Goal: Transaction & Acquisition: Purchase product/service

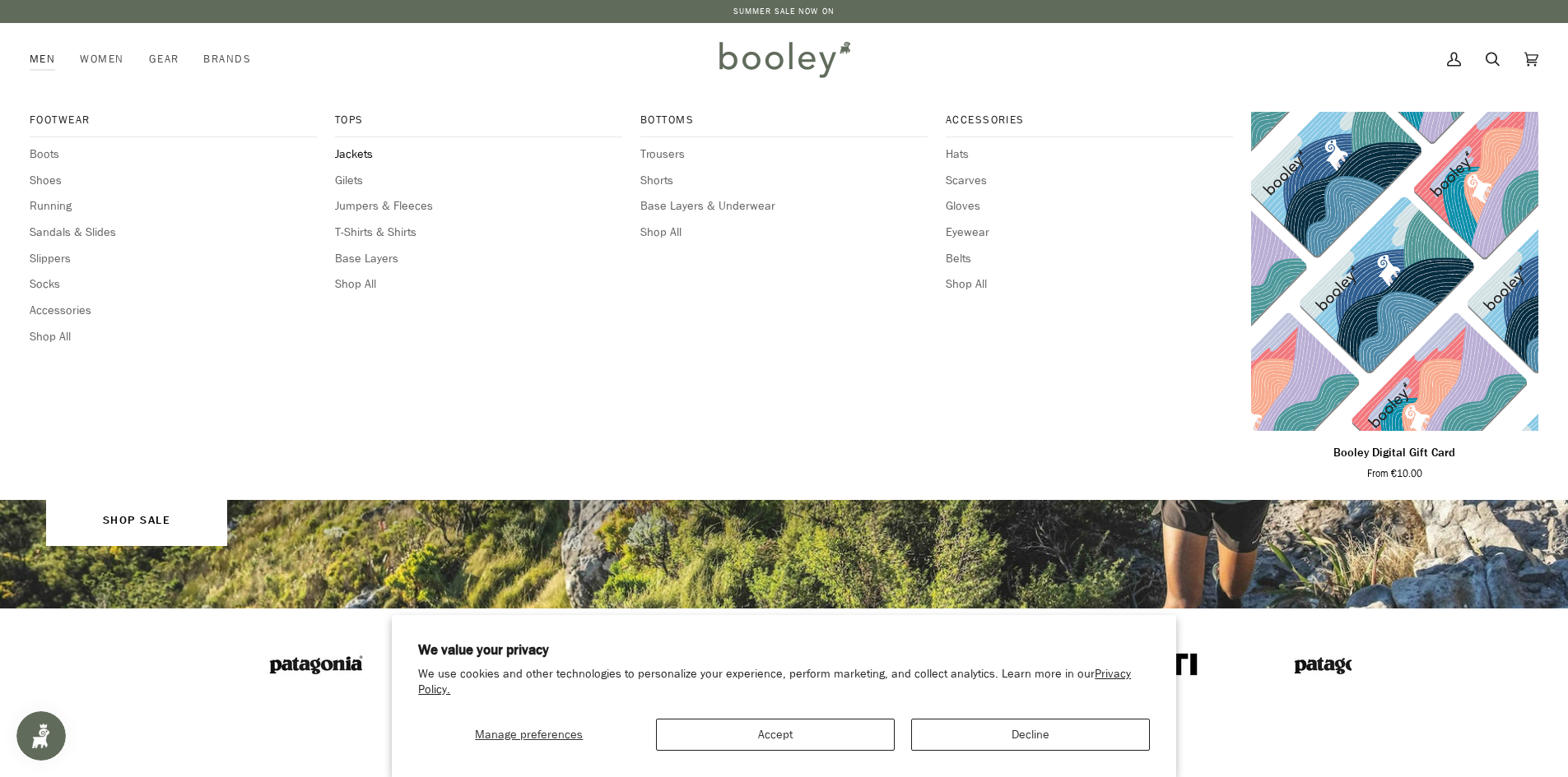
click at [353, 153] on span "Jackets" at bounding box center [479, 155] width 288 height 18
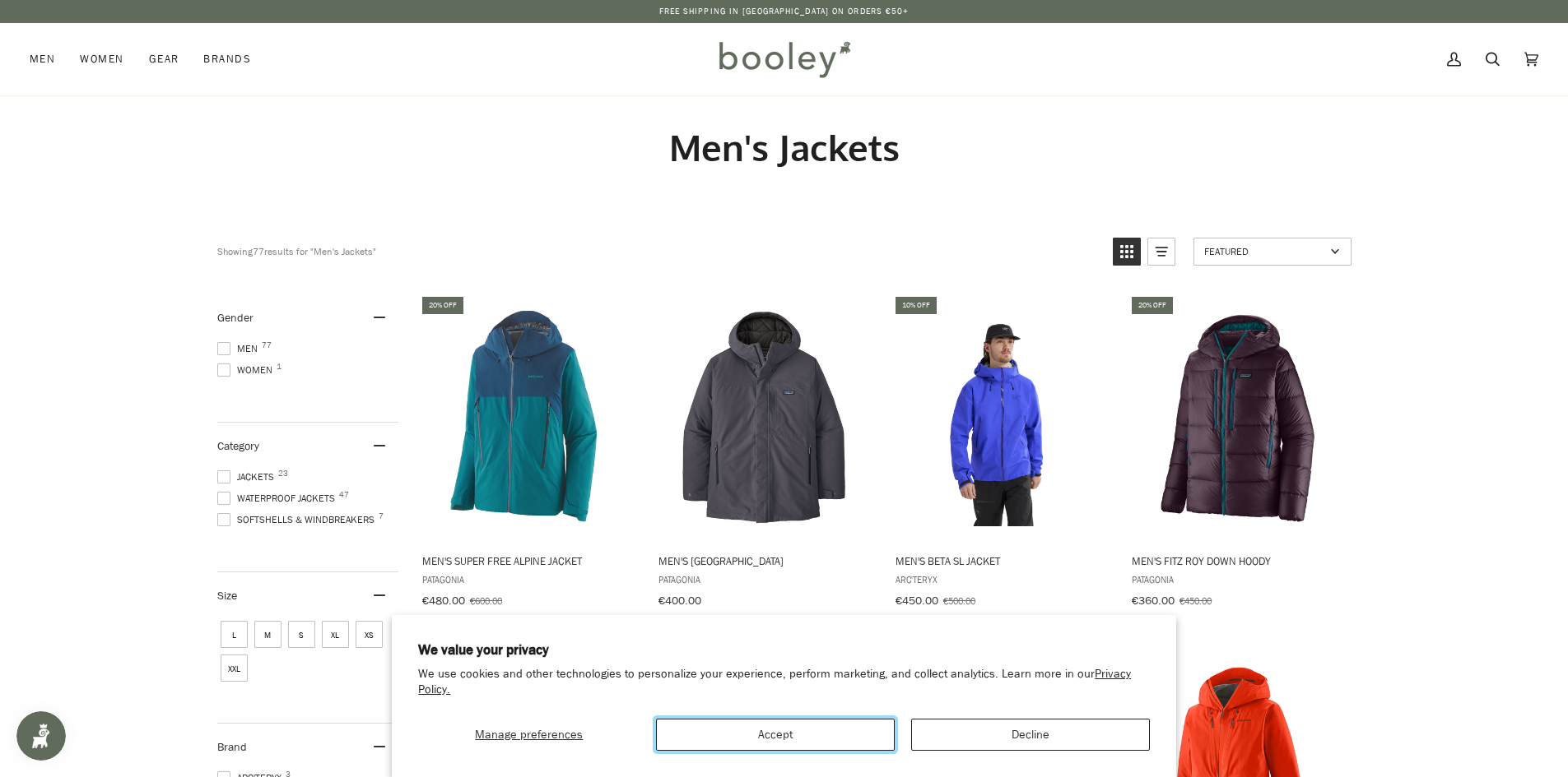
click at [754, 732] on button "Accept" at bounding box center [775, 734] width 239 height 32
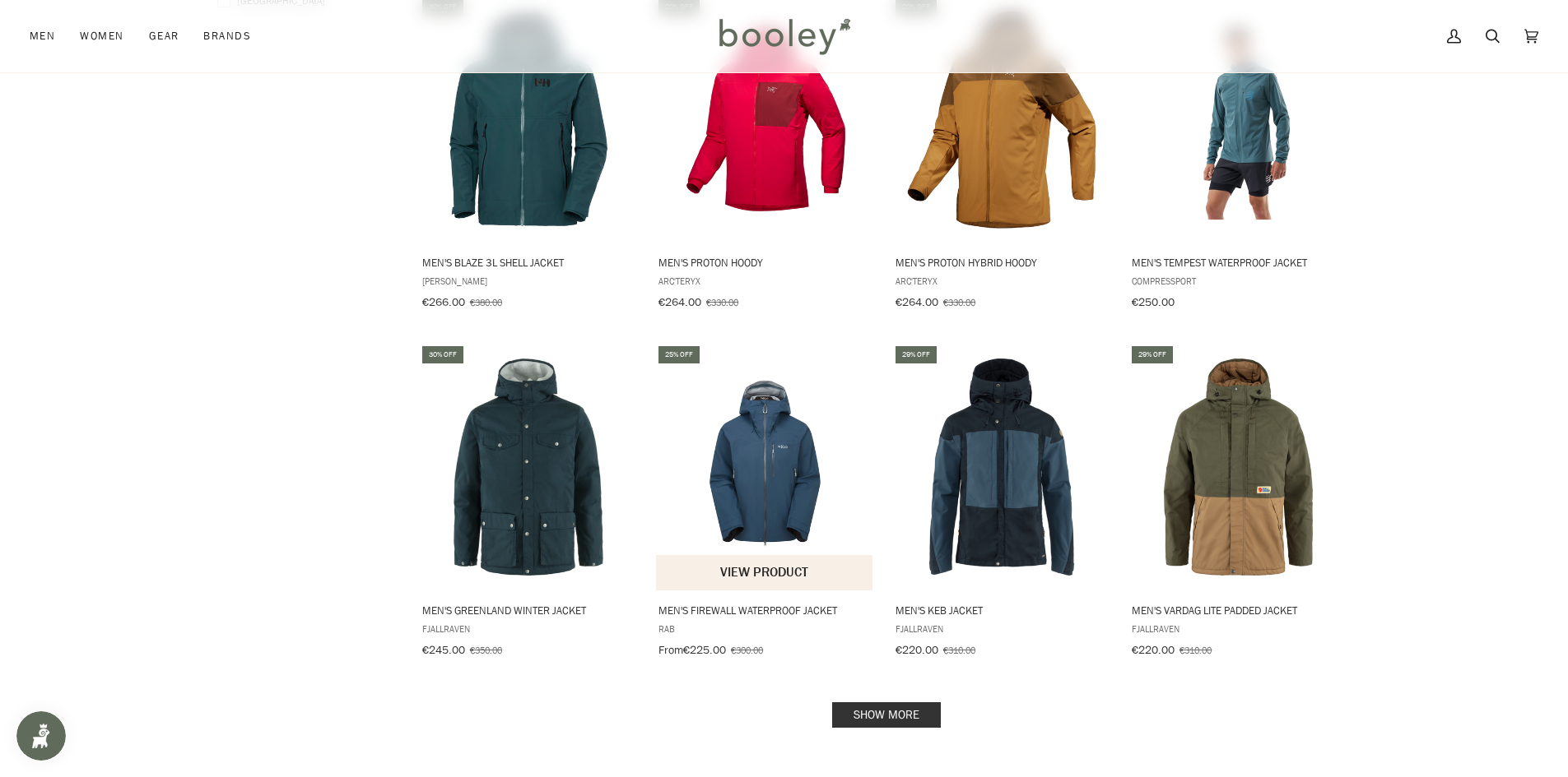
scroll to position [1316, 0]
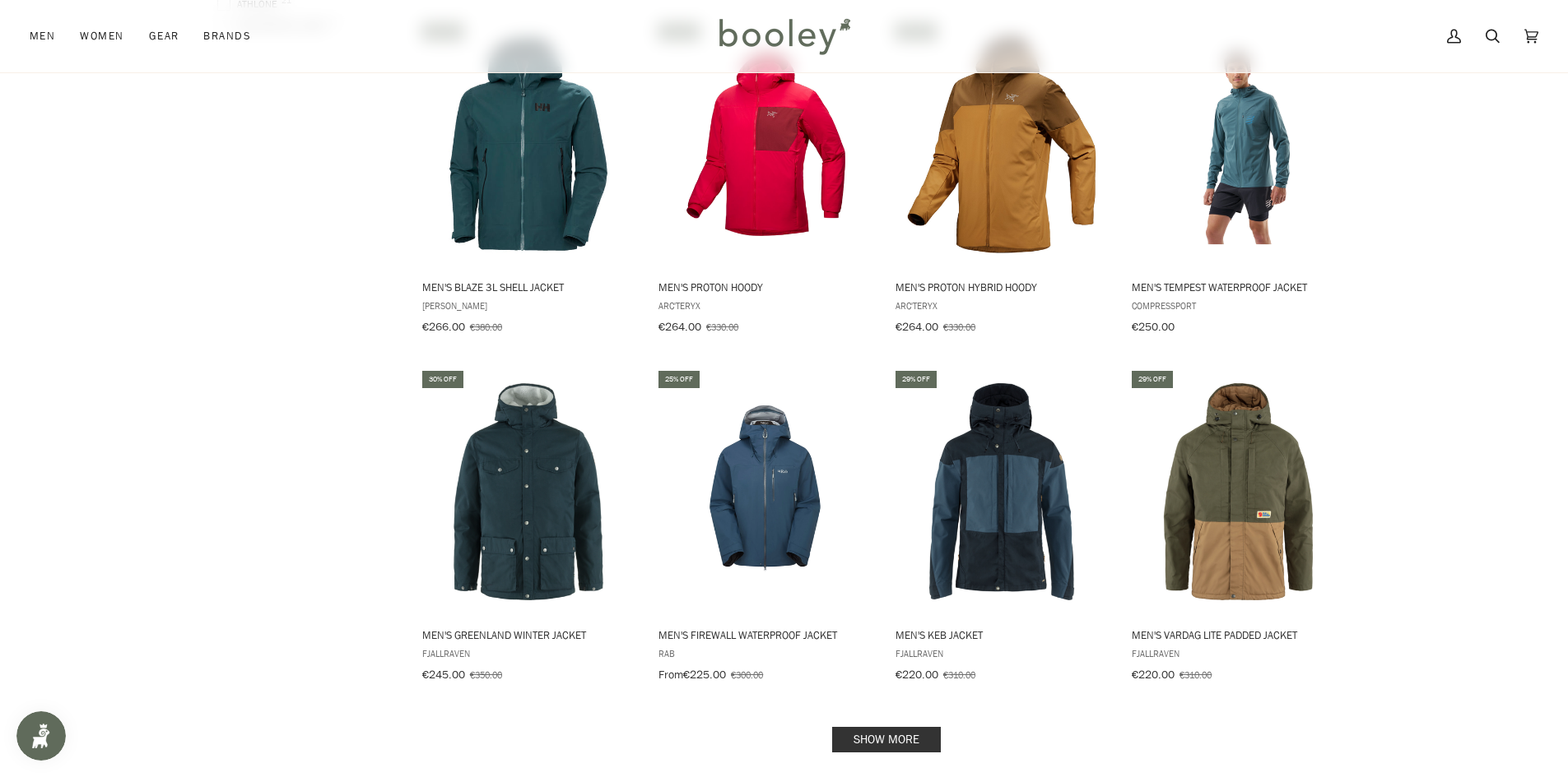
click at [883, 729] on link "Show more" at bounding box center [886, 740] width 109 height 25
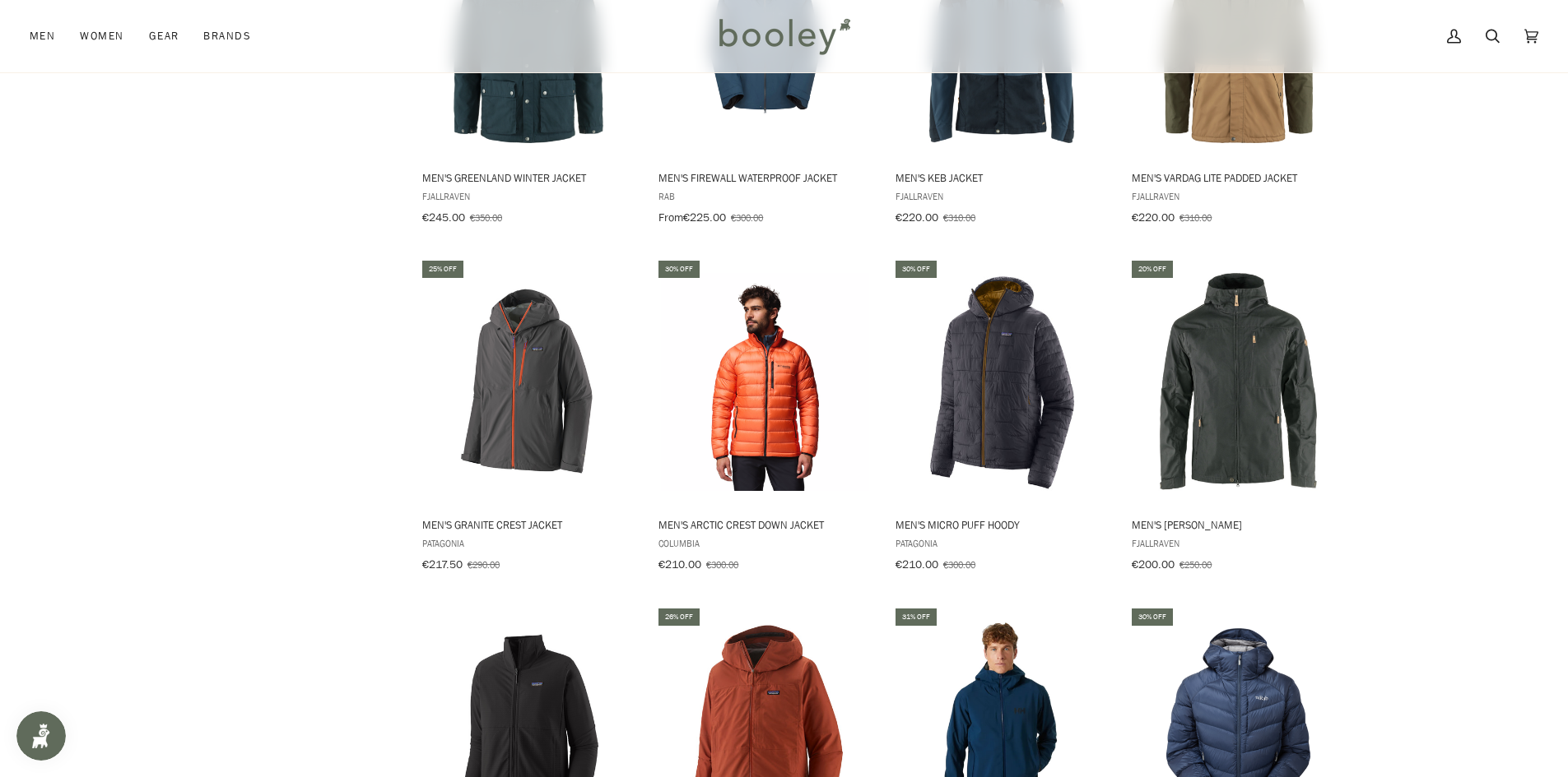
scroll to position [1810, 0]
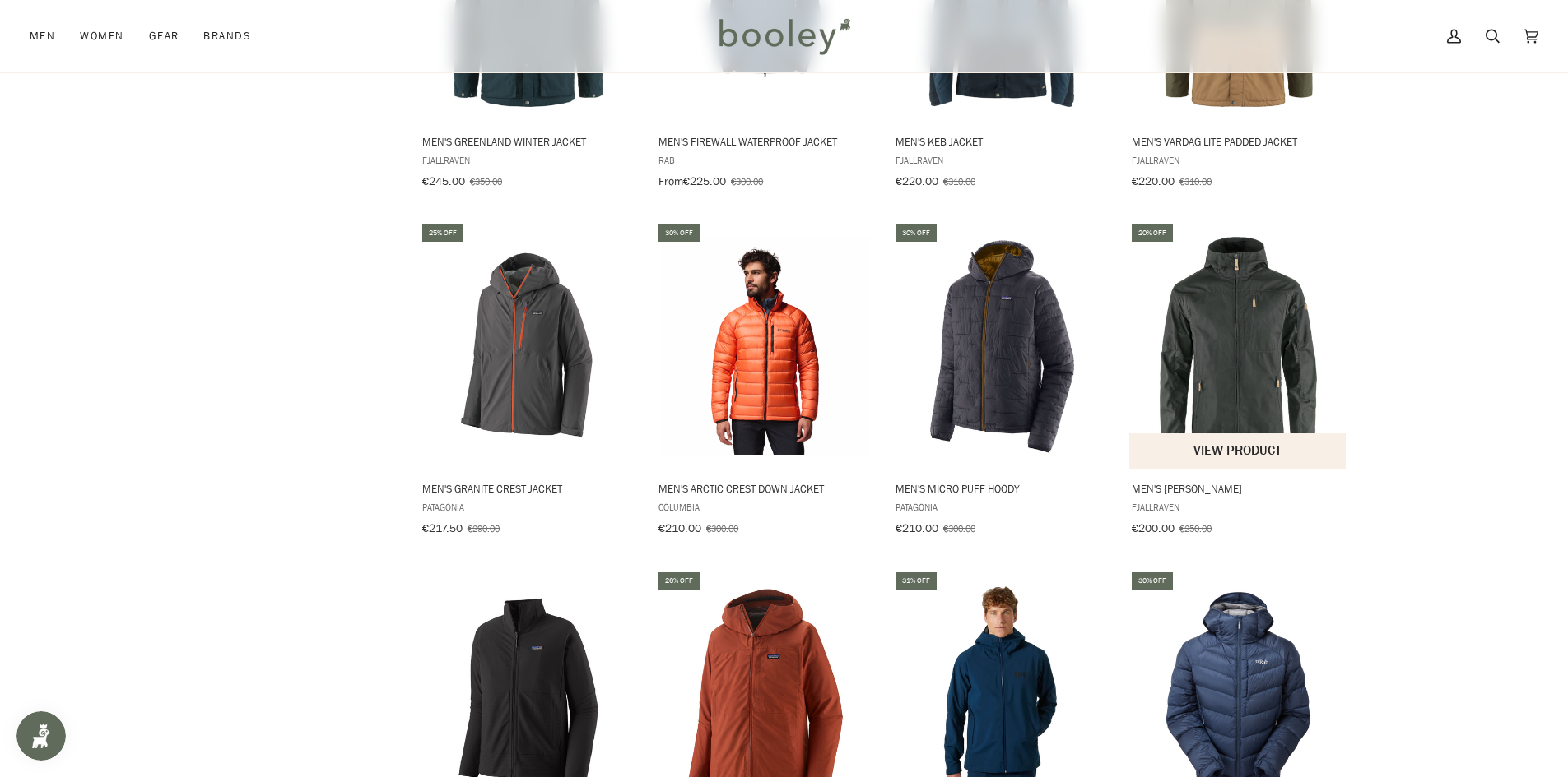
click at [1215, 347] on img "Men's Sten Jacket" at bounding box center [1238, 346] width 218 height 218
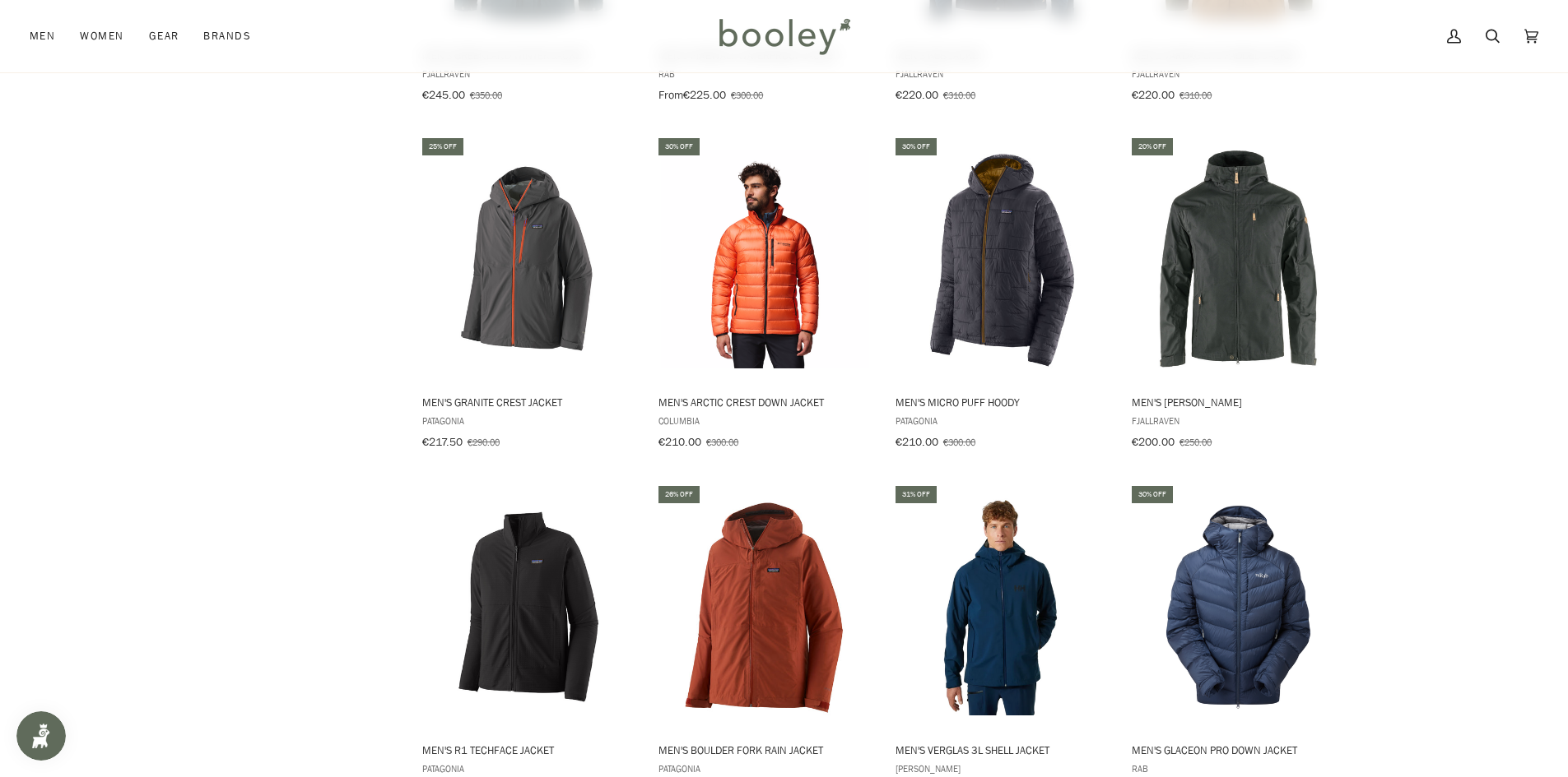
scroll to position [1892, 0]
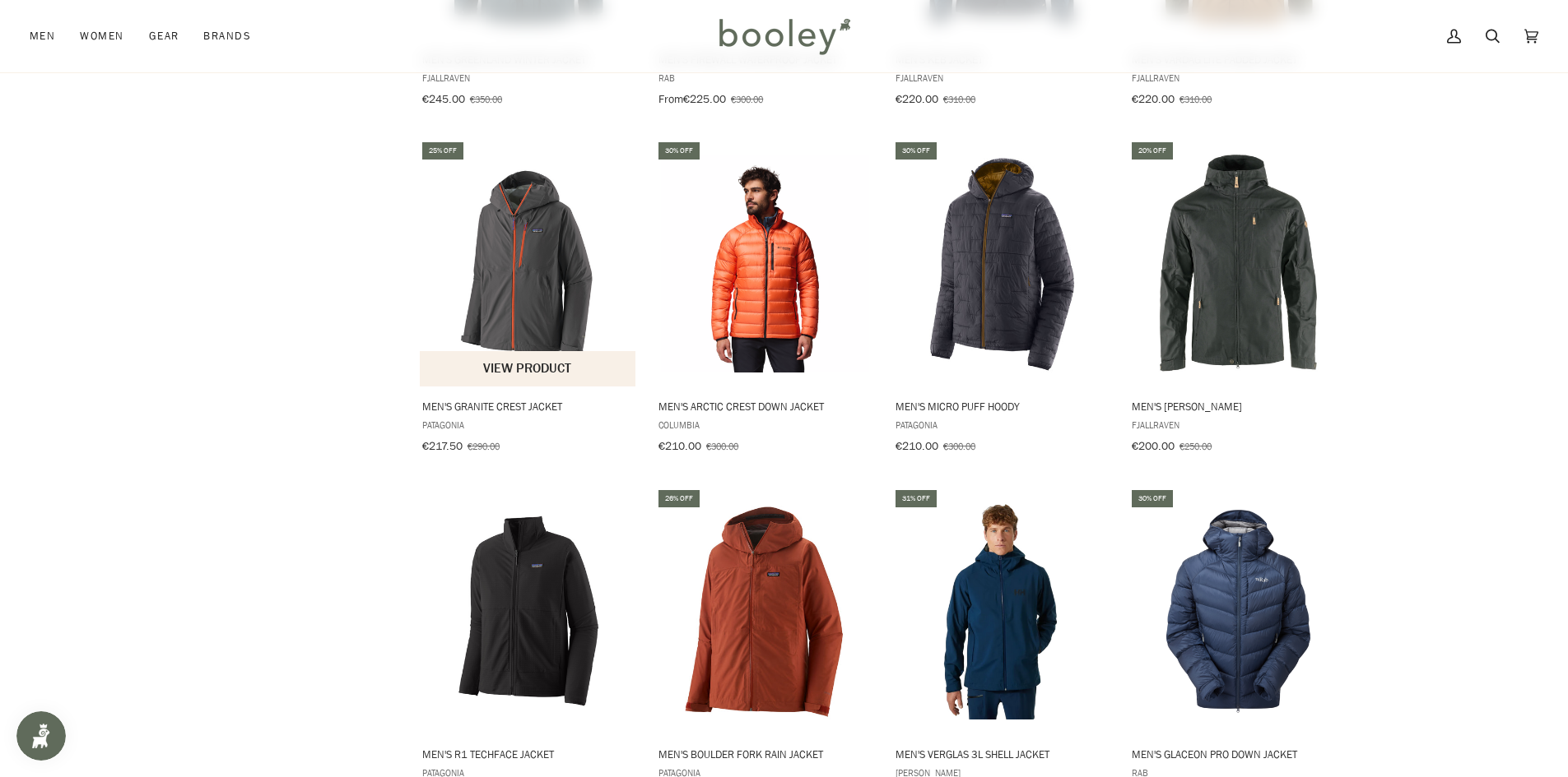
click at [509, 271] on img "Men's Granite Crest Jacket" at bounding box center [528, 263] width 218 height 218
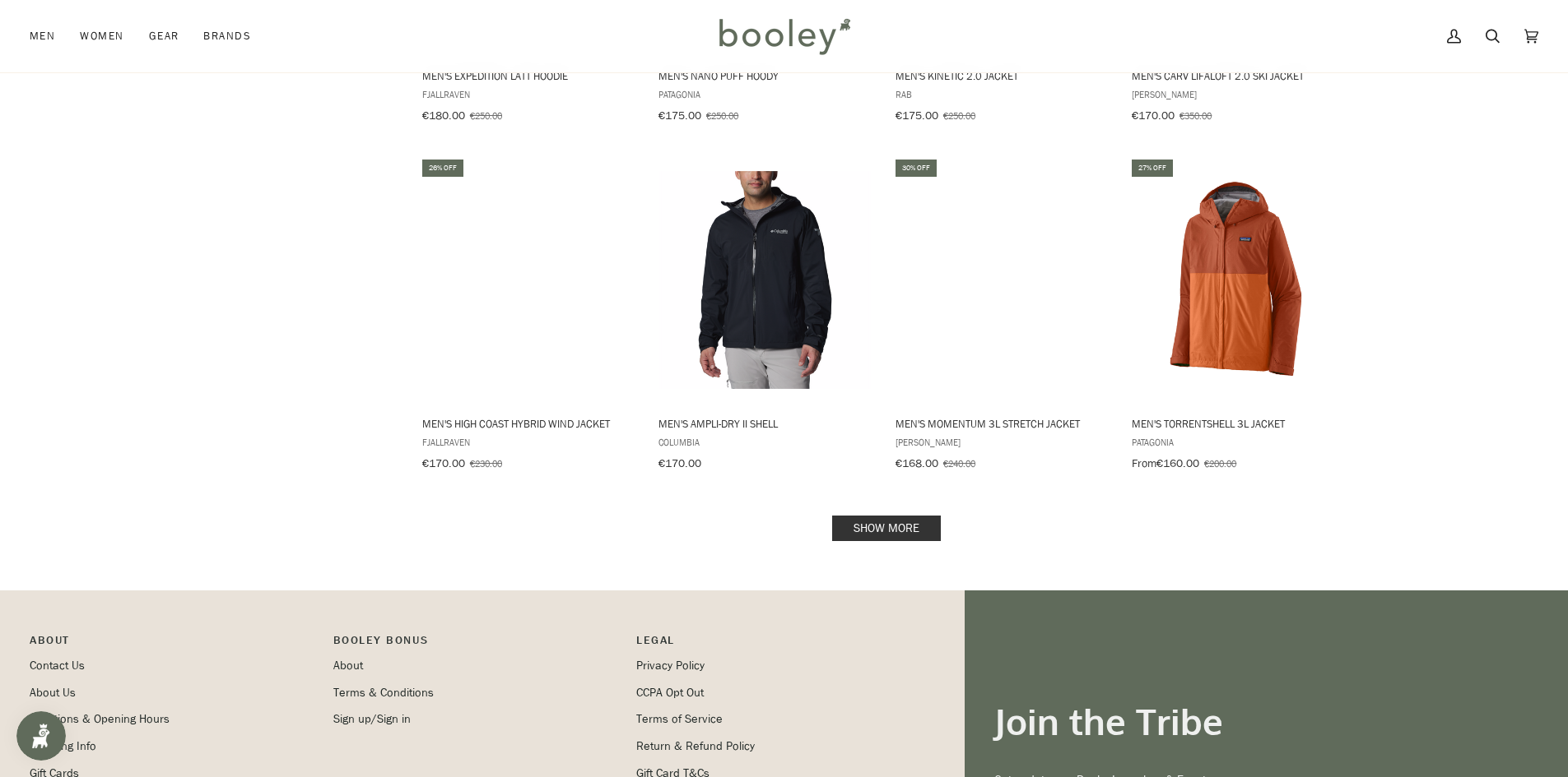
scroll to position [3290, 0]
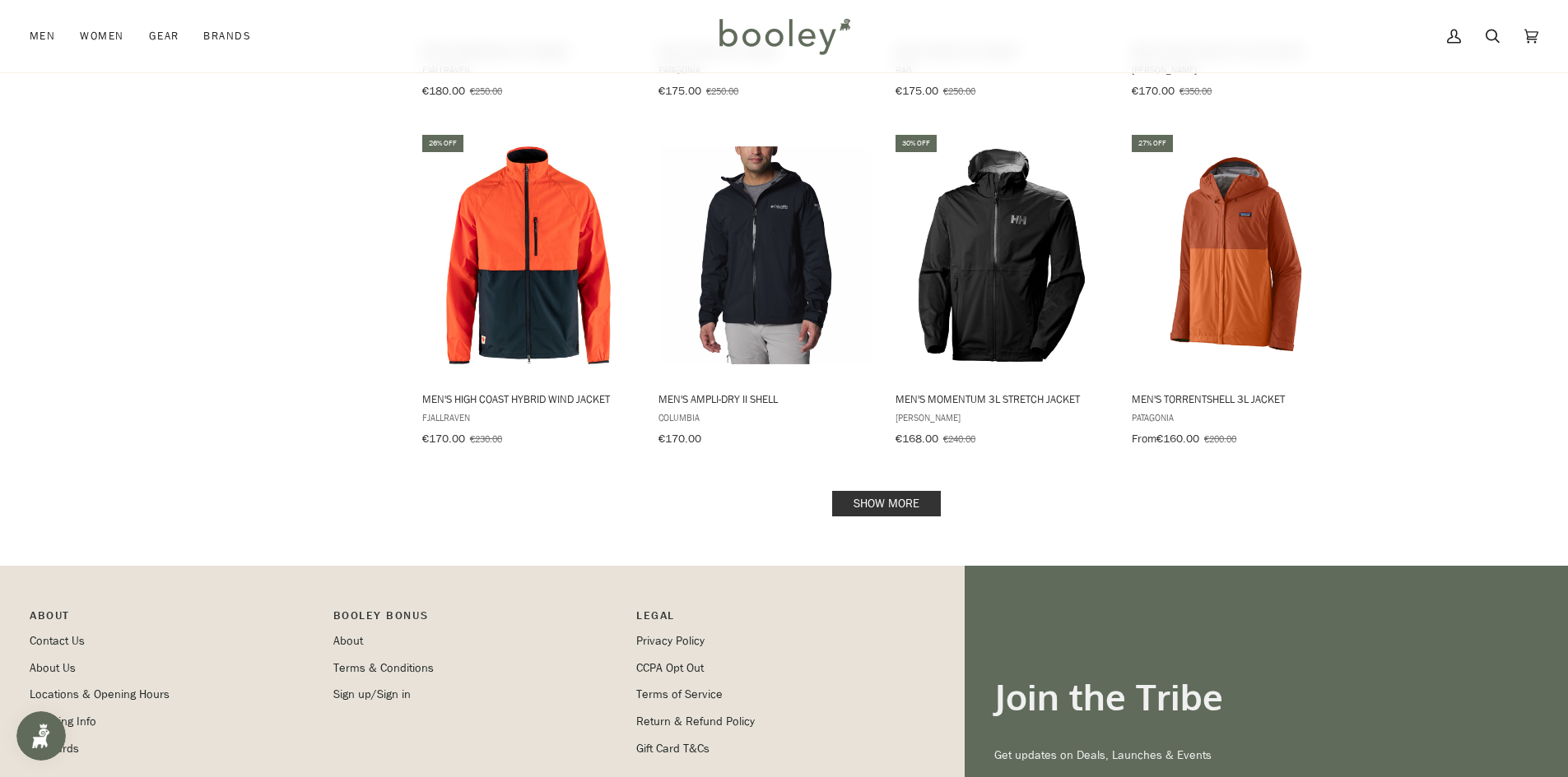
click at [888, 491] on link "Show more" at bounding box center [886, 504] width 109 height 25
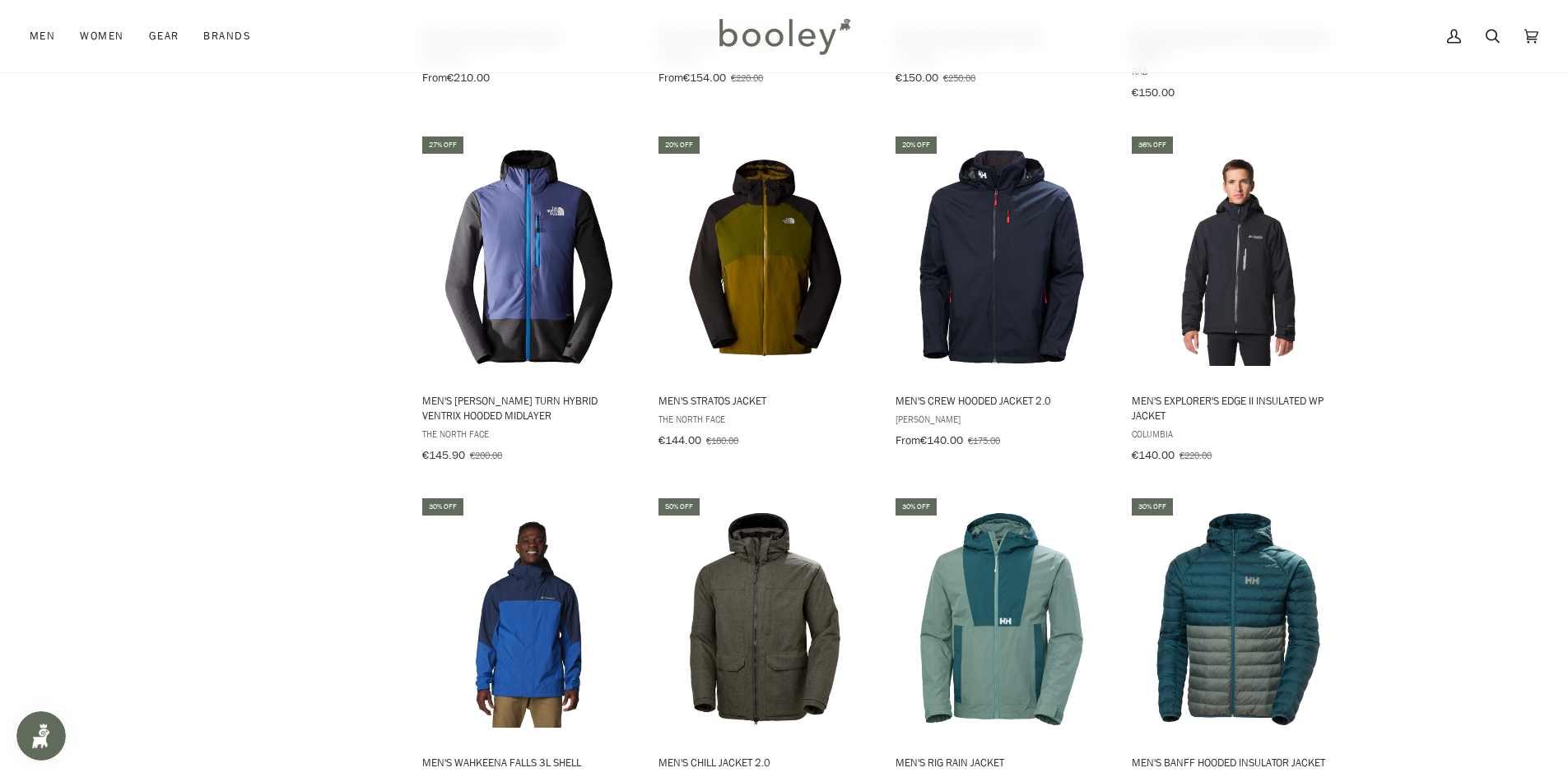
scroll to position [4031, 0]
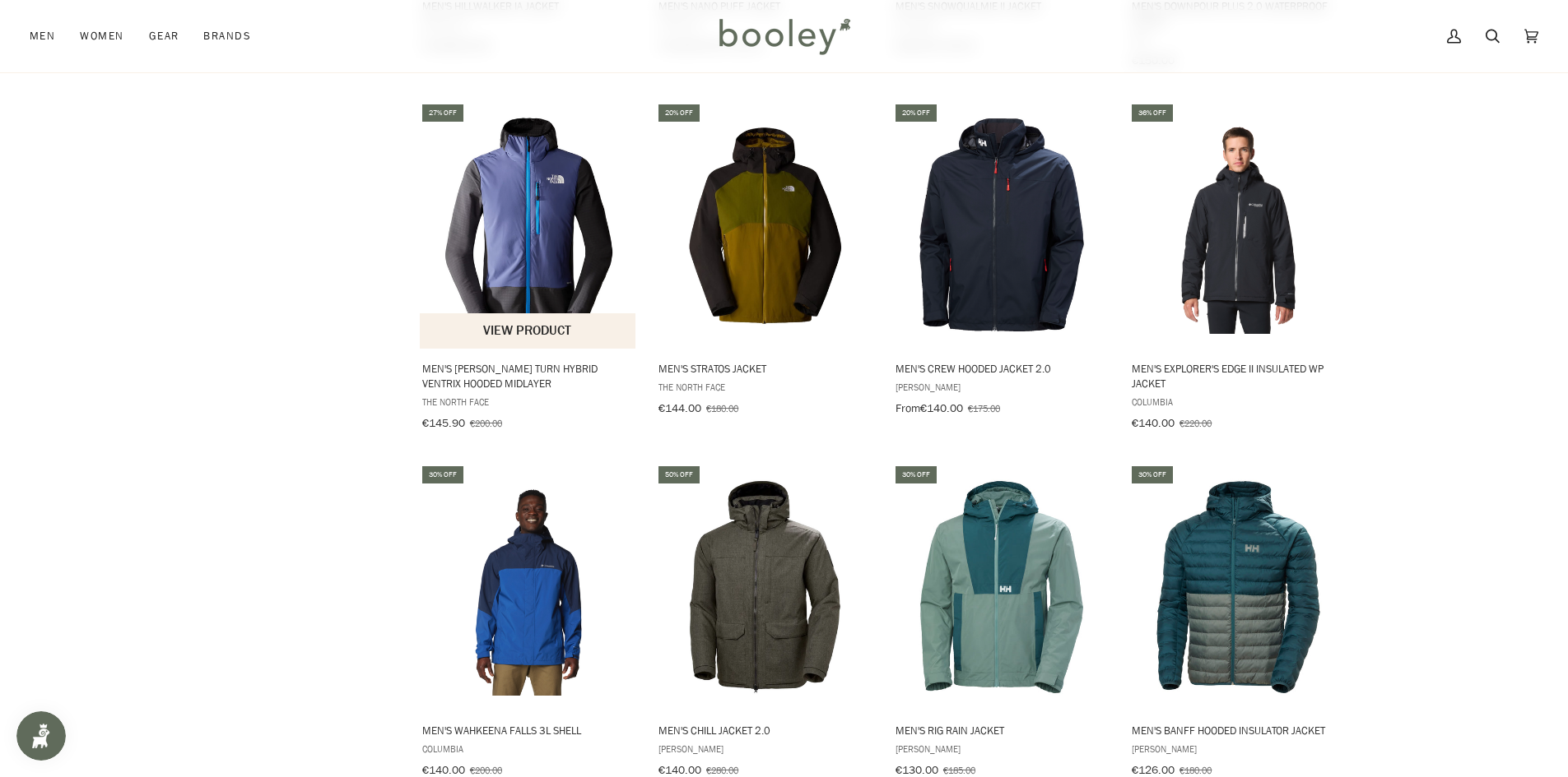
click at [525, 196] on img "Men's Dawn Turn Hybrid Ventrix Hooded Midlayer" at bounding box center [528, 225] width 218 height 218
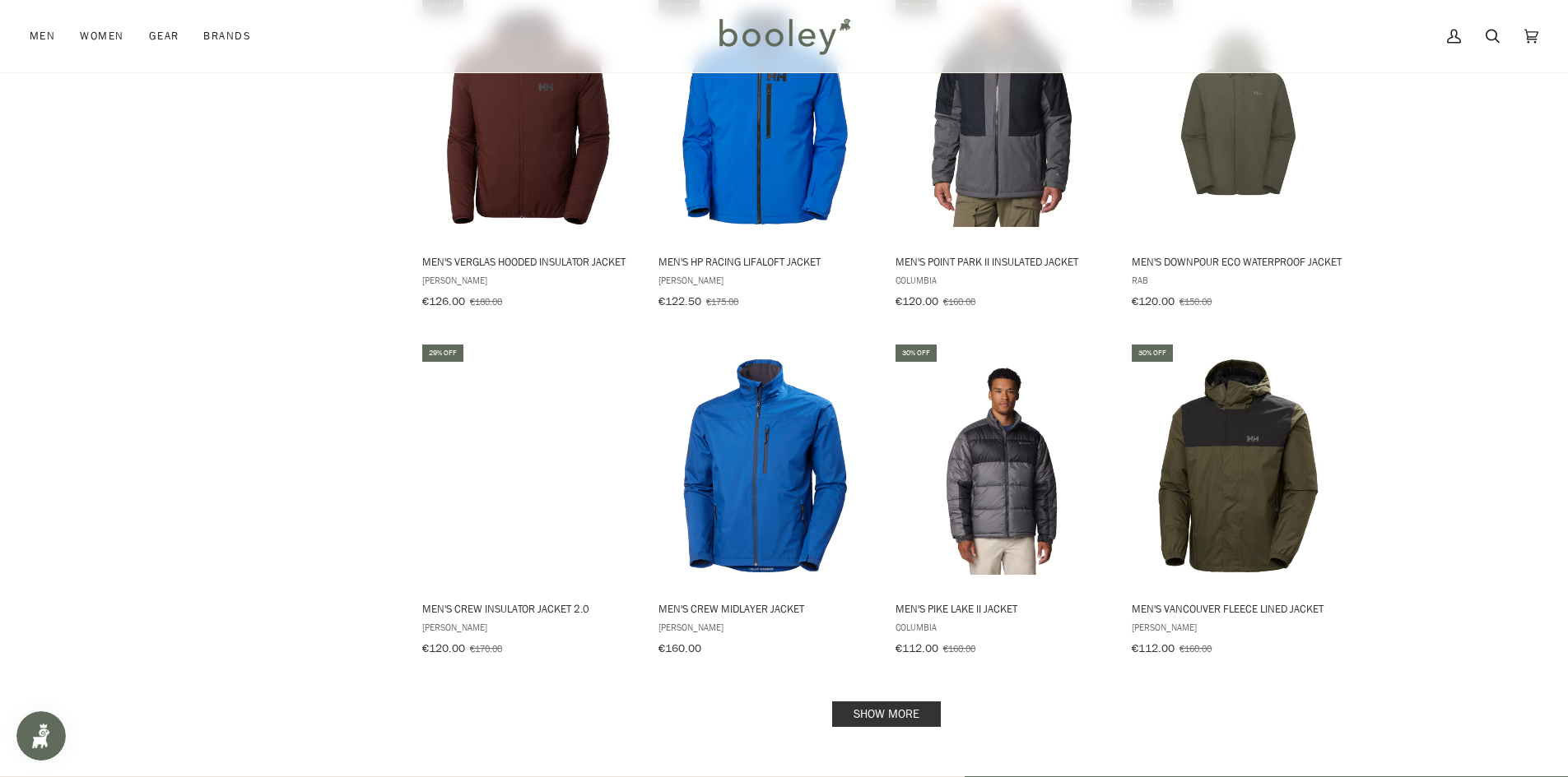
scroll to position [4853, 0]
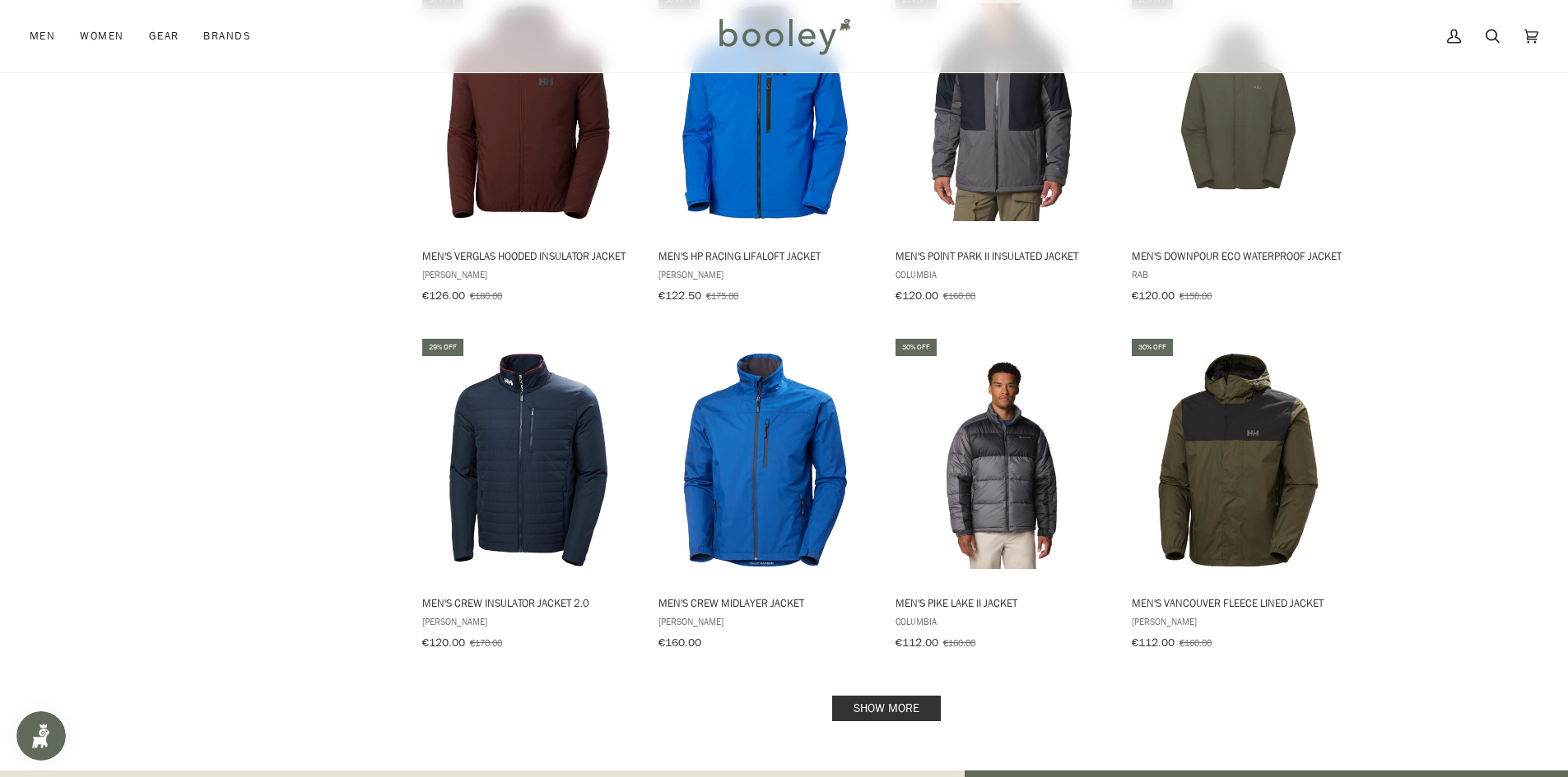
click at [865, 696] on link "Show more" at bounding box center [886, 708] width 109 height 25
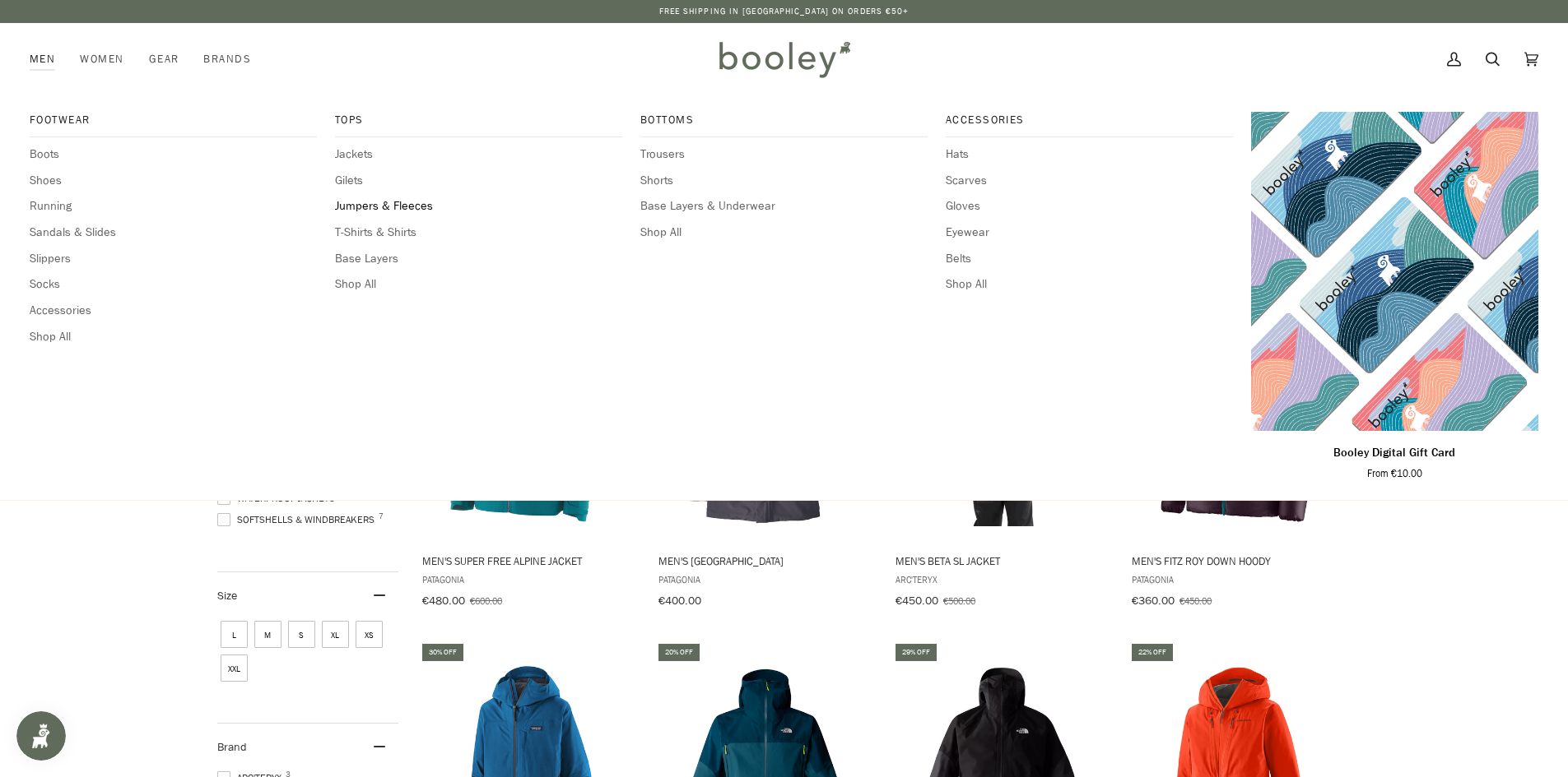
click at [370, 204] on span "Jumpers & Fleeces" at bounding box center [479, 206] width 288 height 18
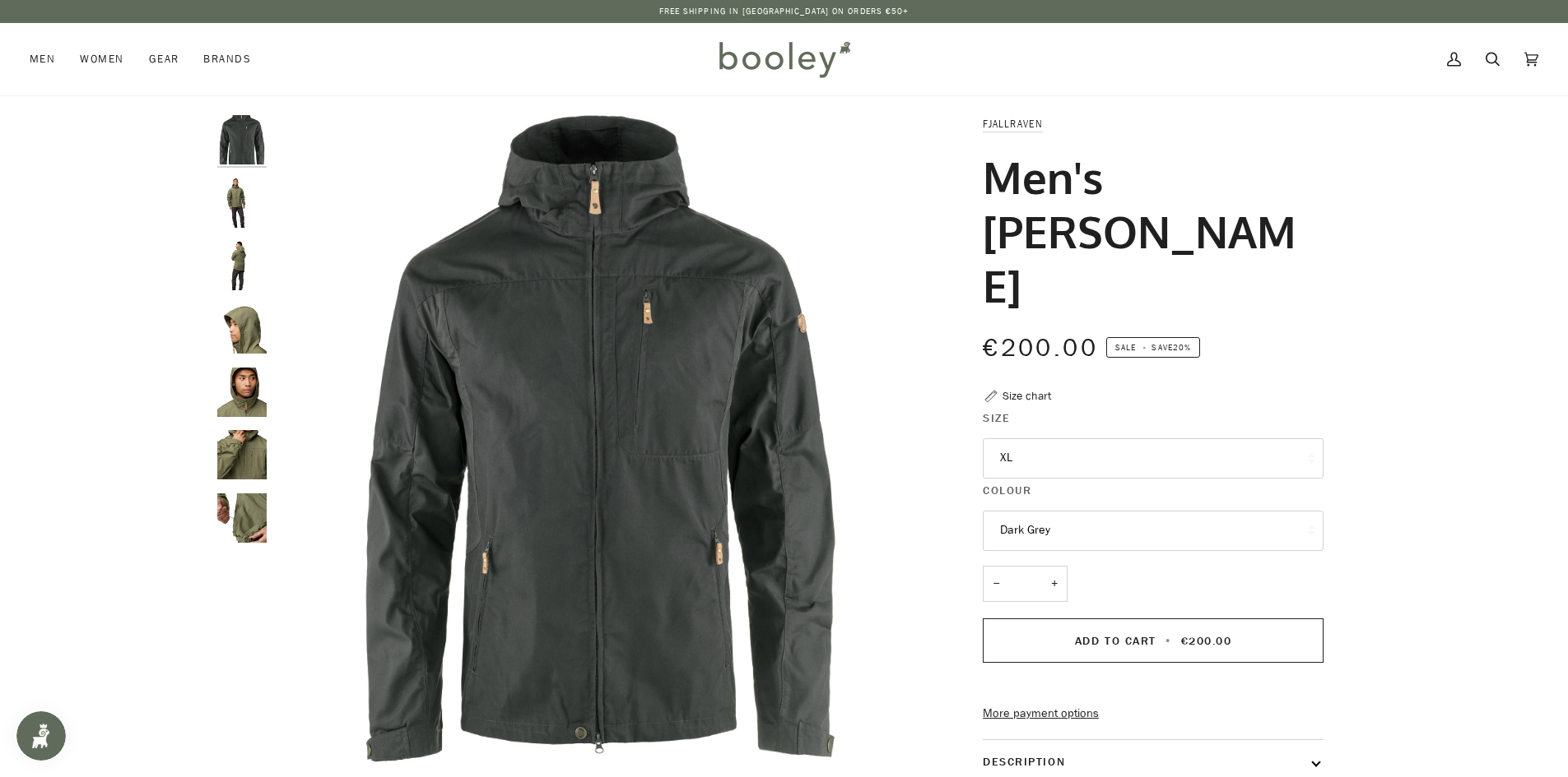
click at [1111, 510] on button "Dark Grey" at bounding box center [1153, 530] width 341 height 40
click at [1108, 438] on button "XL" at bounding box center [1153, 458] width 341 height 40
click at [241, 196] on img "Fjallraven Men's Sten Jacket - Booley Galway" at bounding box center [241, 203] width 50 height 49
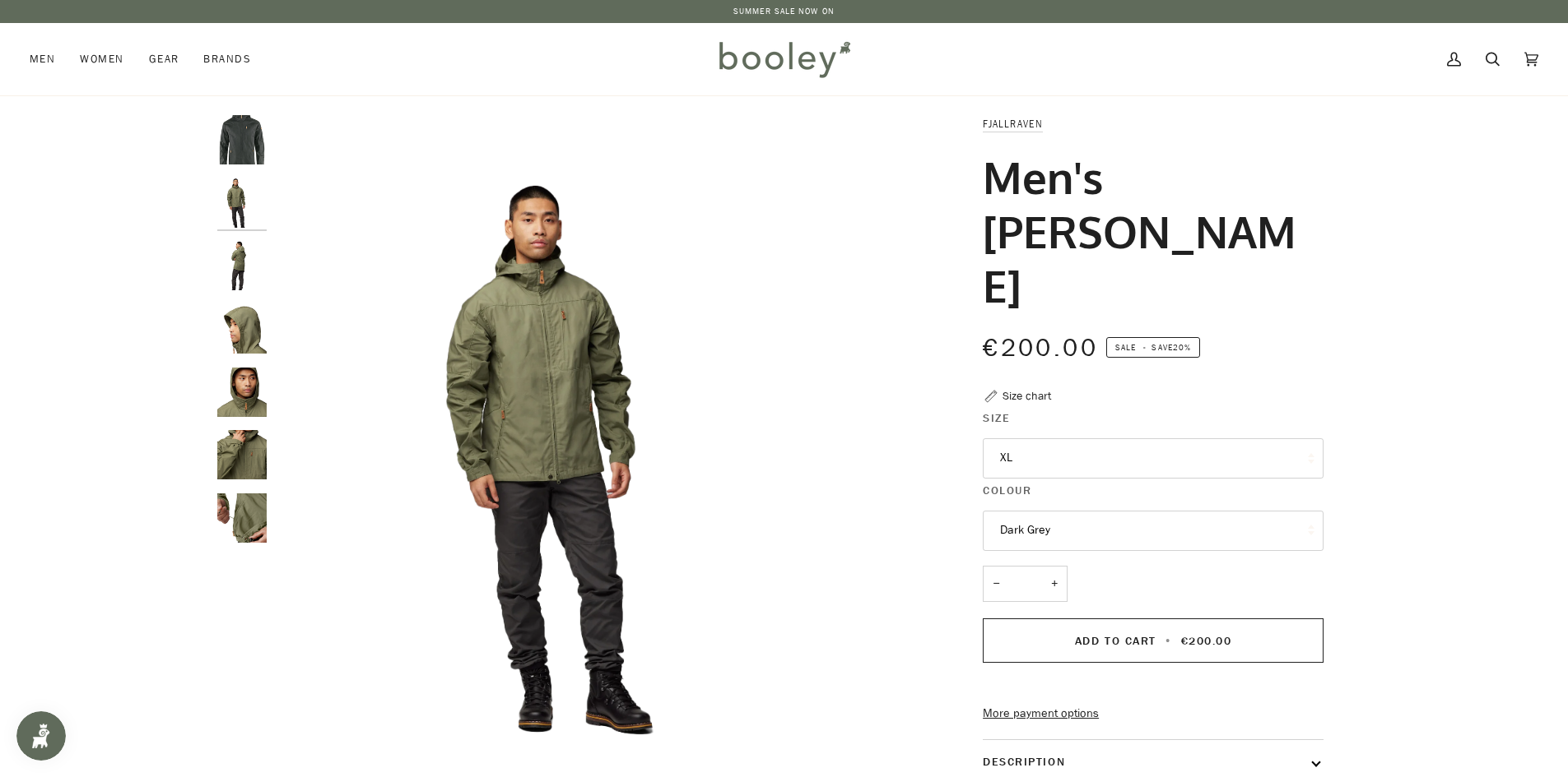
click at [230, 263] on img "Fjallraven Men's Sten Jacket - Booley Galway" at bounding box center [241, 266] width 50 height 49
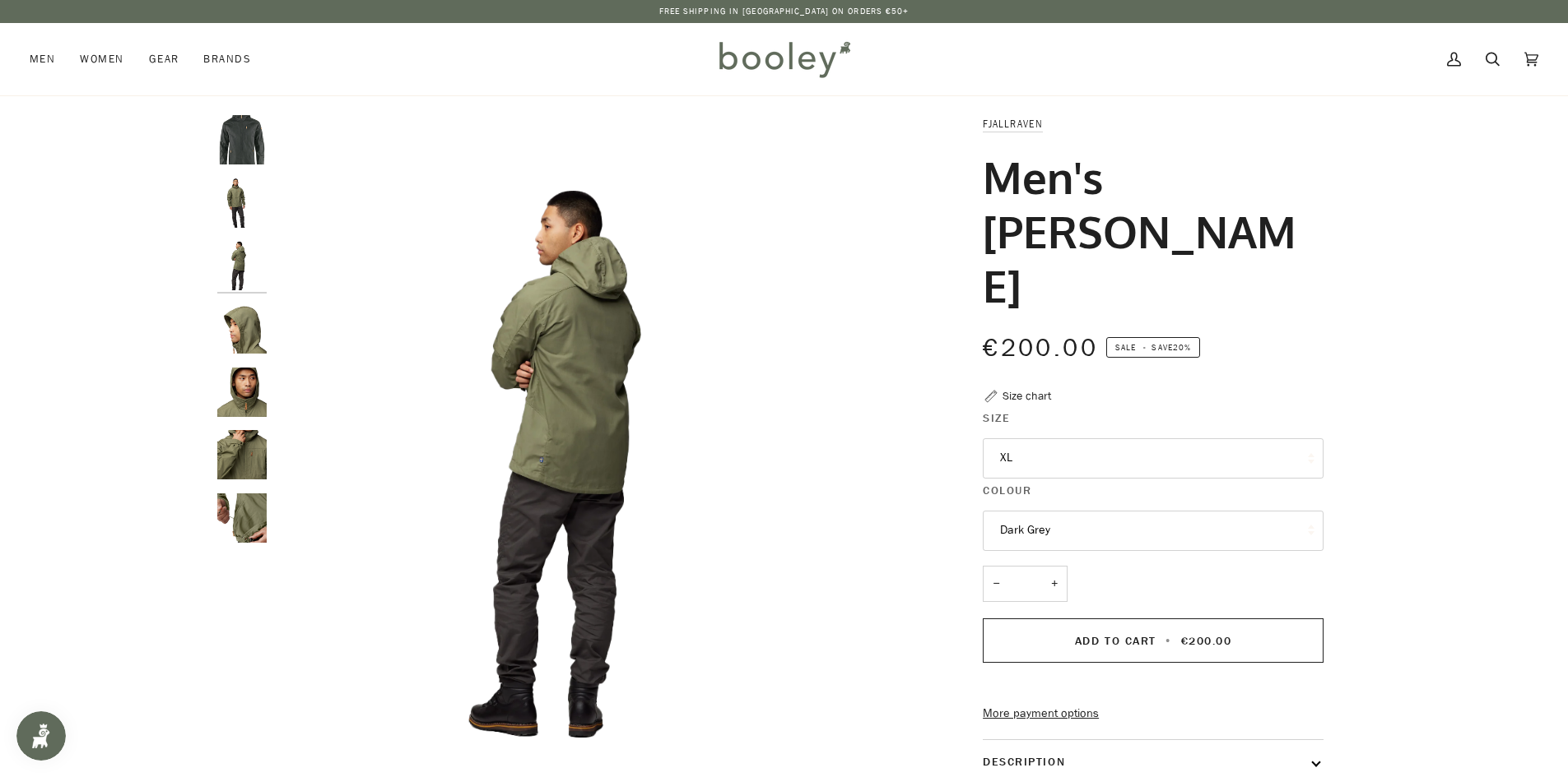
click at [236, 331] on img "Fjallraven Men's Sten Jacket - Booley Galway" at bounding box center [241, 329] width 50 height 49
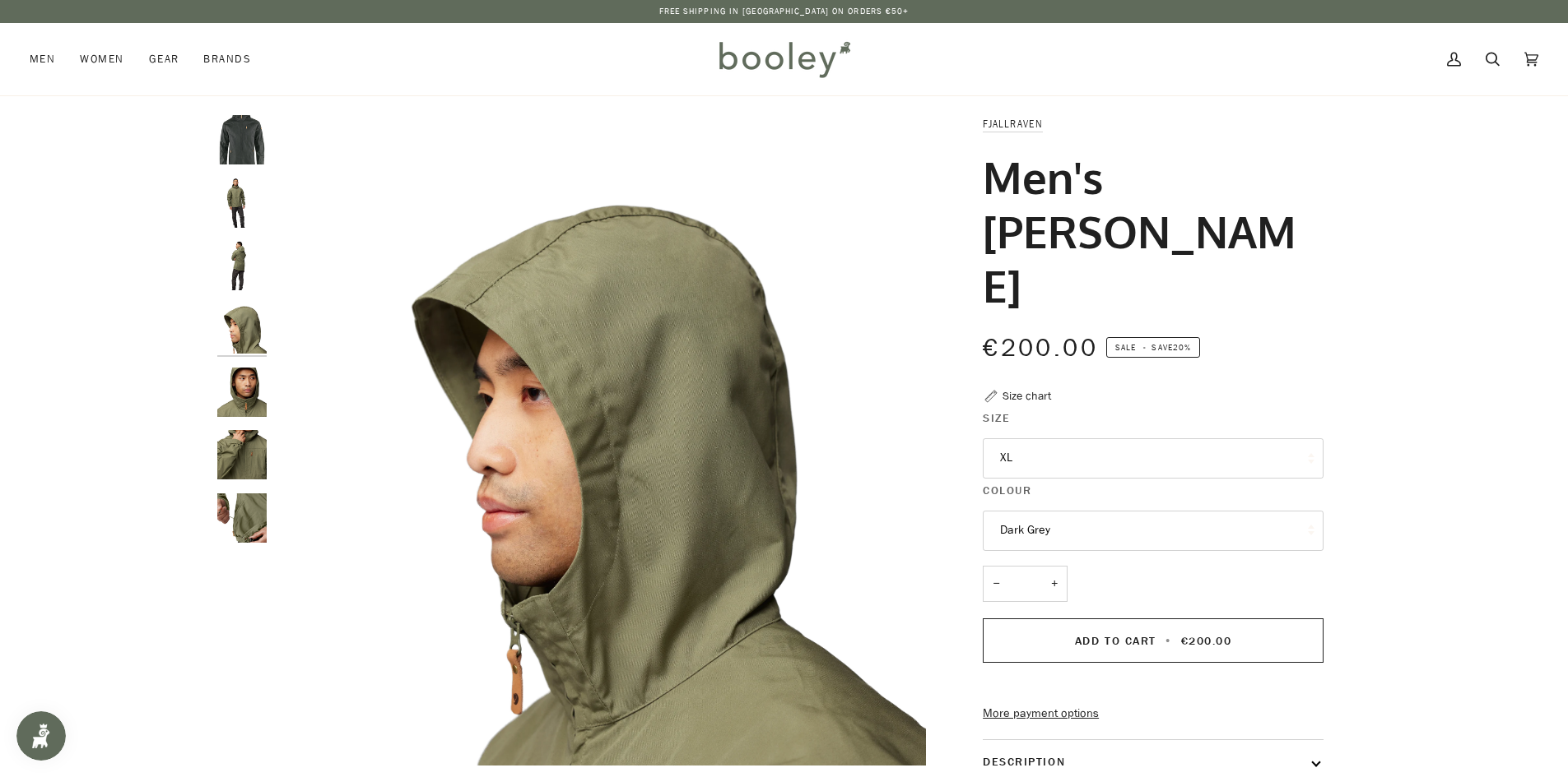
click at [228, 396] on img "Fjallraven Men's Sten Jacket - Booley Galway" at bounding box center [241, 392] width 50 height 49
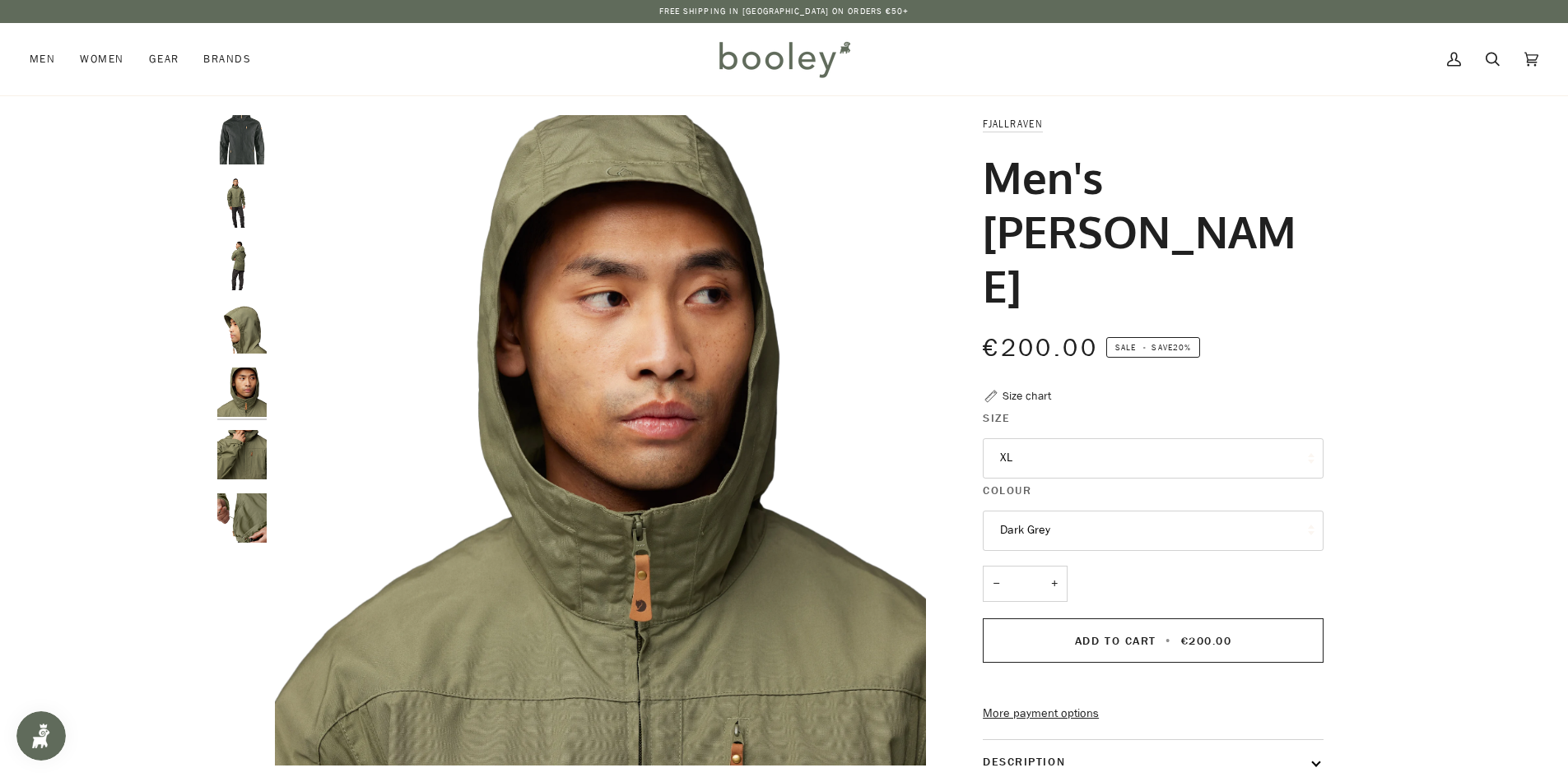
click at [235, 453] on img "Fjallraven Men's Sten Jacket - Booley Galway" at bounding box center [241, 455] width 50 height 49
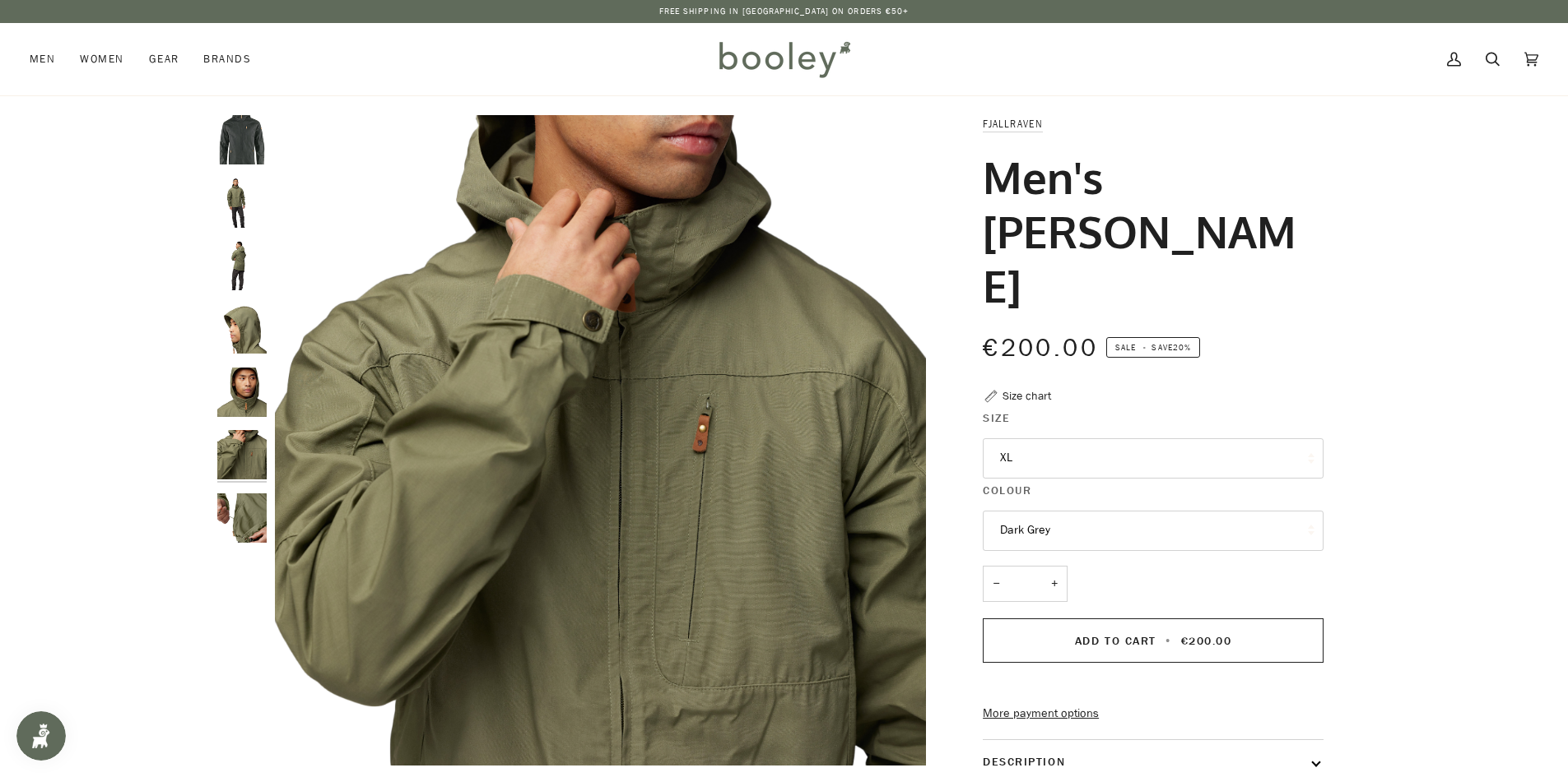
click at [248, 523] on img "Fjallraven Men's Sten Jacket - Booley Galway" at bounding box center [241, 518] width 50 height 49
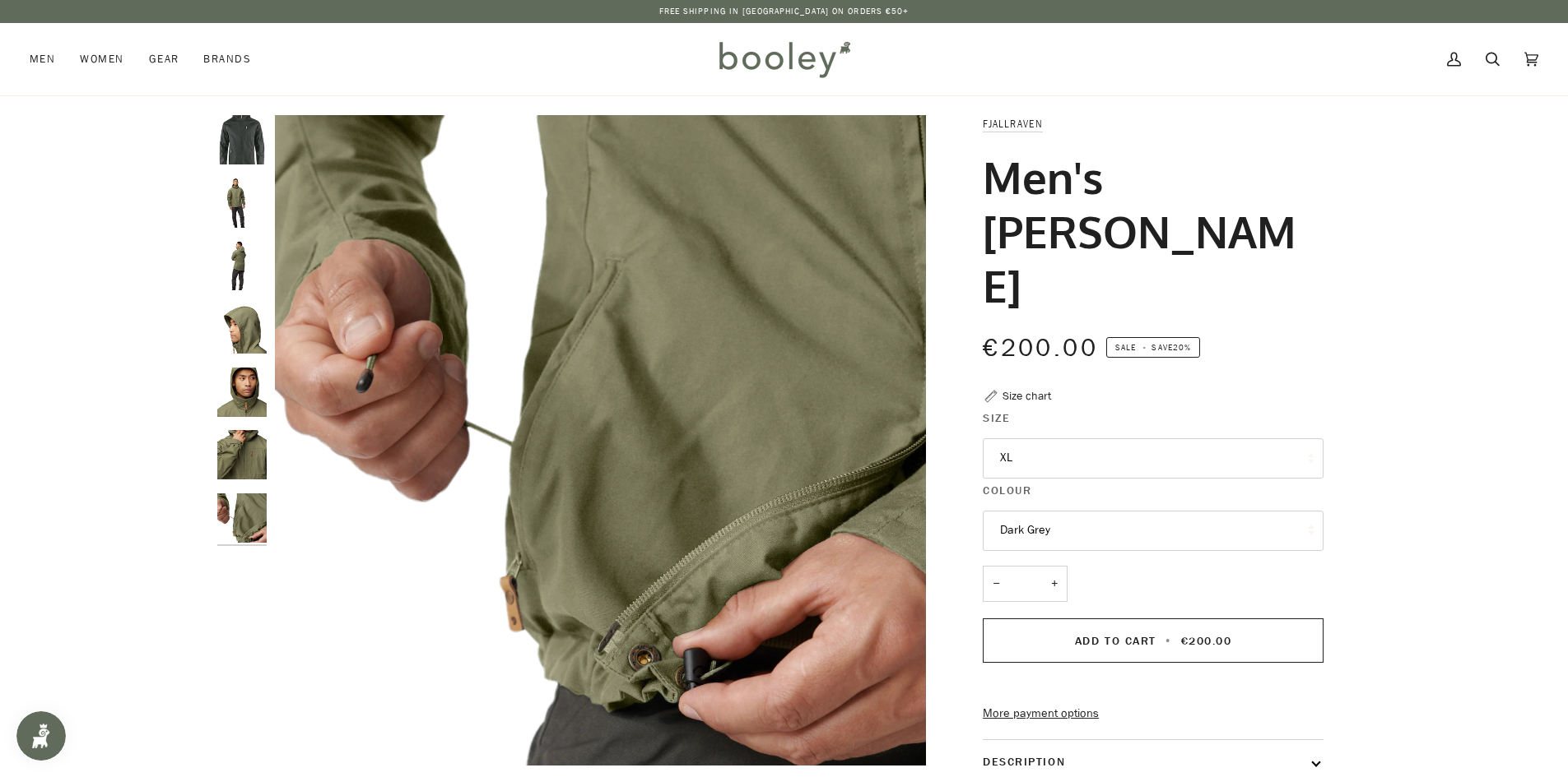
click at [251, 464] on img "Fjallraven Men's Sten Jacket - Booley Galway" at bounding box center [241, 455] width 50 height 49
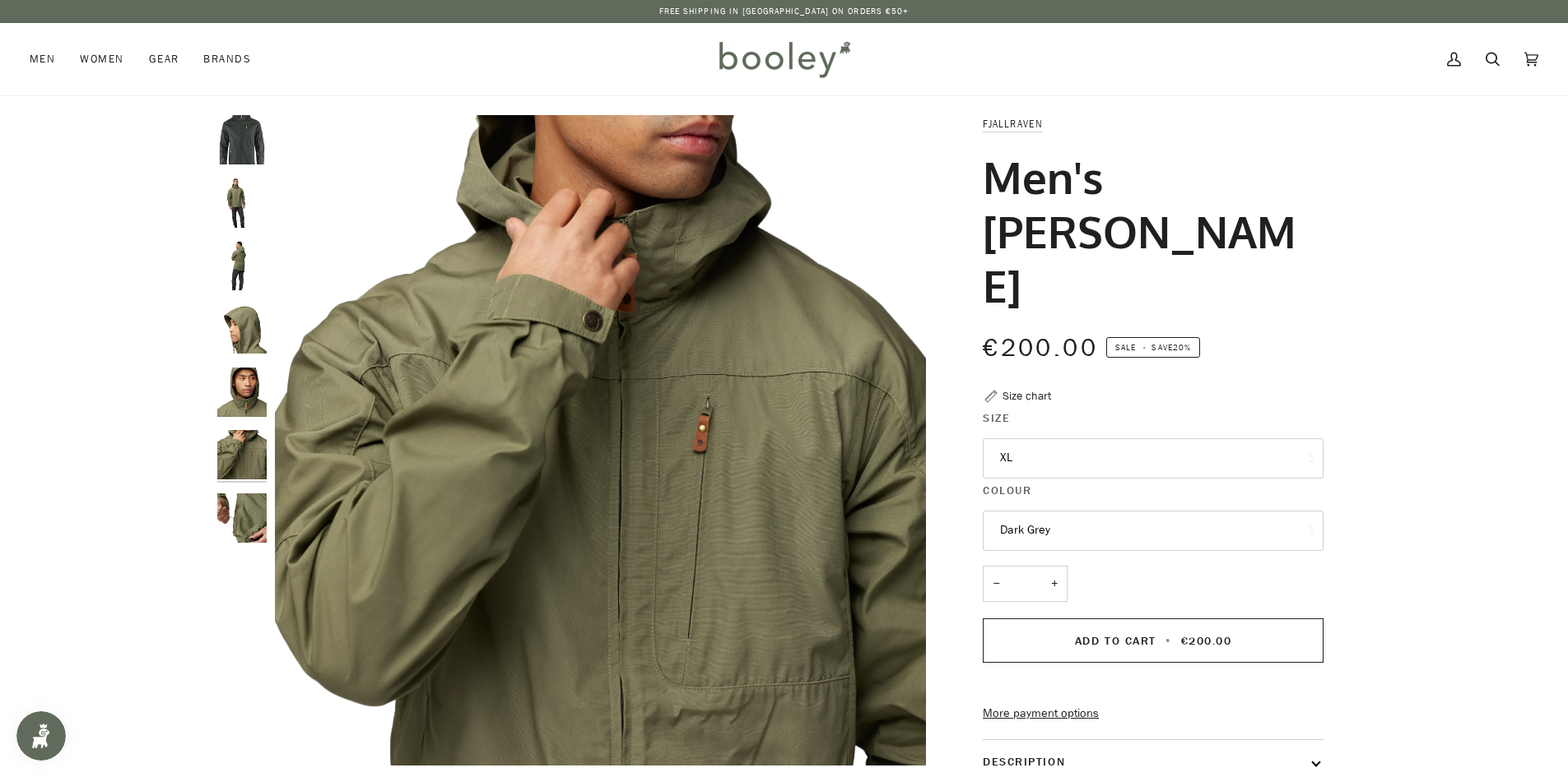
click at [255, 398] on img "Fjallraven Men's Sten Jacket - Booley Galway" at bounding box center [241, 392] width 50 height 49
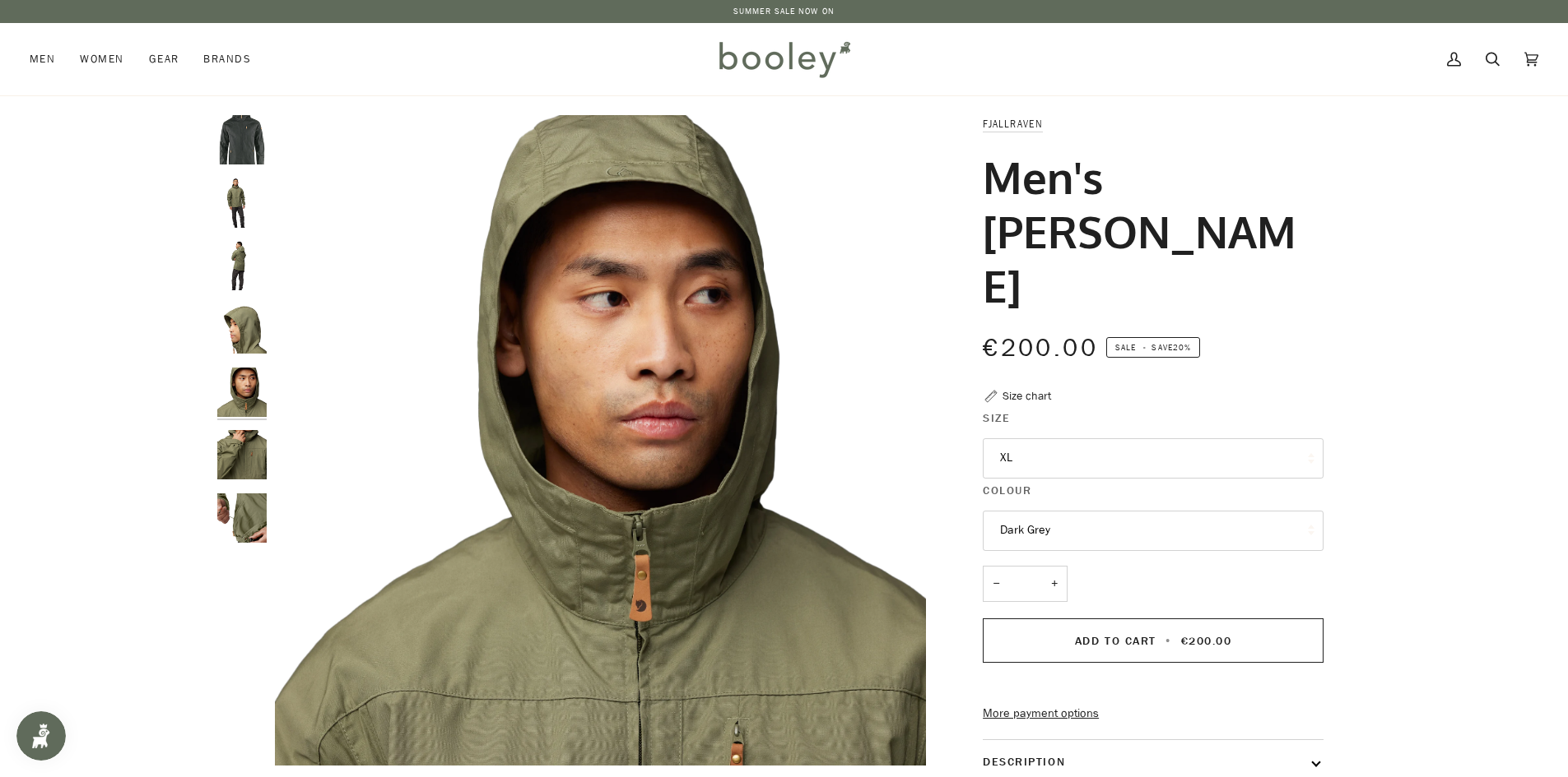
click at [251, 153] on img "Fjallraven Men's Sten Jacket Dark Grey - Booley Galway" at bounding box center [241, 140] width 50 height 49
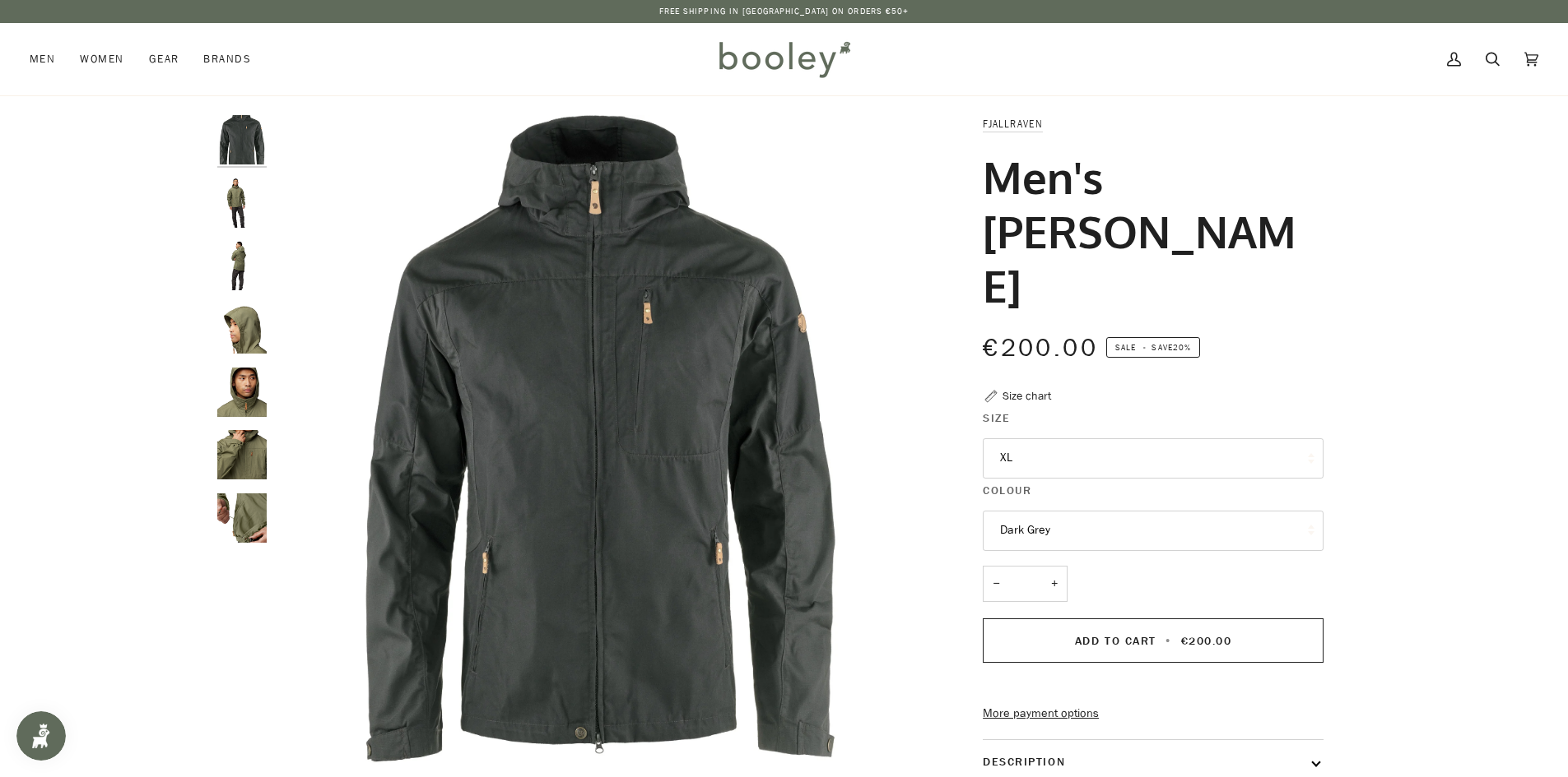
click at [239, 201] on img "Fjallraven Men's Sten Jacket - Booley Galway" at bounding box center [241, 203] width 50 height 49
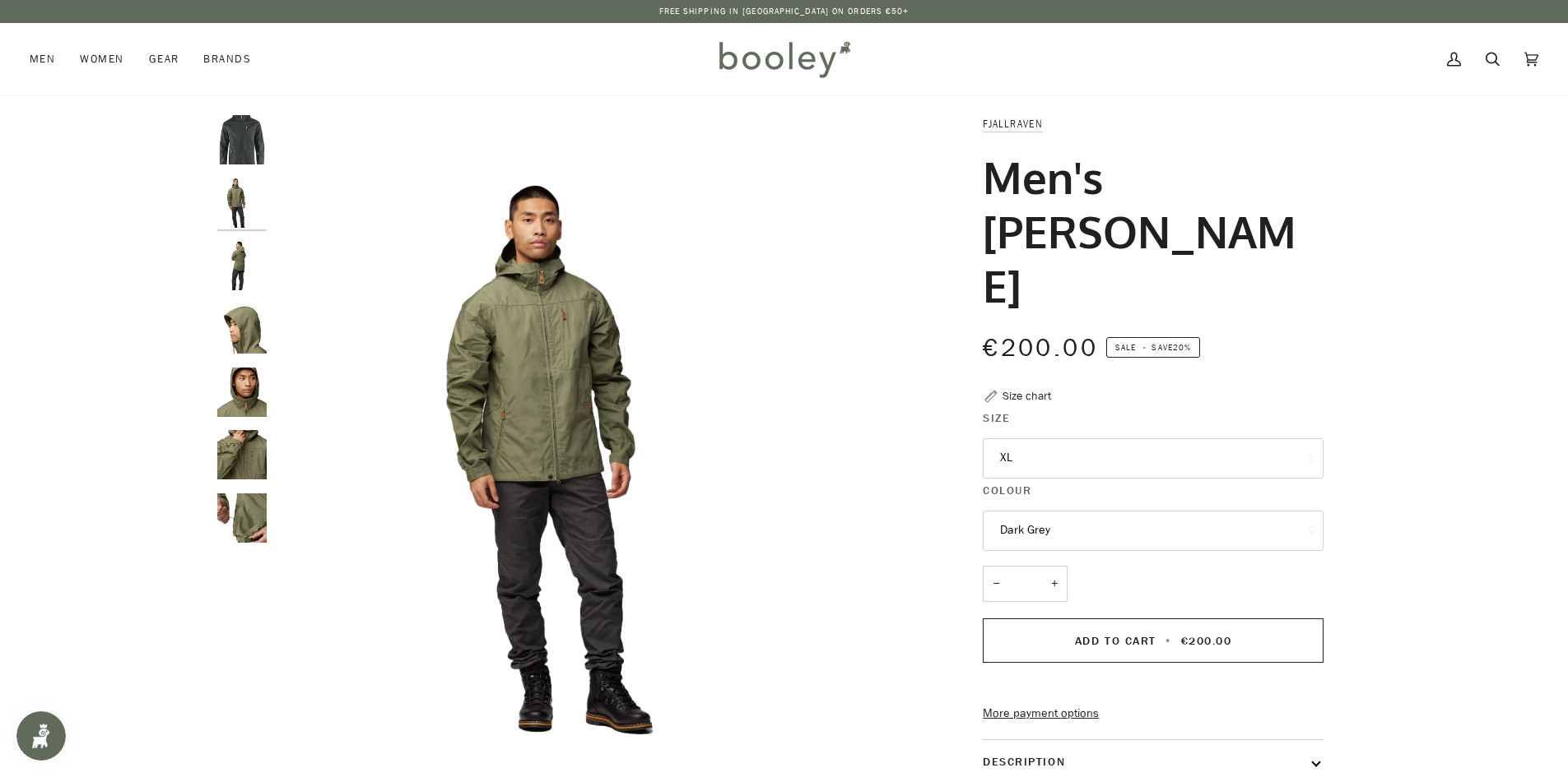
click at [237, 264] on img "Fjallraven Men's Sten Jacket - Booley Galway" at bounding box center [241, 266] width 50 height 49
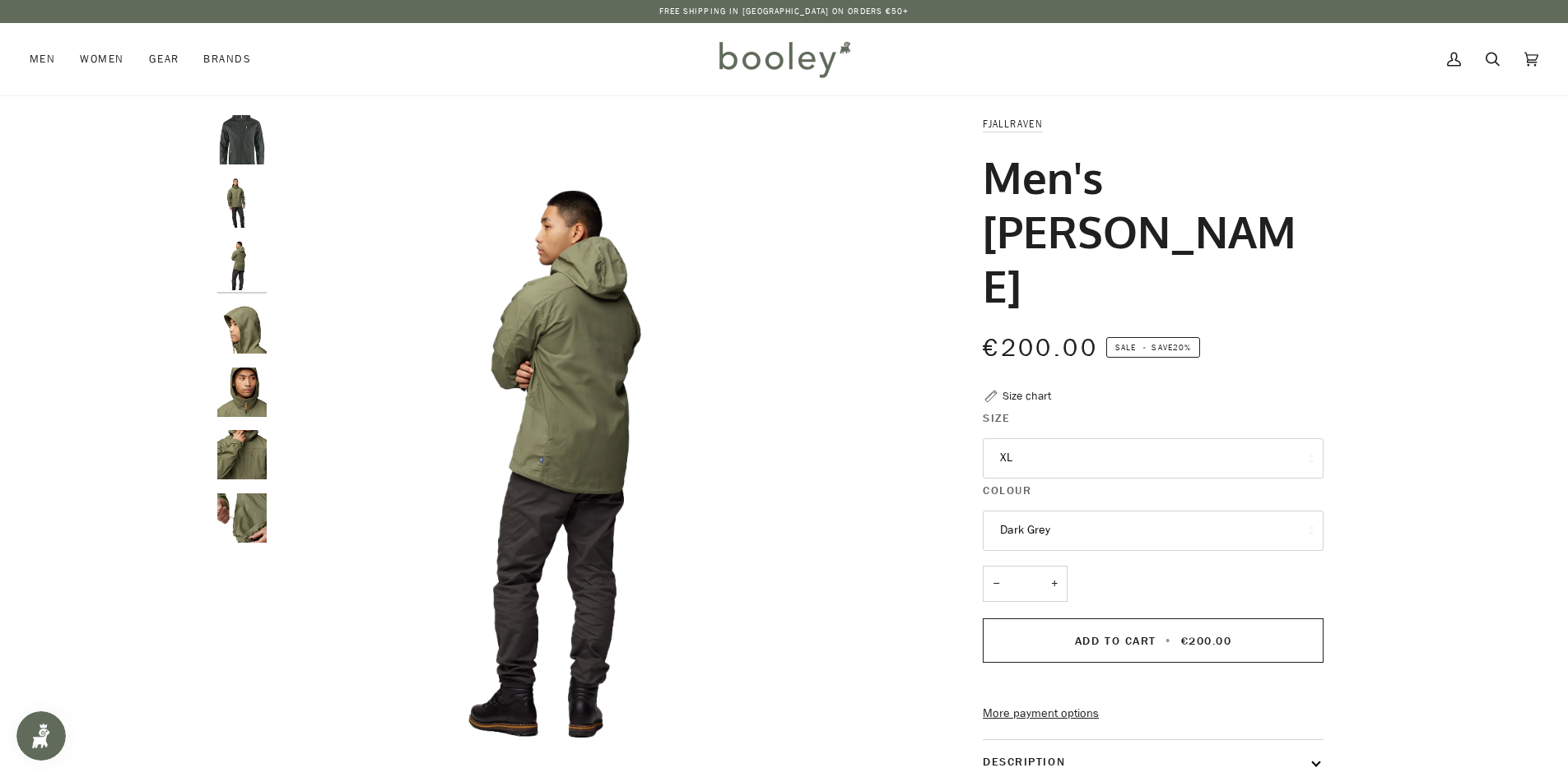
click at [231, 333] on img "Fjallraven Men's Sten Jacket - Booley Galway" at bounding box center [241, 329] width 50 height 49
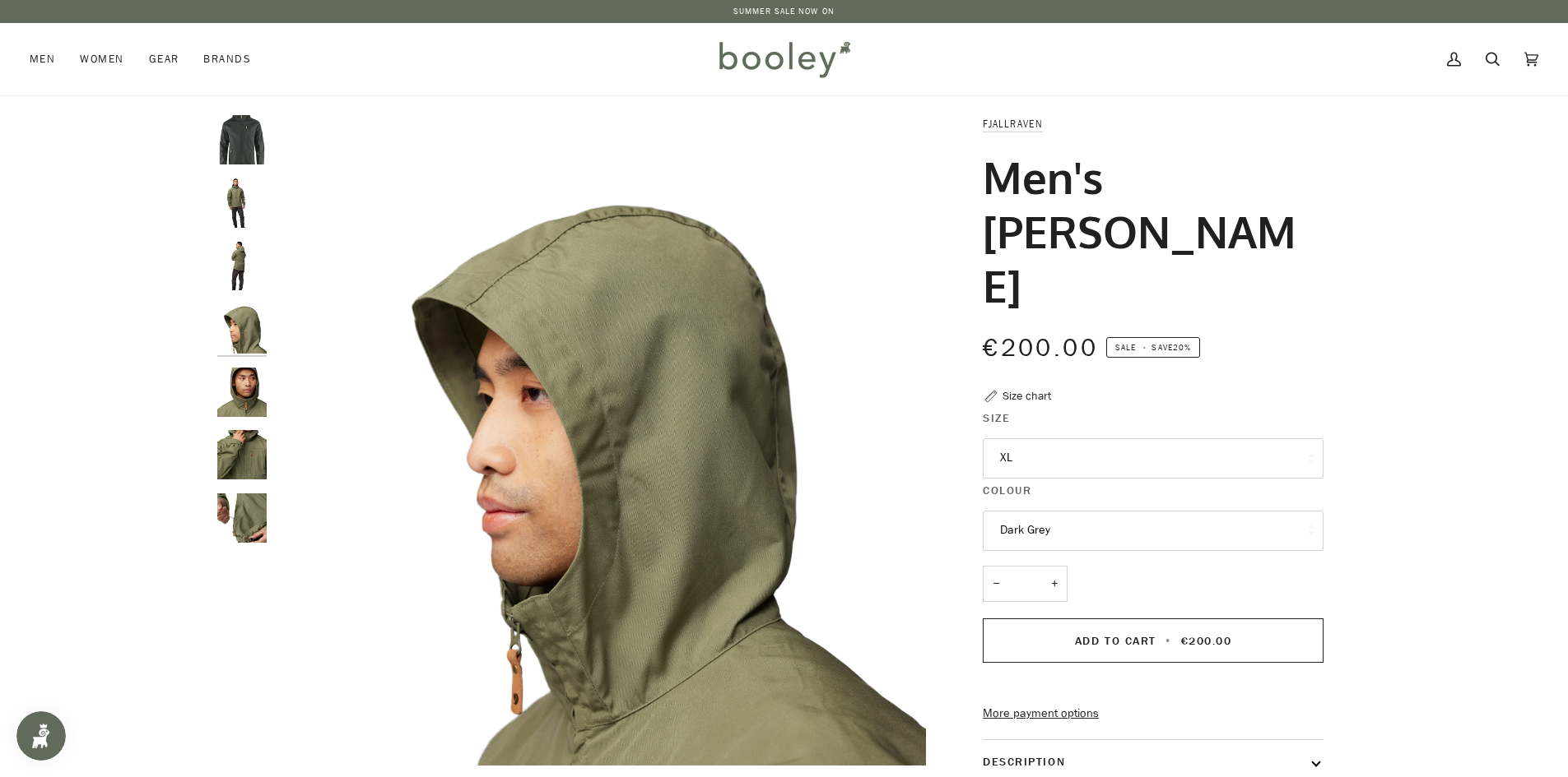
click at [232, 396] on img "Fjallraven Men's Sten Jacket - Booley Galway" at bounding box center [241, 392] width 50 height 49
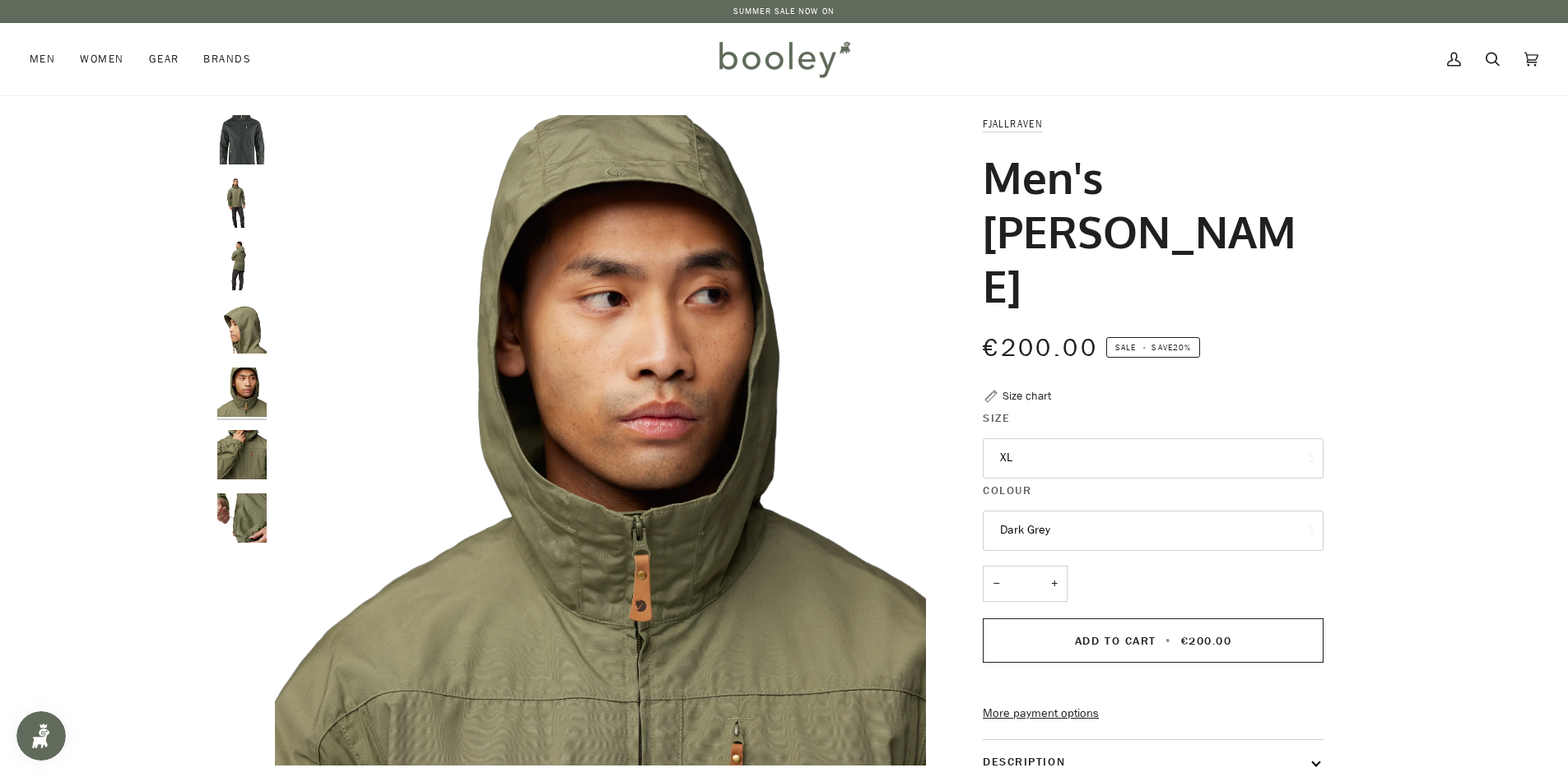
click at [241, 457] on img "Fjallraven Men's Sten Jacket - Booley Galway" at bounding box center [241, 455] width 50 height 49
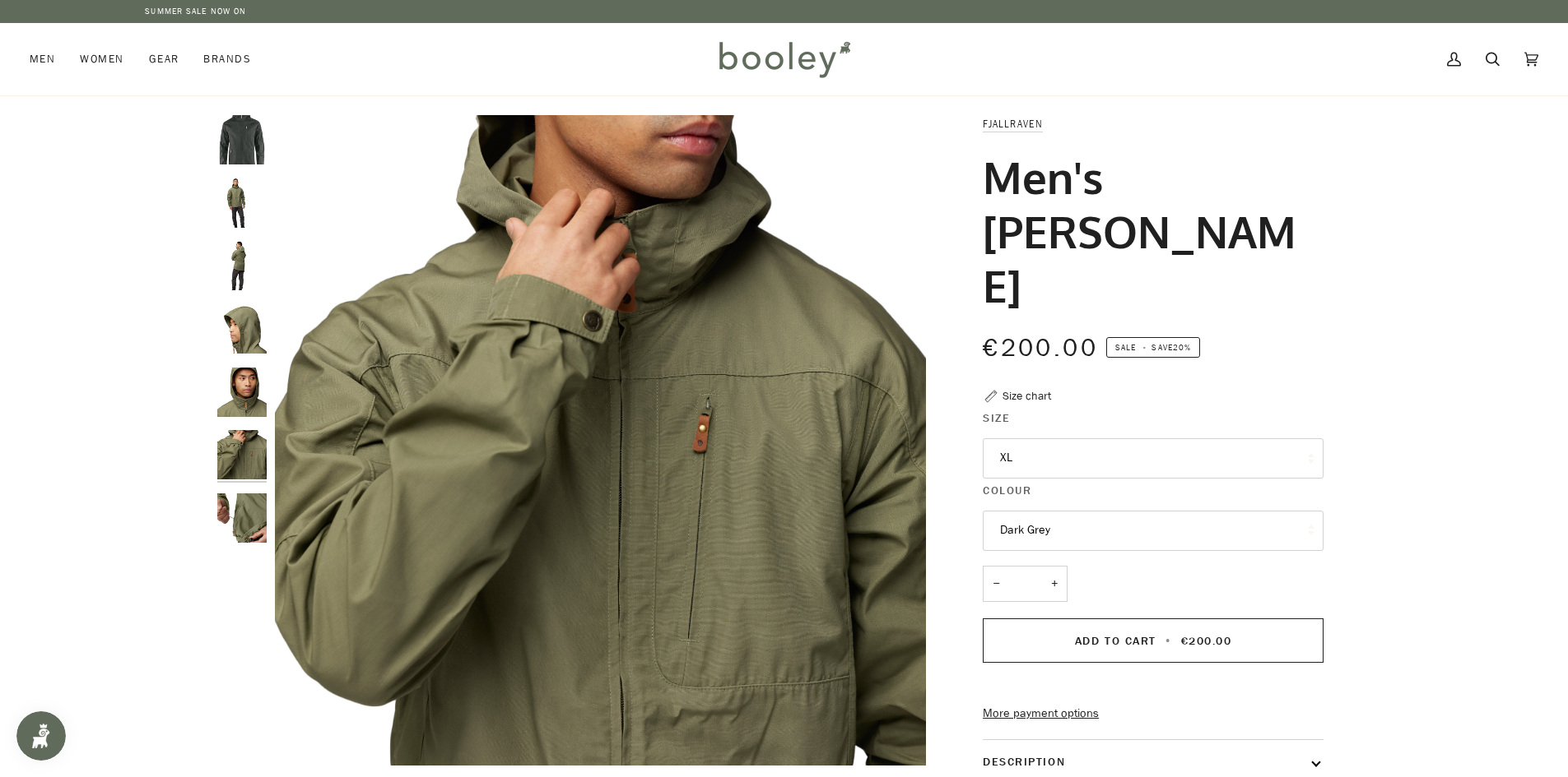
click at [238, 516] on img "Fjallraven Men's Sten Jacket - Booley Galway" at bounding box center [241, 518] width 50 height 49
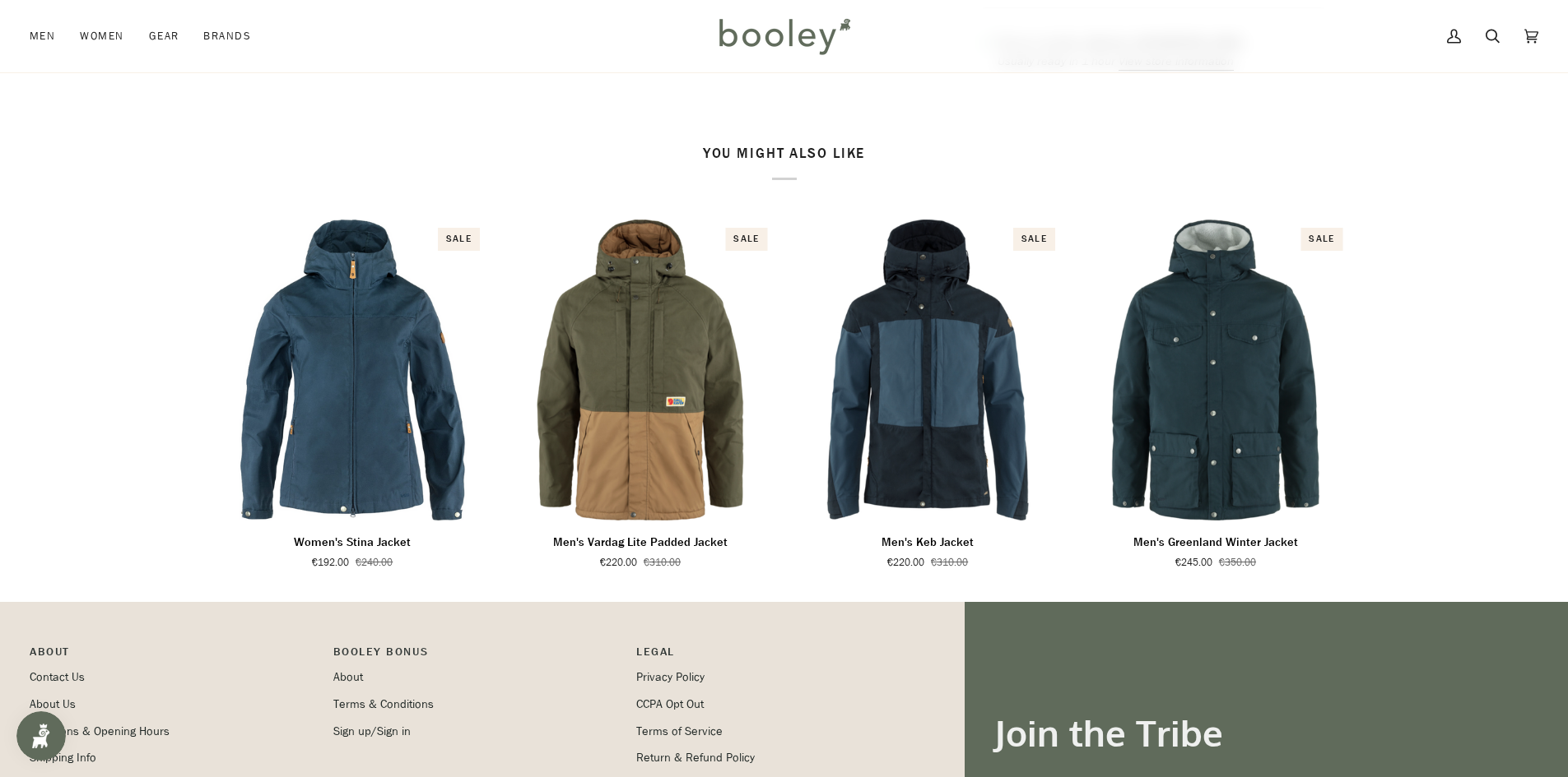
scroll to position [987, 0]
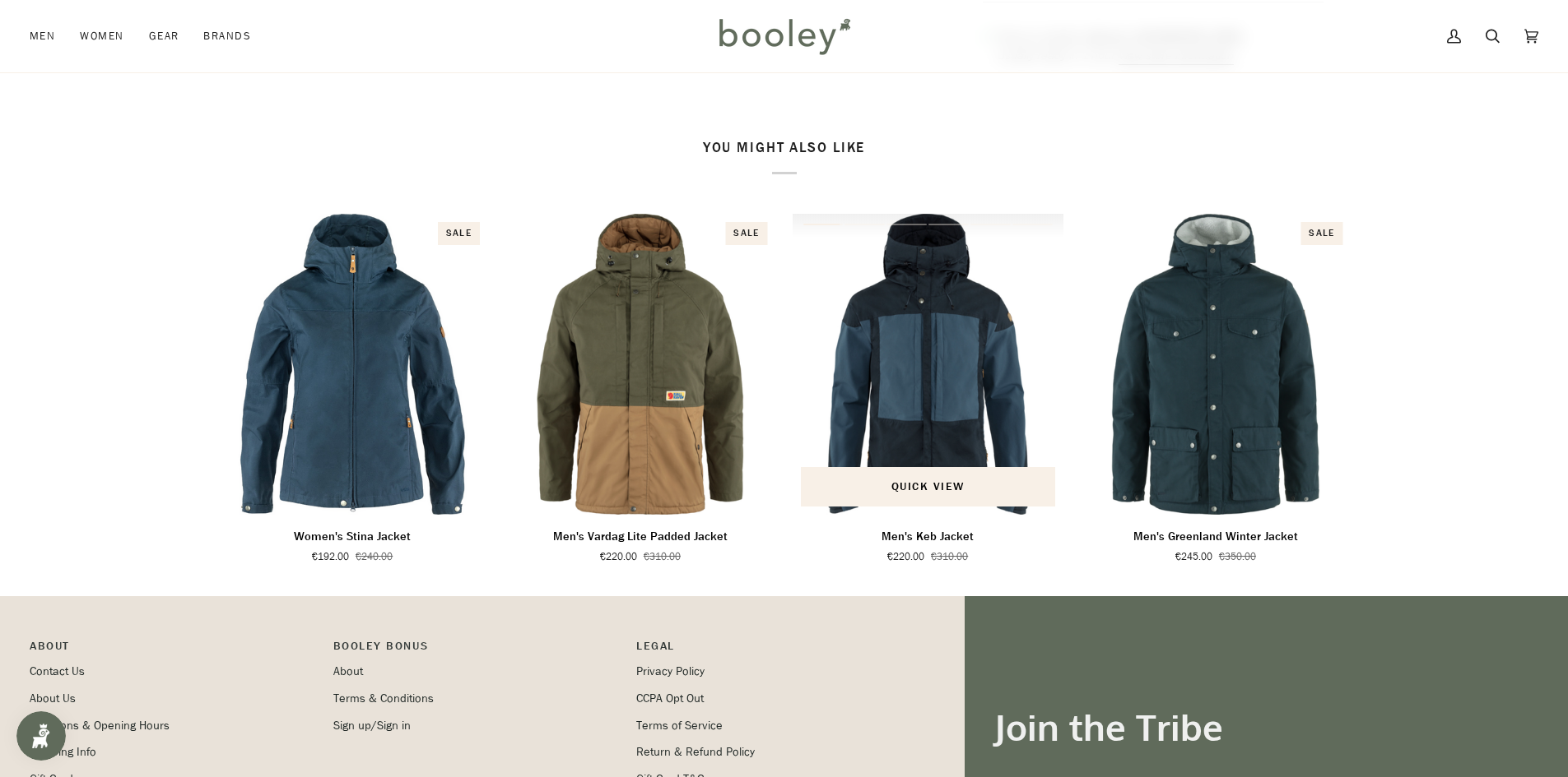
click at [931, 402] on img "Men's Keb Jacket" at bounding box center [928, 364] width 272 height 301
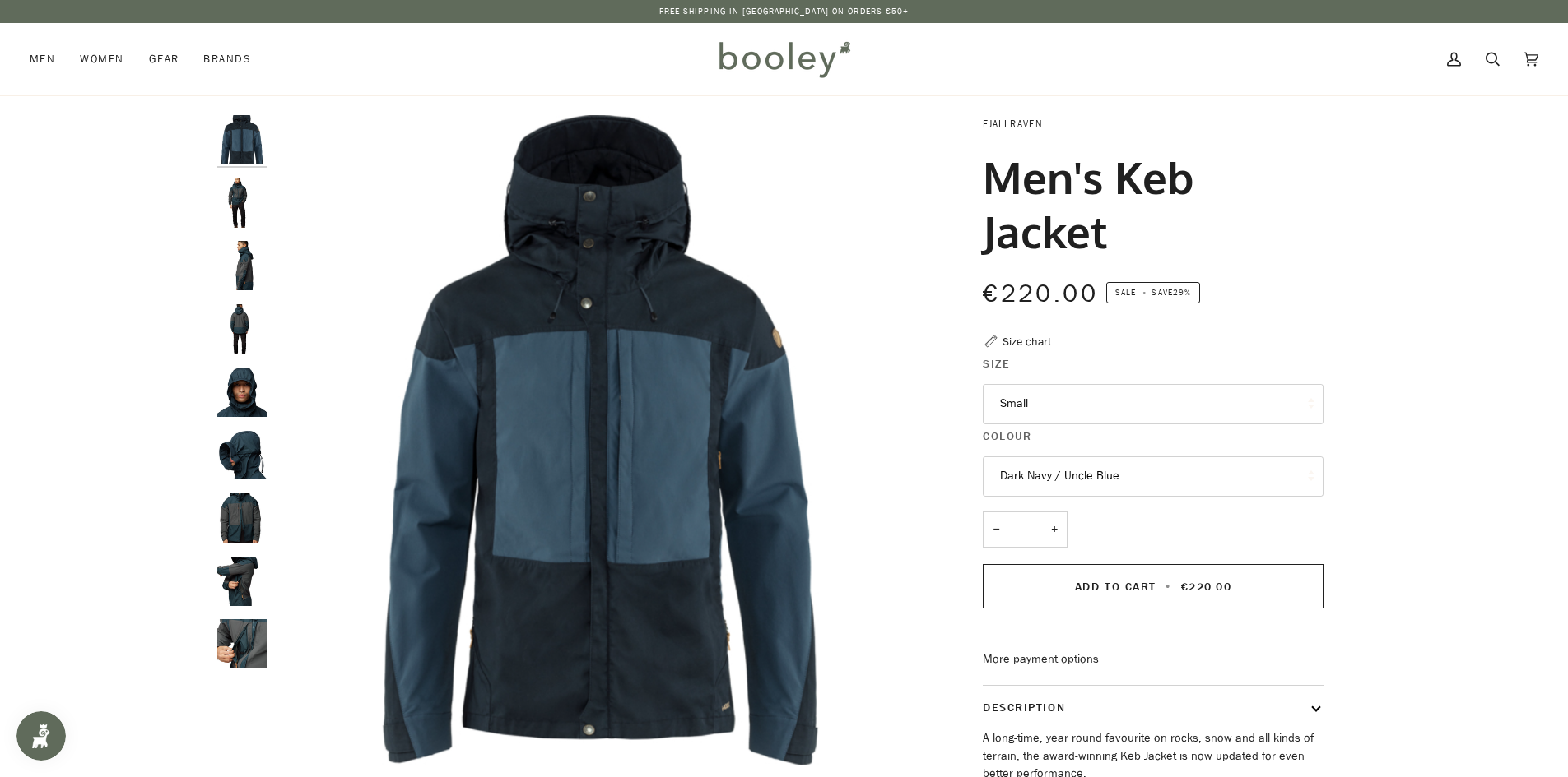
click at [238, 263] on img "Fjallraven Men's Keb Jacket - Booley Galway" at bounding box center [241, 266] width 50 height 49
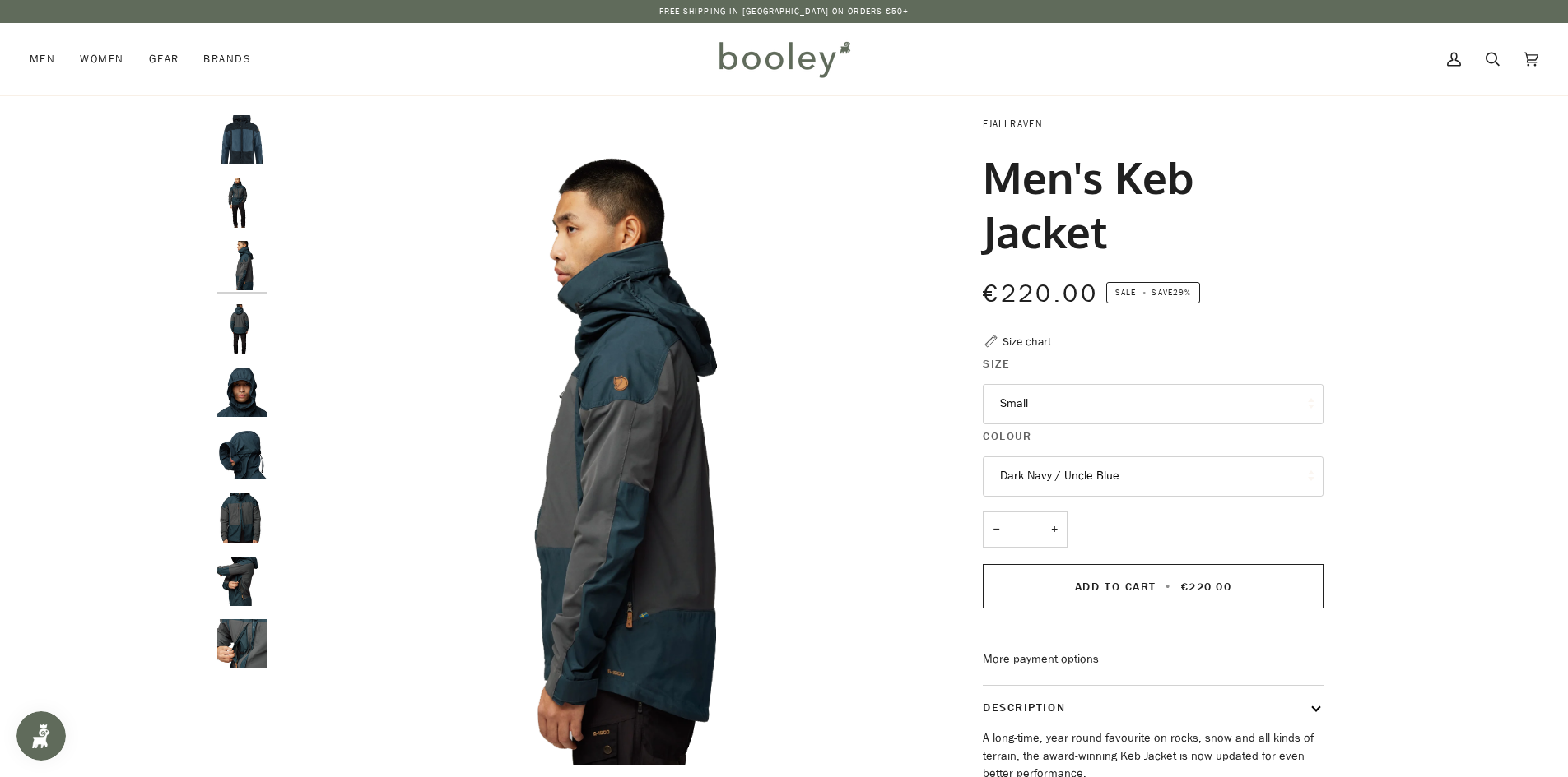
click at [243, 215] on img "Fjallraven Men's Keb Jacket - Booley Galway" at bounding box center [241, 203] width 50 height 49
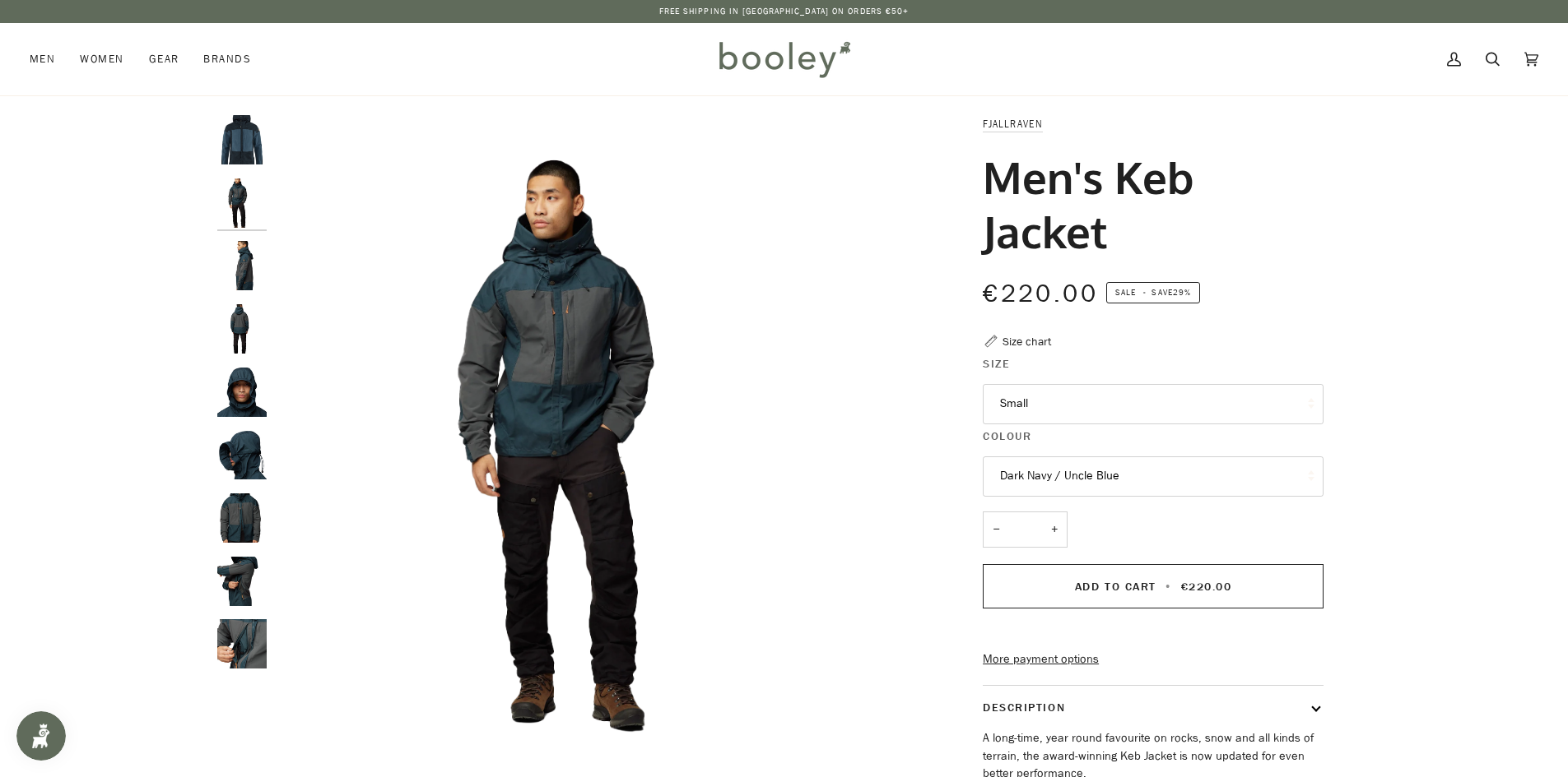
click at [235, 382] on img "Fjallraven Men's Keb Jacket - Booley Galway" at bounding box center [241, 392] width 50 height 49
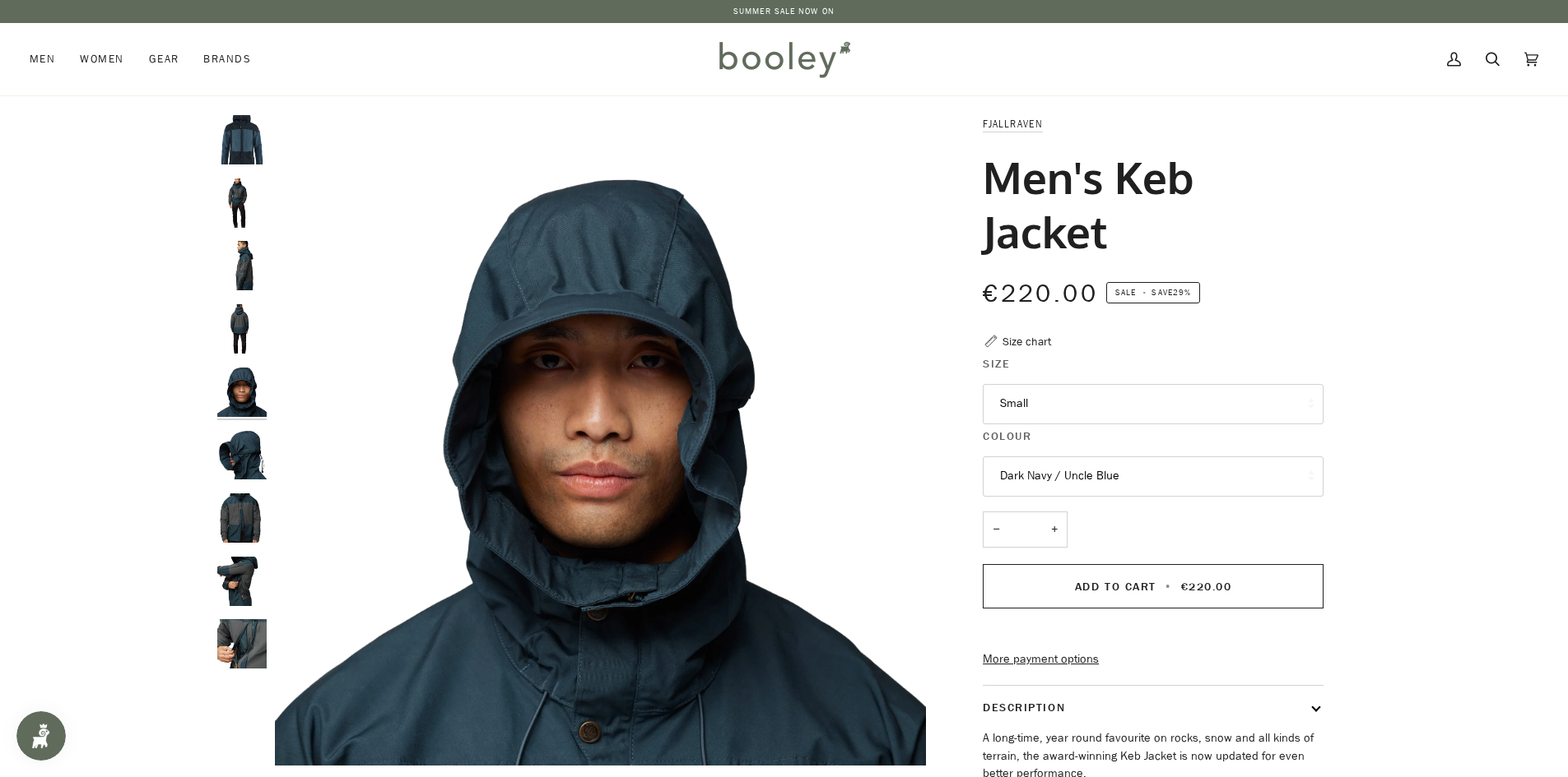
click at [235, 527] on img "Fjallraven Men's Keb Jacket - Booley Galway" at bounding box center [241, 518] width 50 height 49
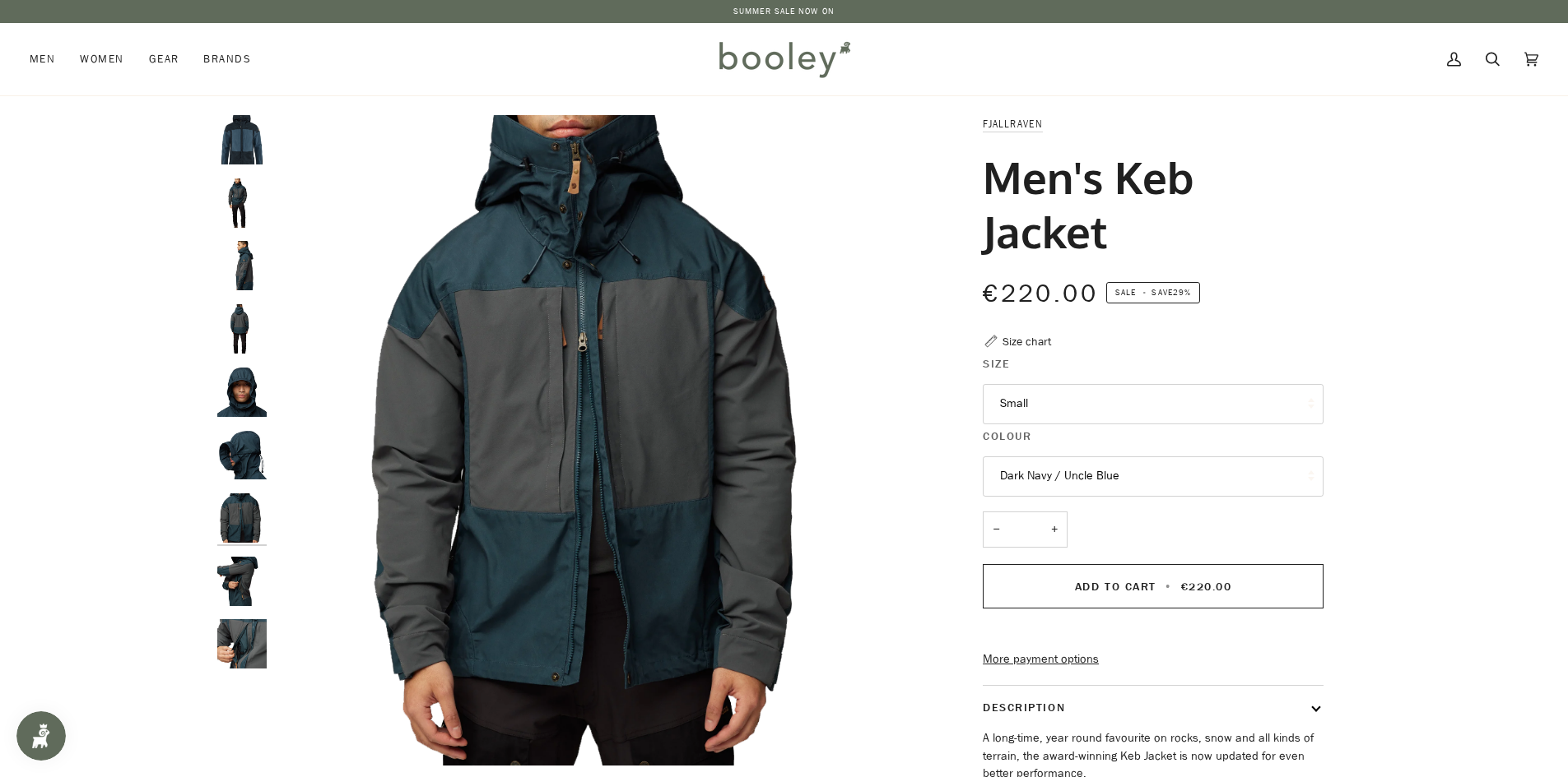
click at [247, 596] on img "Fjallraven Men's Keb Jacket - Booley Galway" at bounding box center [241, 581] width 50 height 49
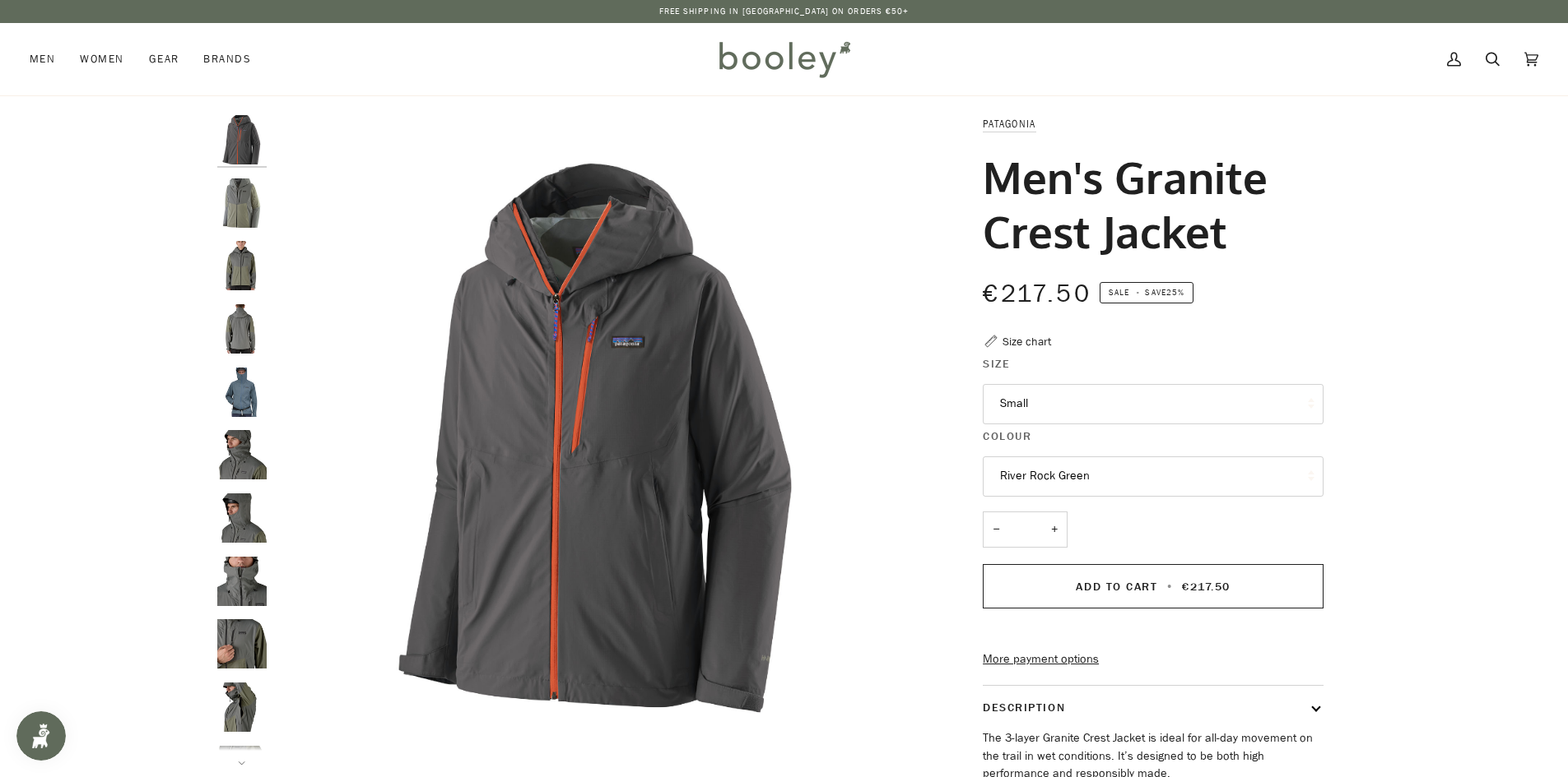
click at [222, 196] on img "Patagonia Men's Granite Crest Jacket River Rock Green - Booley Galway" at bounding box center [241, 203] width 50 height 49
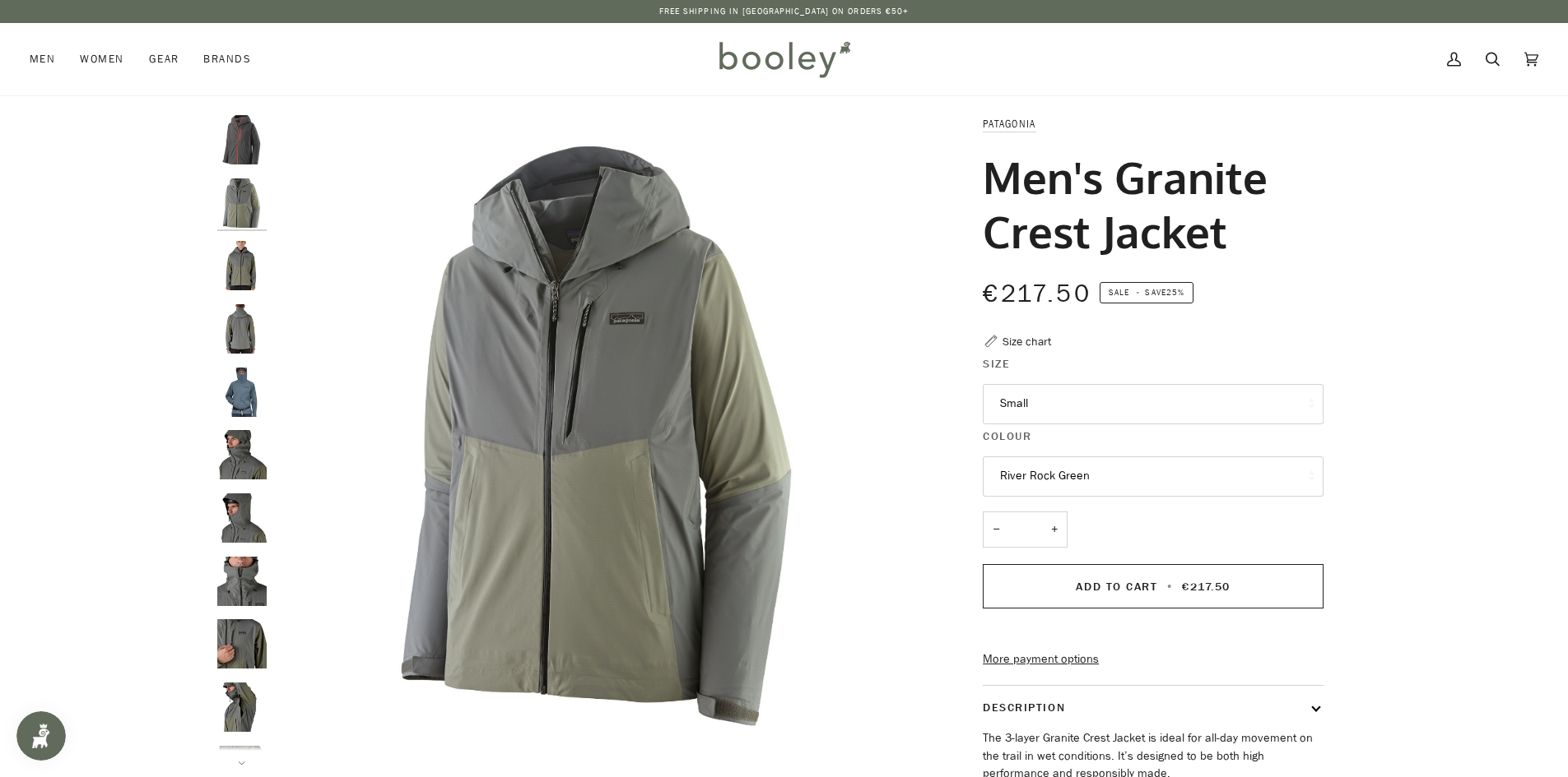
click at [237, 401] on img "Patagonia Men's Granite Crest Jacket - Booley Galway" at bounding box center [241, 392] width 50 height 49
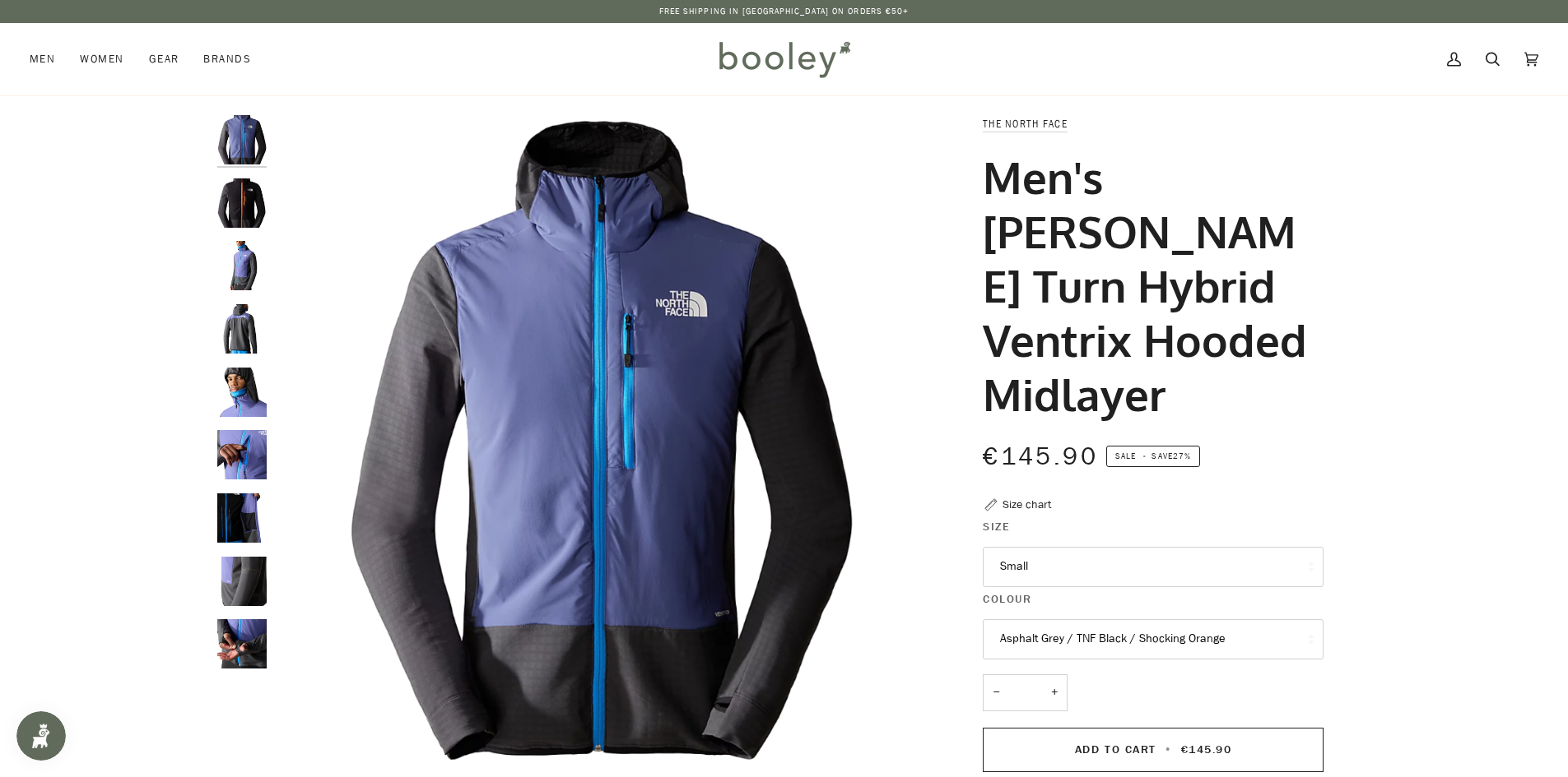
click at [262, 212] on img "The North Face Men's Dawn Turn Hybrid Ventrix Hooded Midlayer Asphalt Grey / TN…" at bounding box center [241, 203] width 50 height 49
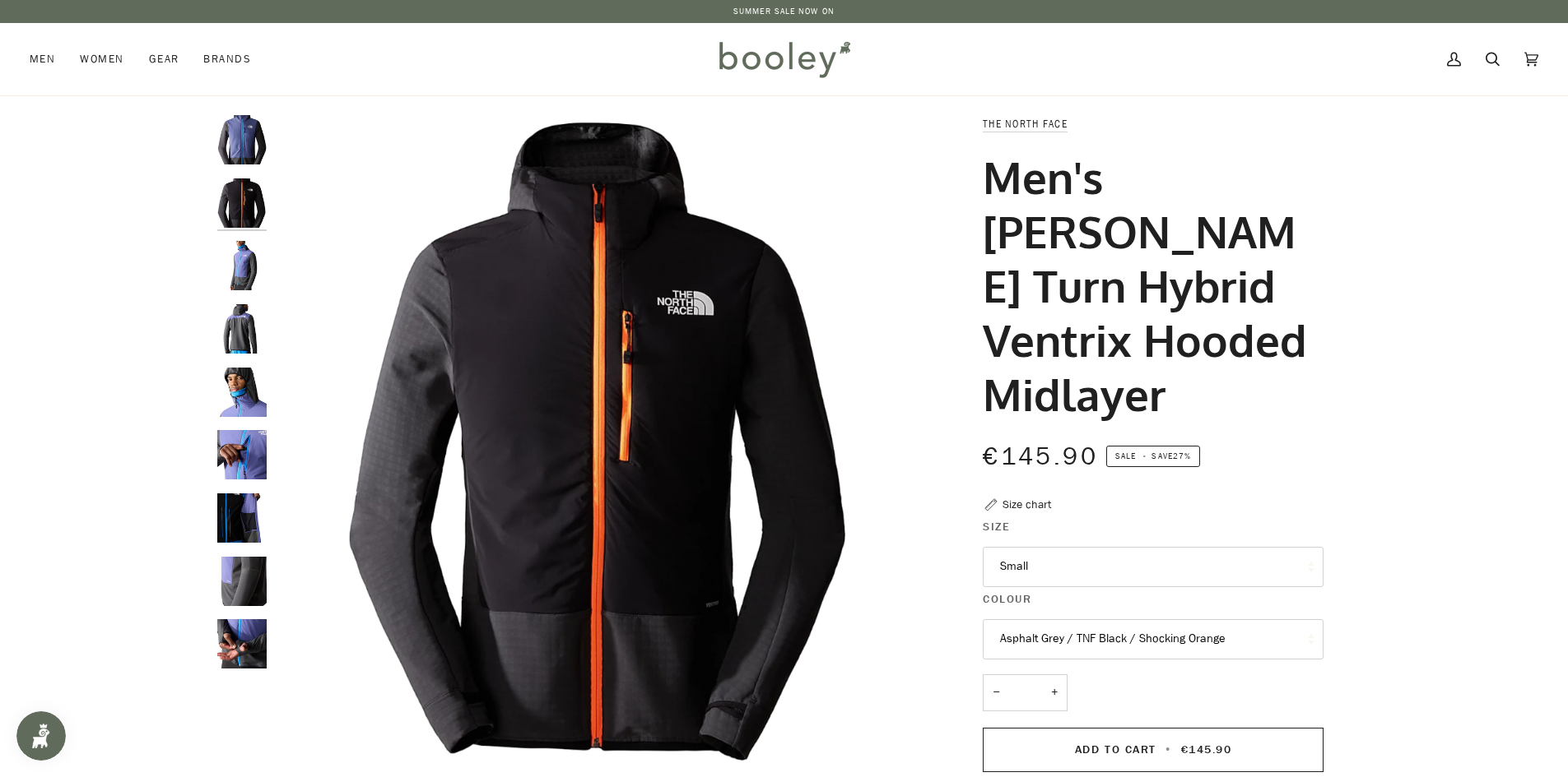
click at [1186, 619] on button "Asphalt Grey / TNF Black / Shocking Orange" at bounding box center [1153, 639] width 341 height 40
click at [1153, 713] on span "Asphalt Grey / TNF Black / Shocking Orange" at bounding box center [1113, 721] width 226 height 16
click at [1129, 619] on button "Asphalt Grey / TNF Black / Shocking Orange" at bounding box center [1153, 639] width 341 height 40
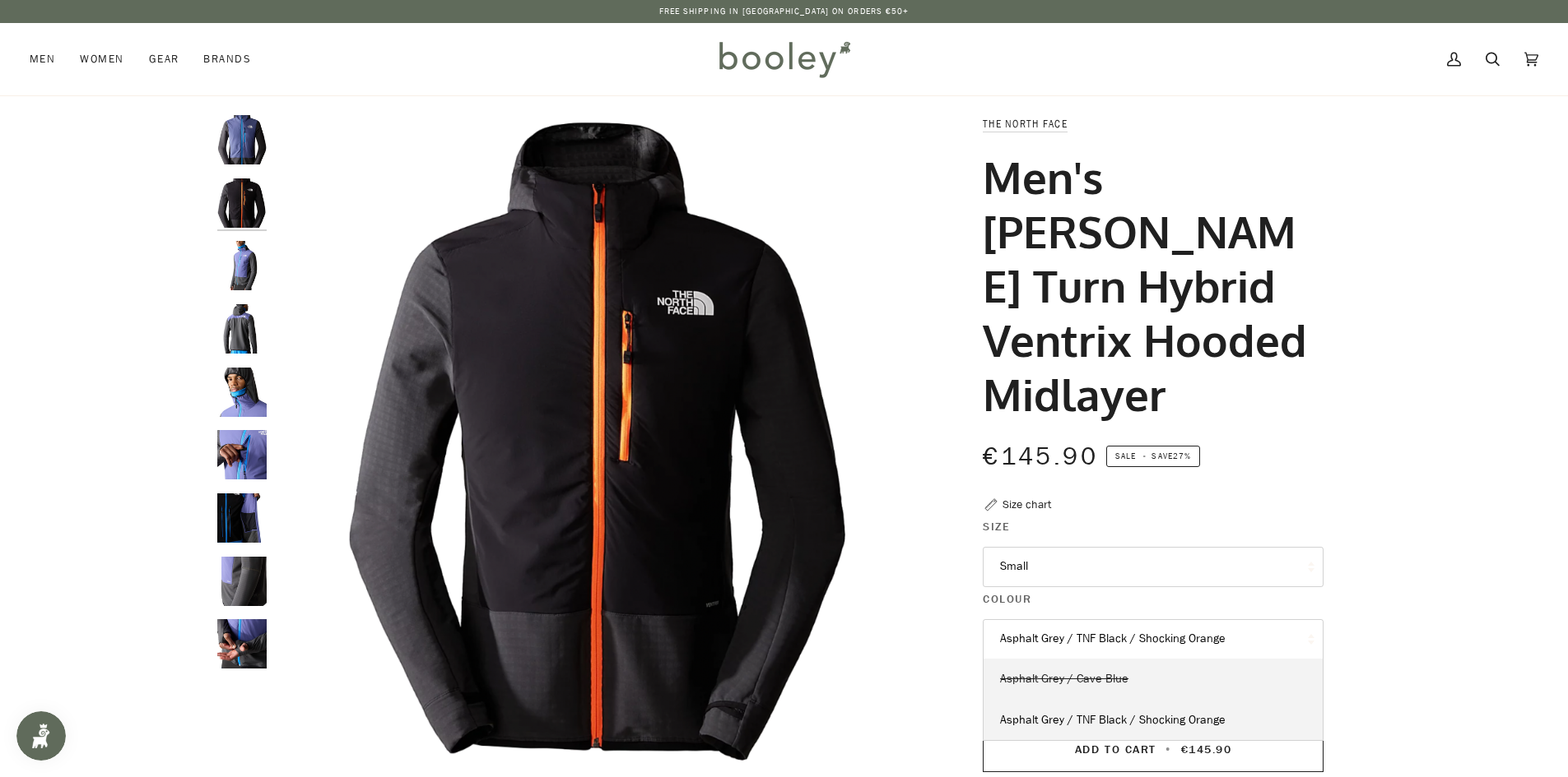
click at [1092, 671] on span "Asphalt Grey / Cave Blue" at bounding box center [1064, 679] width 129 height 16
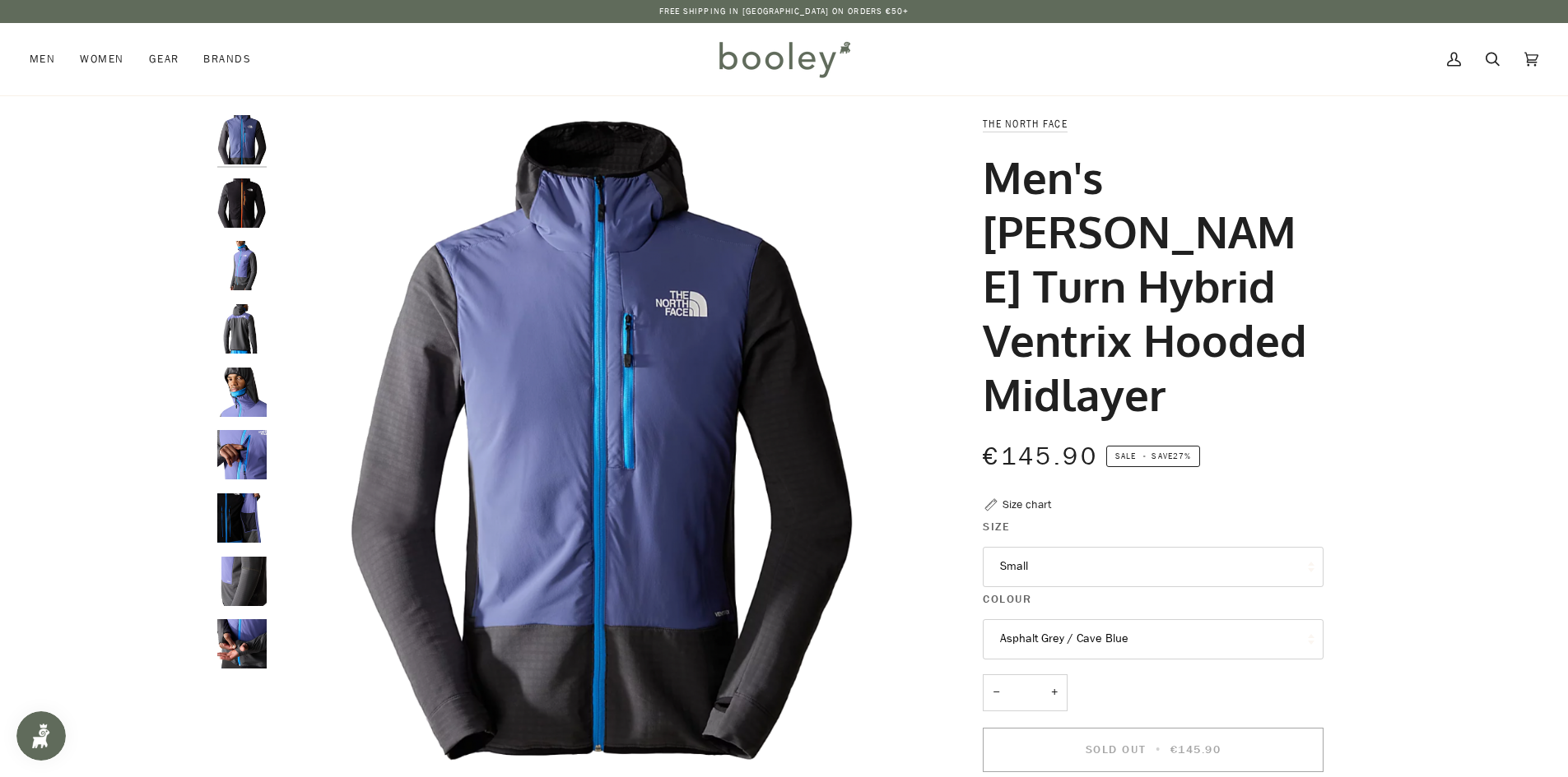
click at [1095, 619] on button "Asphalt Grey / Cave Blue" at bounding box center [1153, 639] width 341 height 40
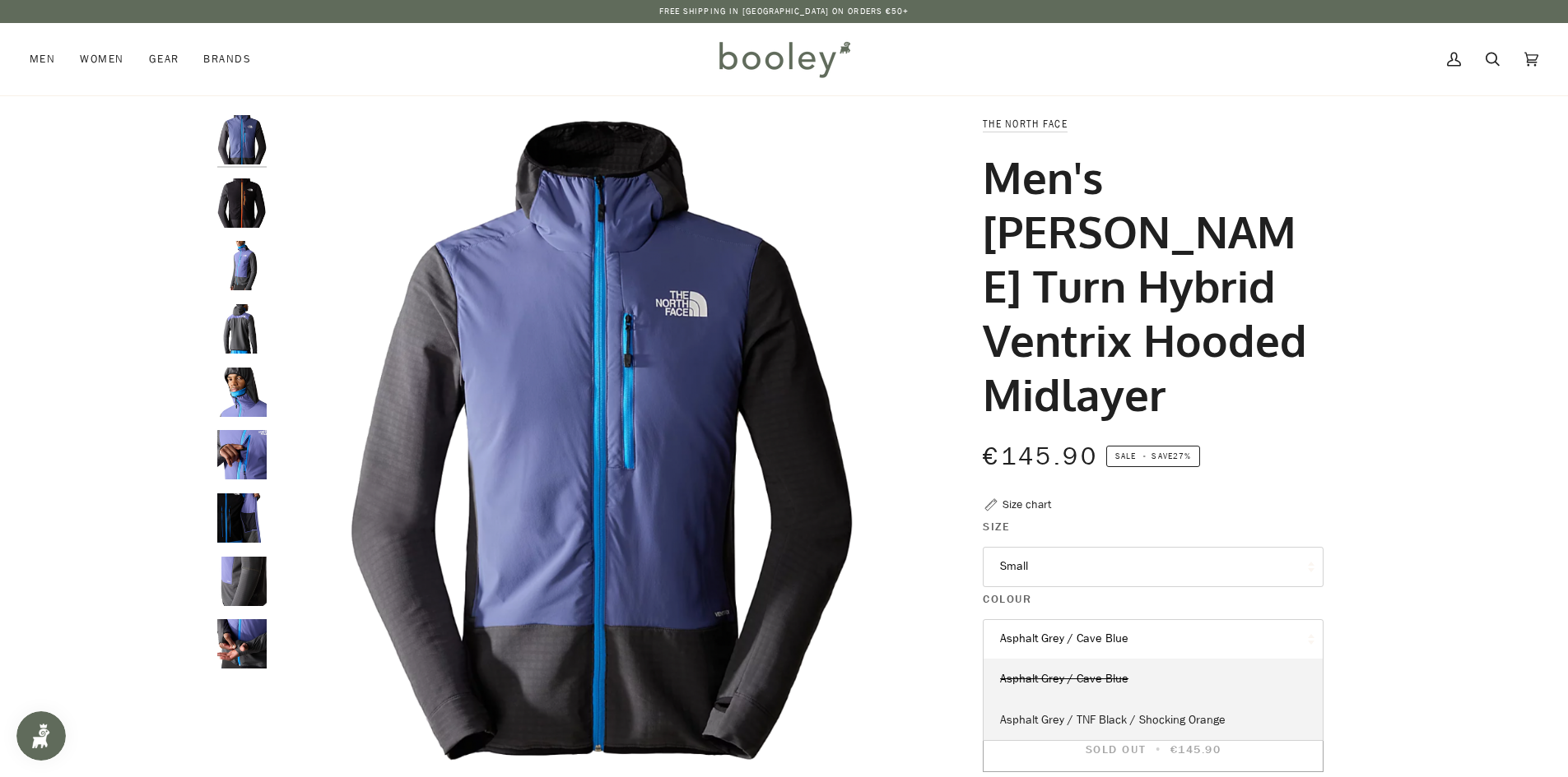
click at [1096, 713] on span "Asphalt Grey / TNF Black / Shocking Orange" at bounding box center [1113, 721] width 226 height 16
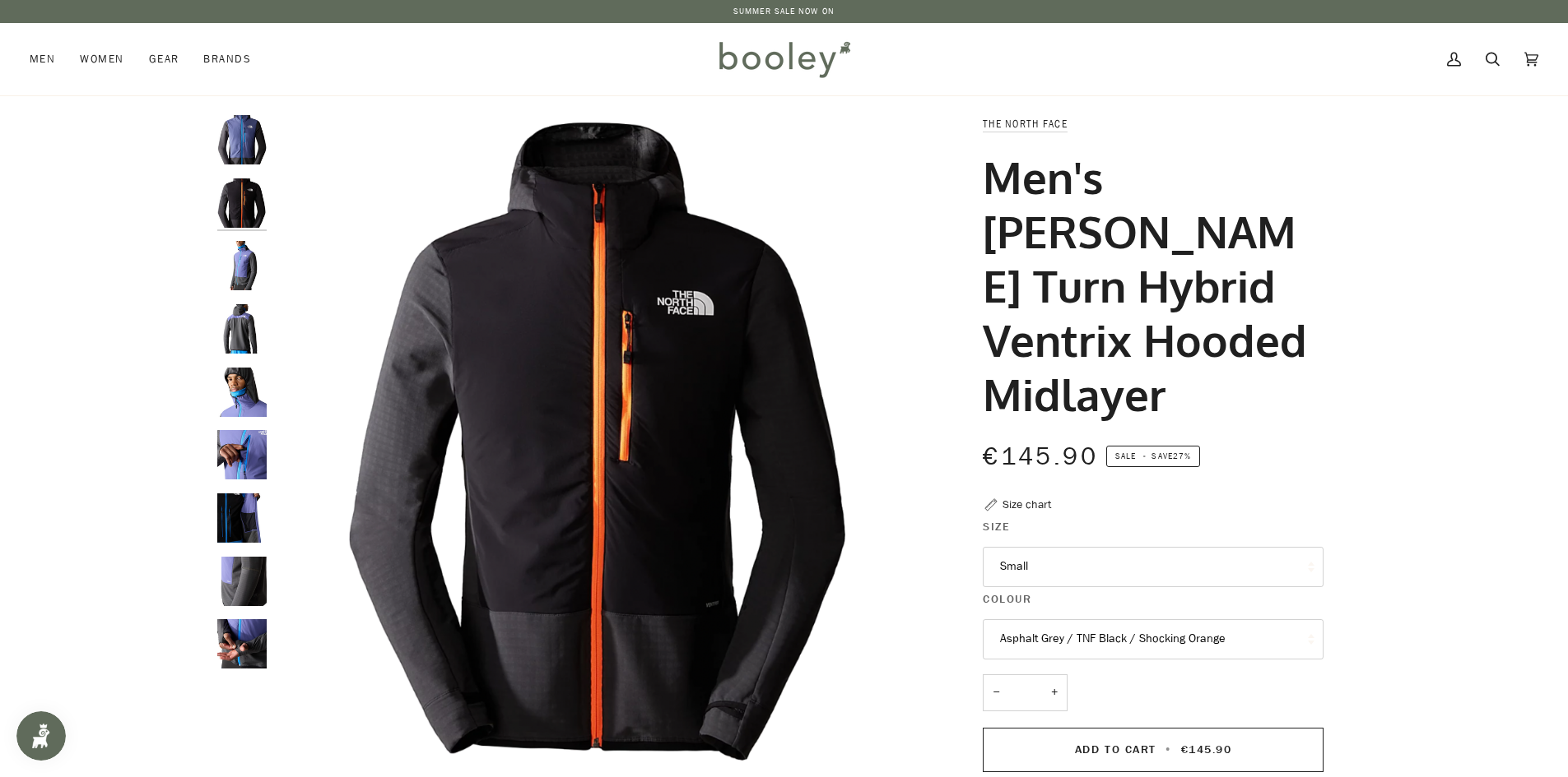
click at [1098, 547] on button "Small" at bounding box center [1153, 567] width 341 height 40
click at [917, 510] on img "The North Face Men's Dawn Turn Hybrid Ventrix Hooded Midlayer Asphalt Grey / TN…" at bounding box center [599, 440] width 651 height 650
click at [253, 319] on img "The North Face Men's Dawn Turn Hybrid Ventrix Hooded Midlayer - Booley Galway" at bounding box center [241, 329] width 50 height 49
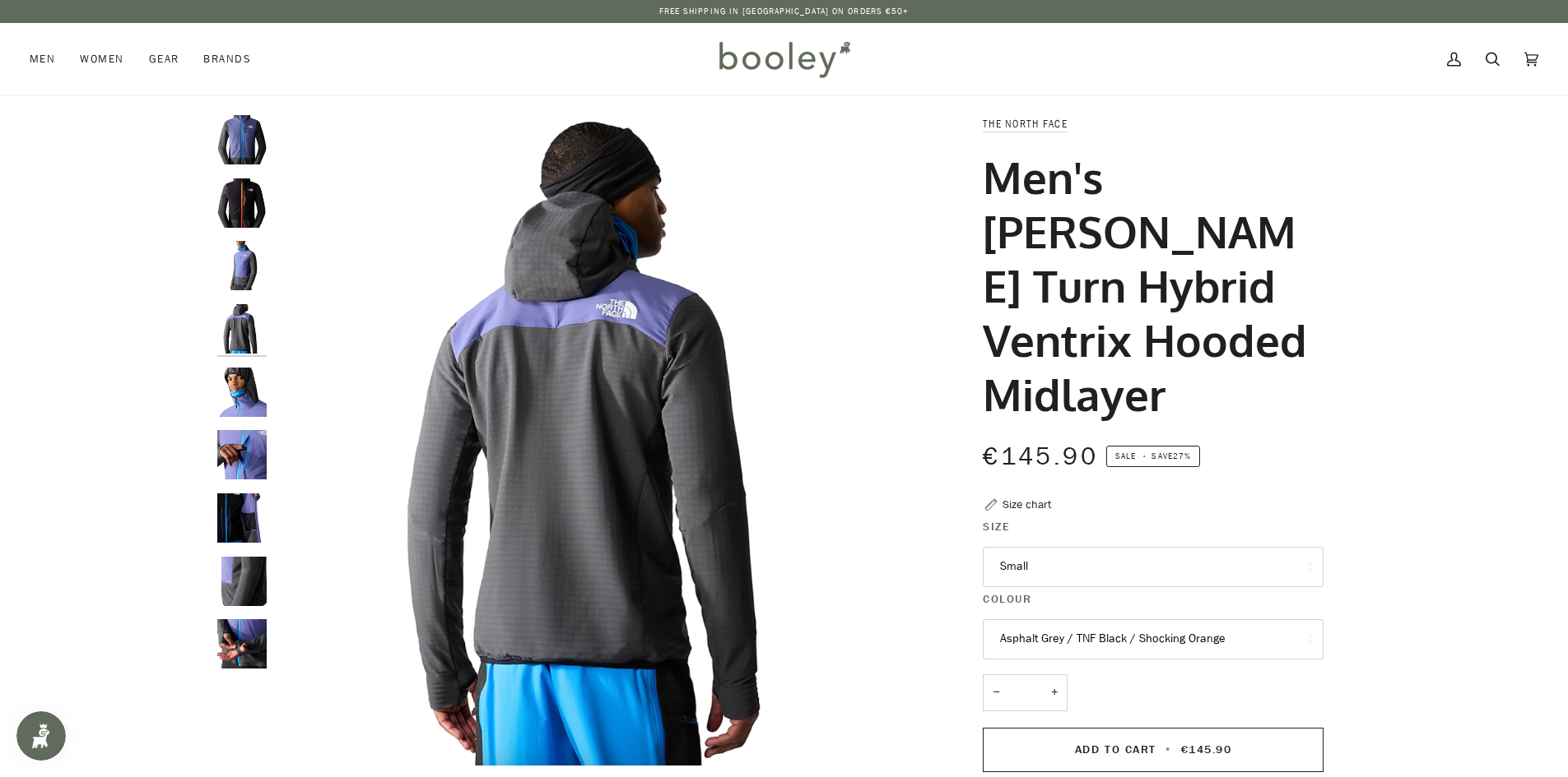
click at [241, 375] on img "The North Face Men's Dawn Turn Hybrid Ventrix Hooded Midlayer - Booley Galway" at bounding box center [241, 392] width 50 height 49
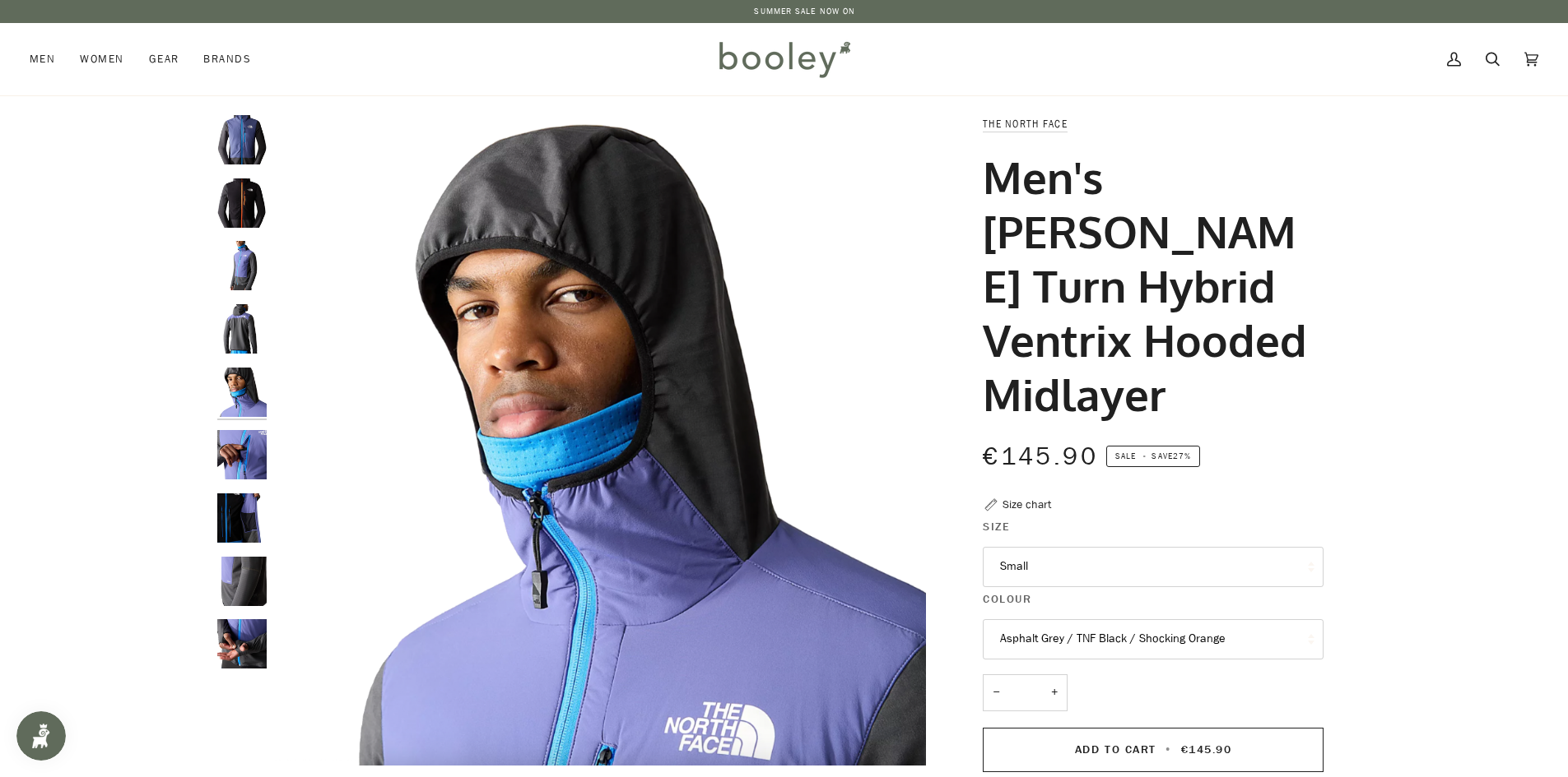
click at [235, 444] on img "The North Face Men's Dawn Turn Hybrid Ventrix Hooded Midlayer - Booley Galway" at bounding box center [241, 455] width 50 height 49
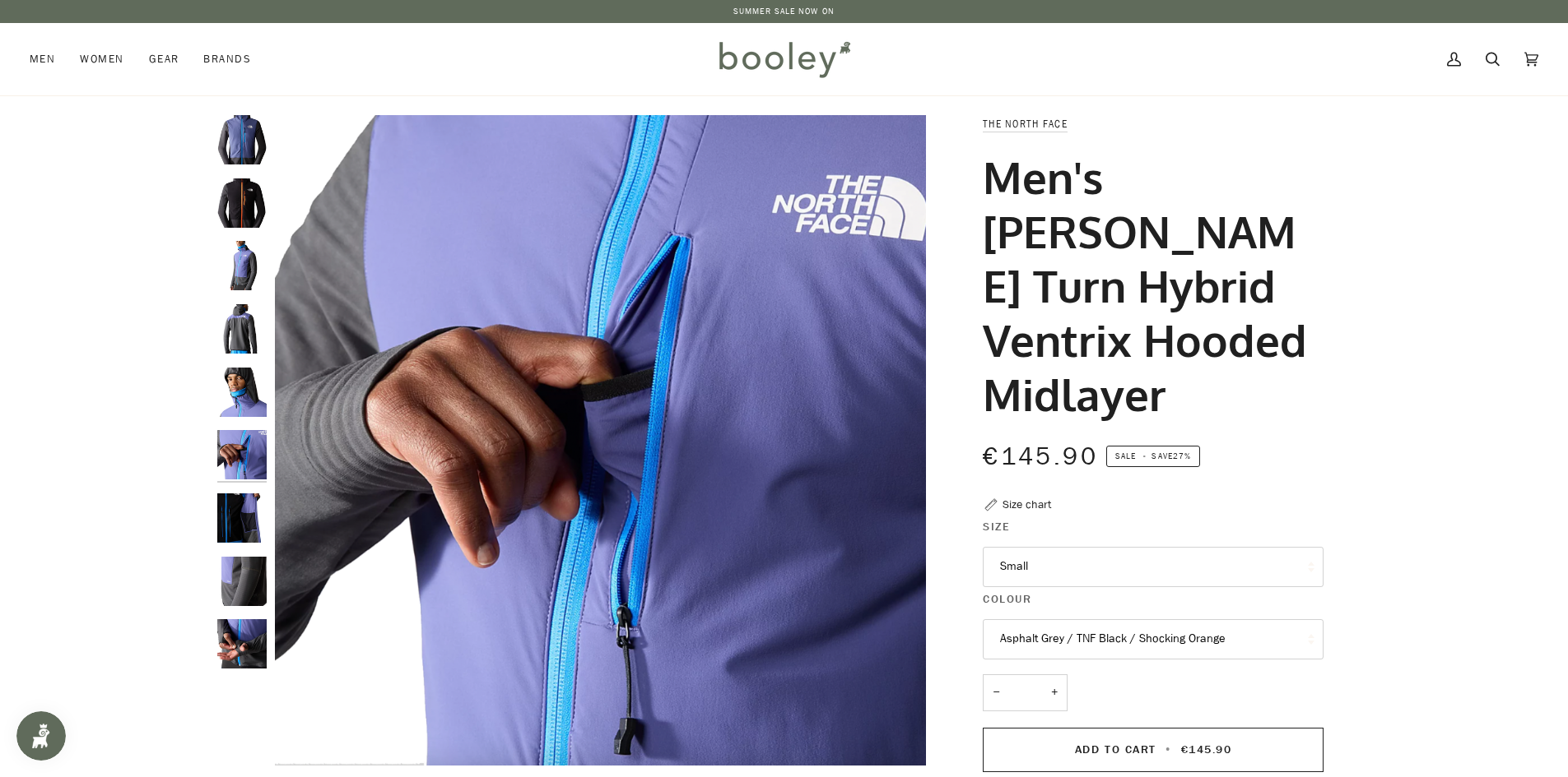
click at [248, 523] on img "The North Face Men's Dawn Turn Hybrid Ventrix Hooded Midlayer - Booley Galway" at bounding box center [241, 518] width 50 height 49
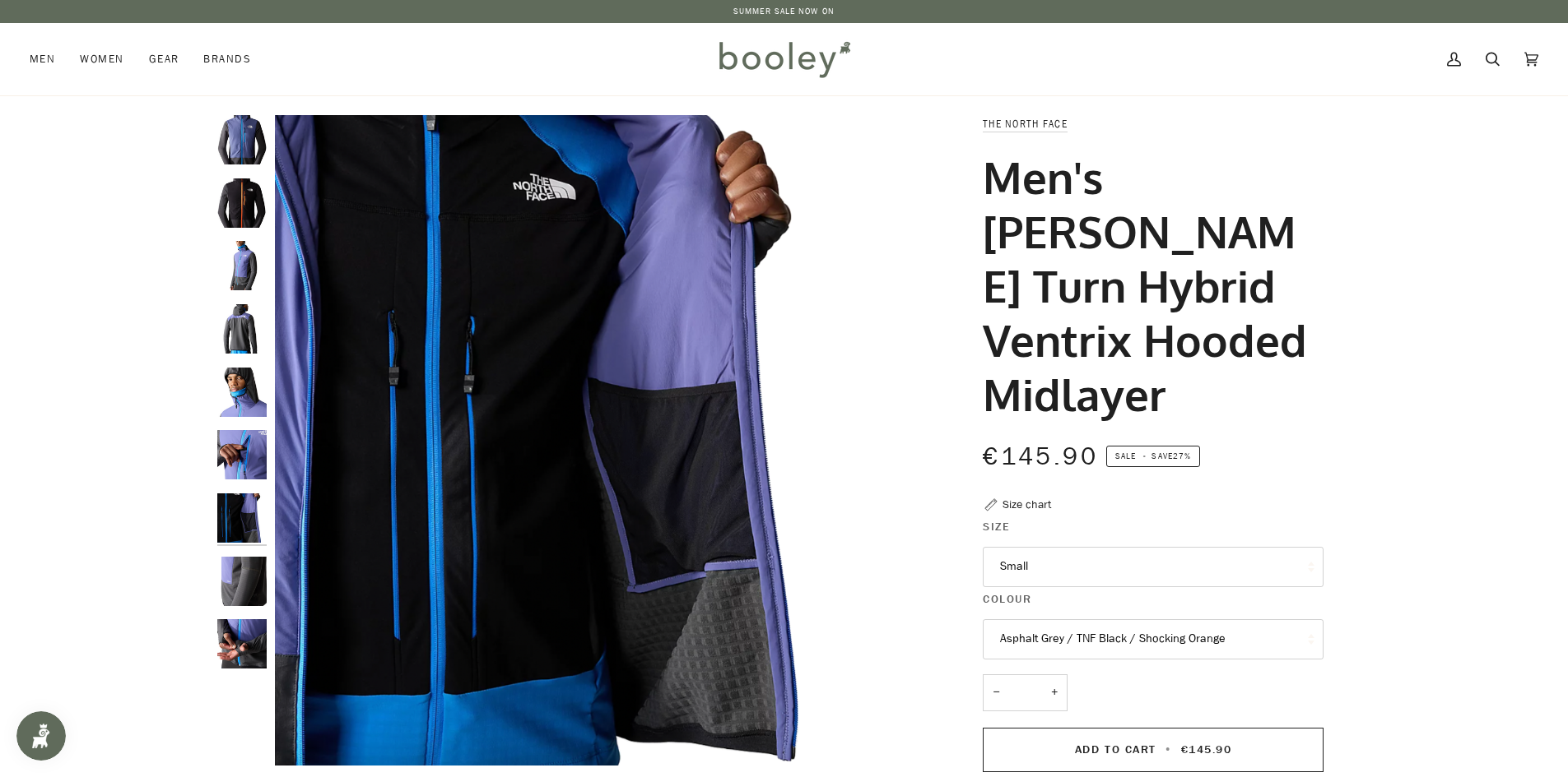
click at [244, 576] on img "The North Face Men's Dawn Turn Hybrid Ventrix Hooded Midlayer - Booley Galway" at bounding box center [241, 581] width 50 height 49
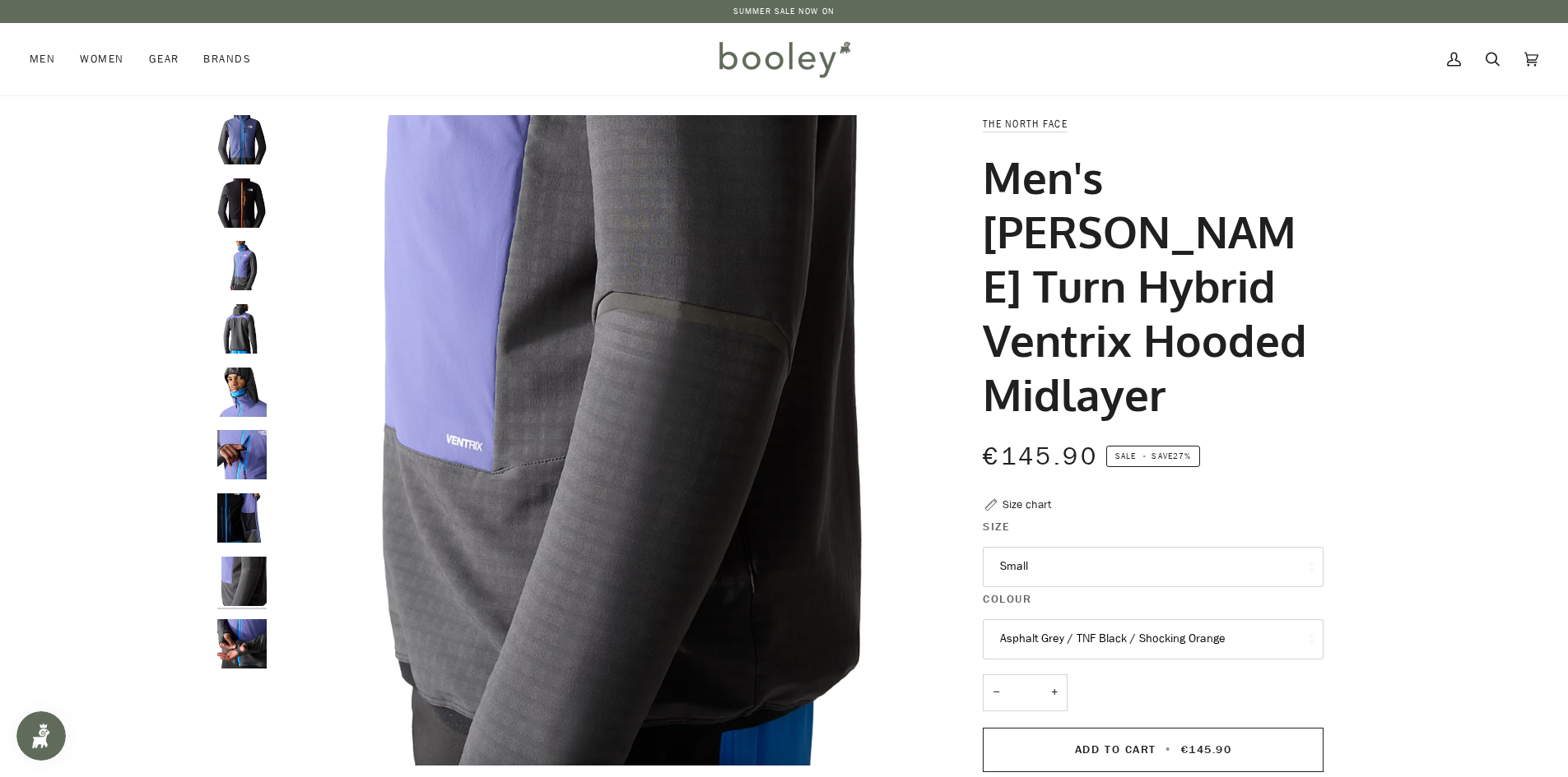
click at [242, 650] on img "The North Face Men's Dawn Turn Hybrid Ventrix Hooded Midlayer - Booley Galway" at bounding box center [241, 643] width 50 height 49
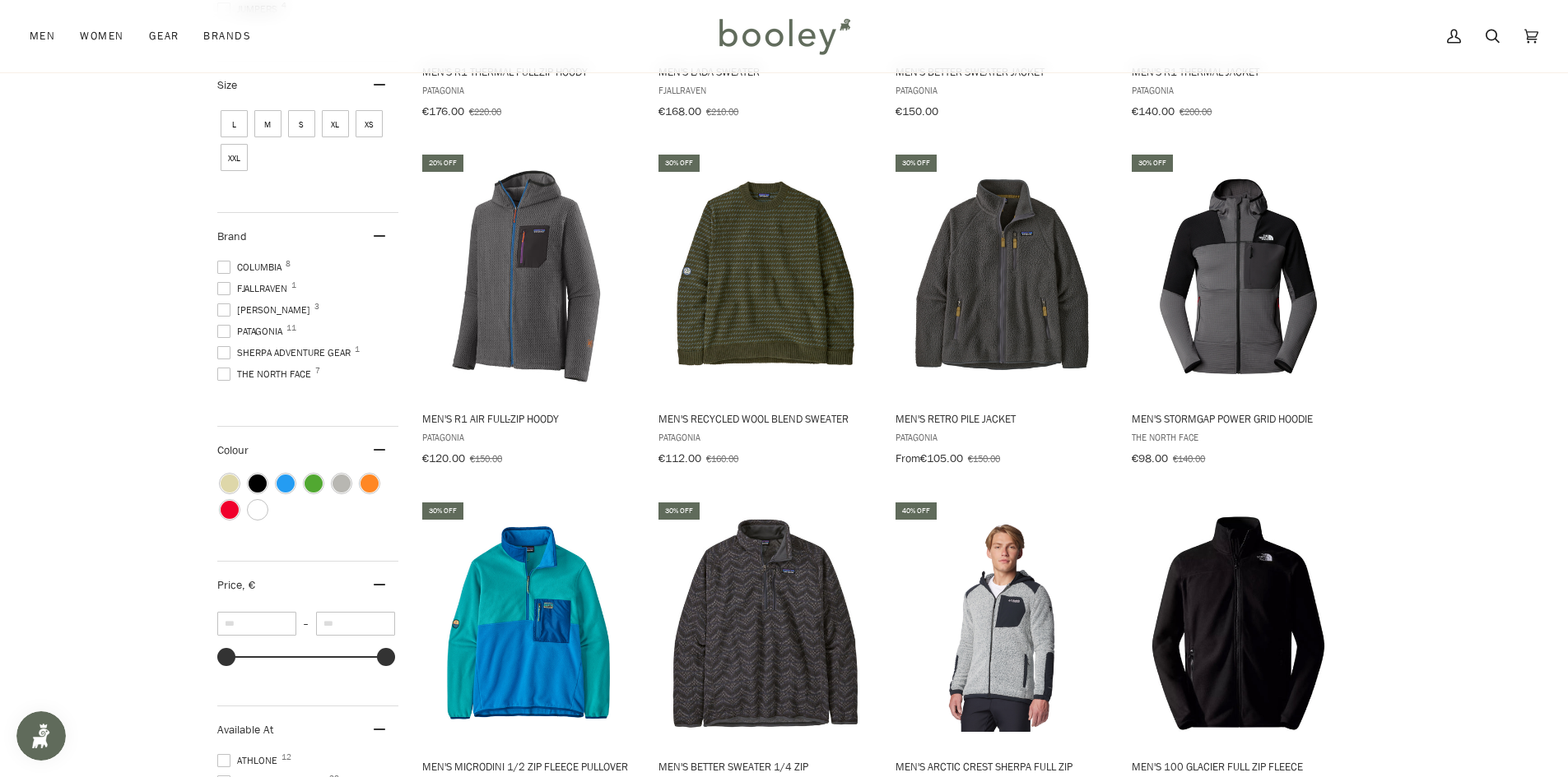
scroll to position [494, 0]
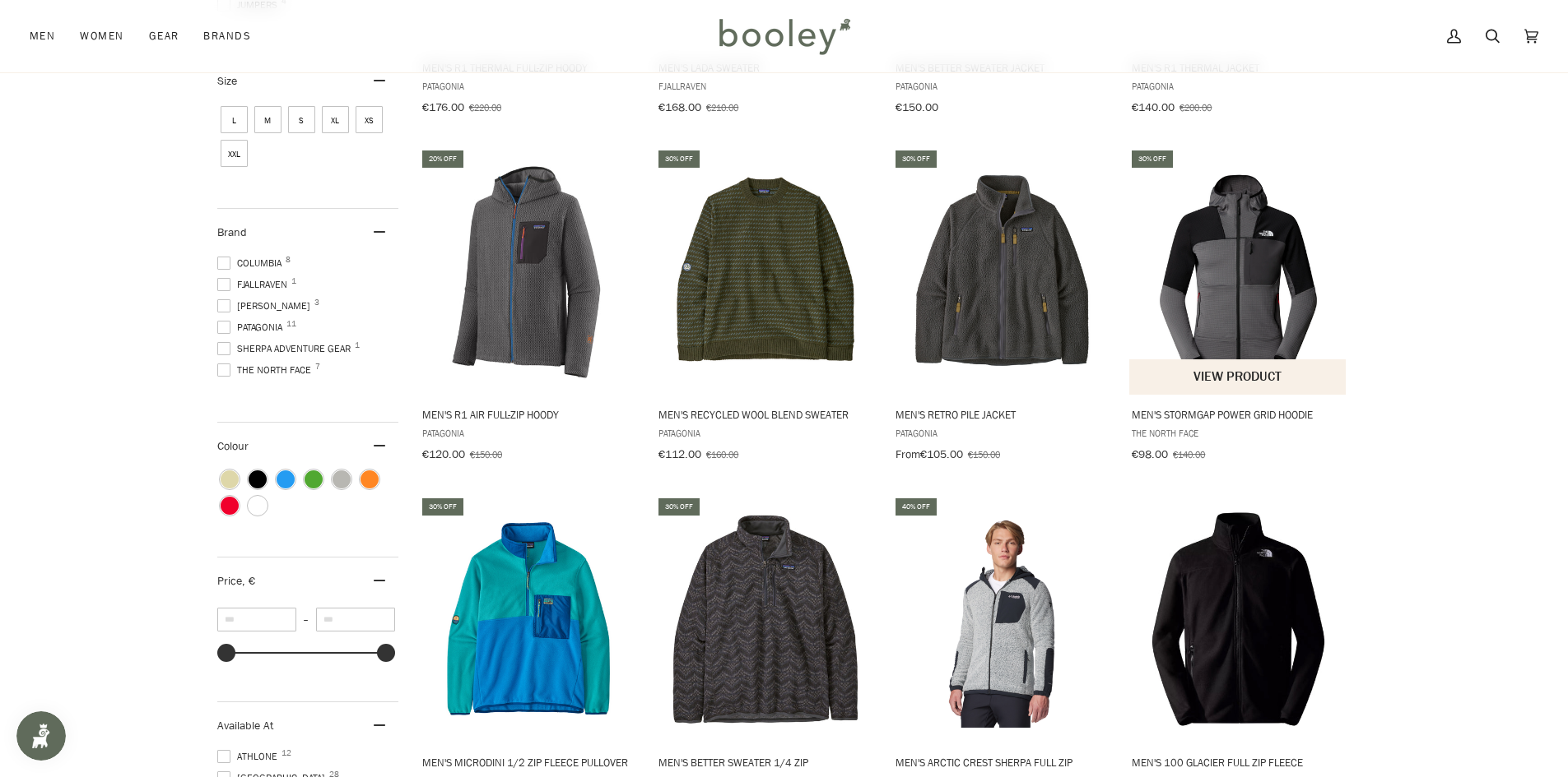
click at [1222, 294] on img "Men's Stormgap Power Grid Hoodie" at bounding box center [1238, 272] width 218 height 218
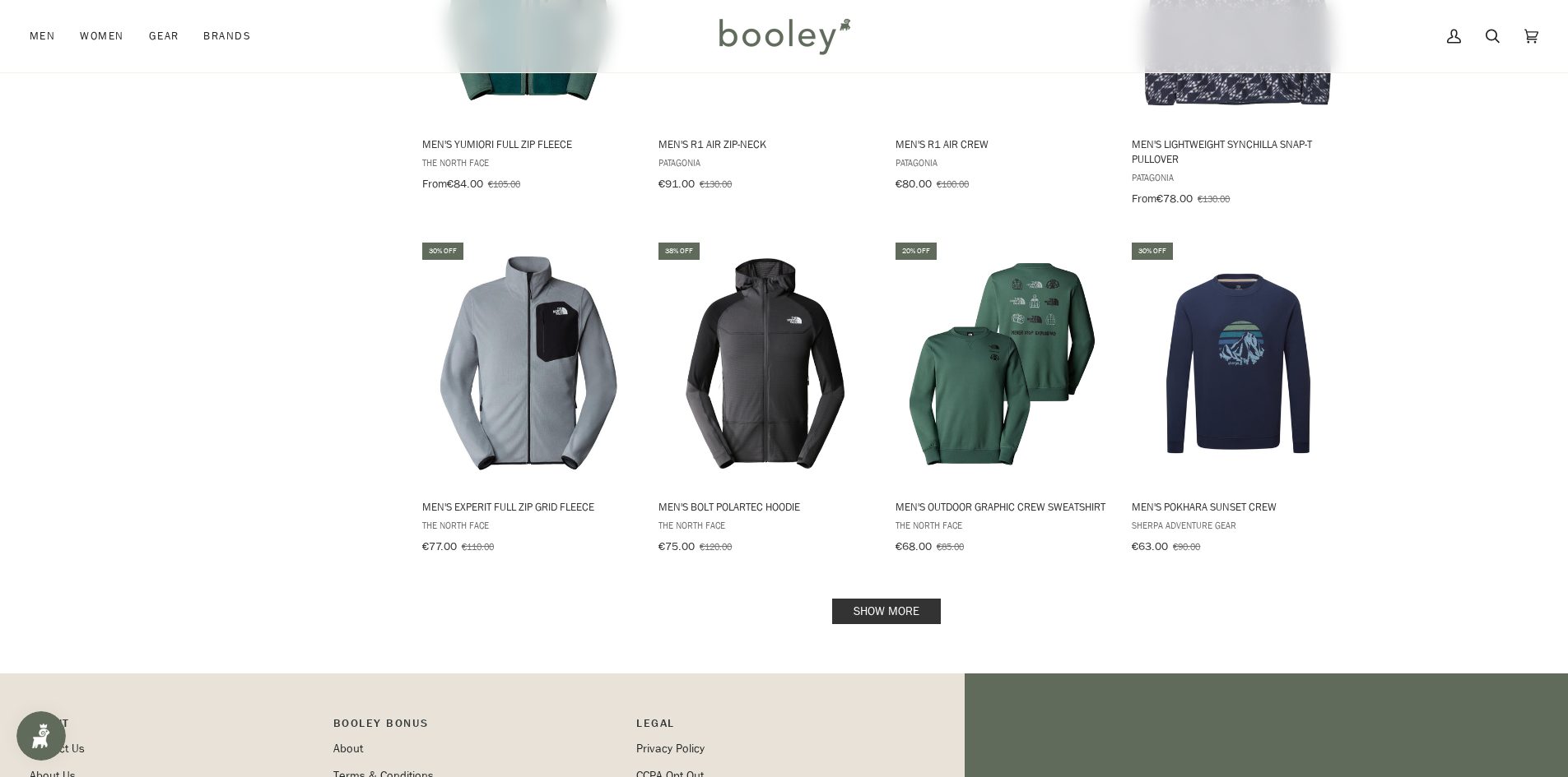
scroll to position [1481, 0]
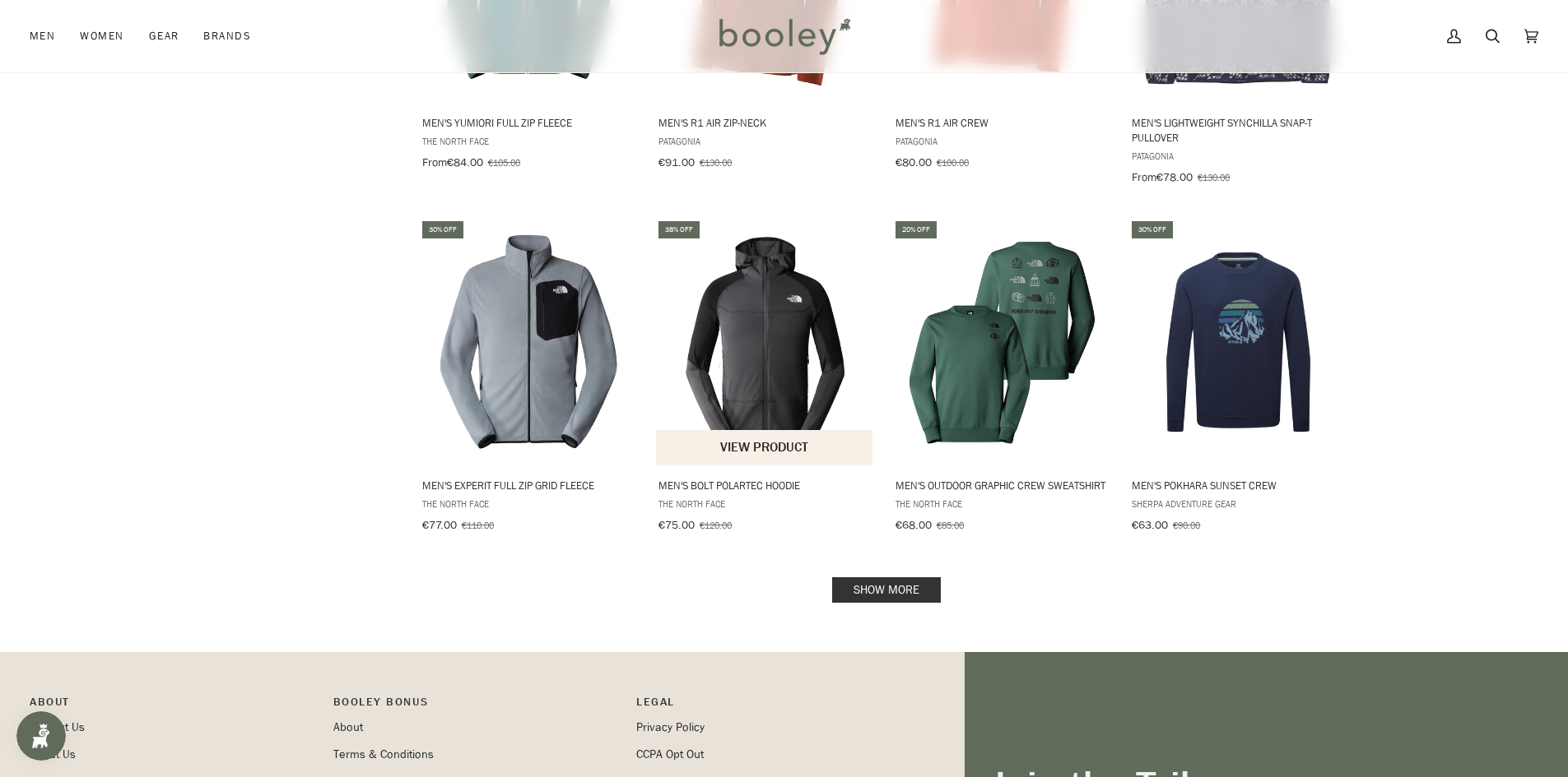
click at [744, 331] on img "Men's Bolt Polartec Hoodie" at bounding box center [764, 342] width 218 height 218
click at [872, 578] on link "Show more" at bounding box center [886, 589] width 109 height 25
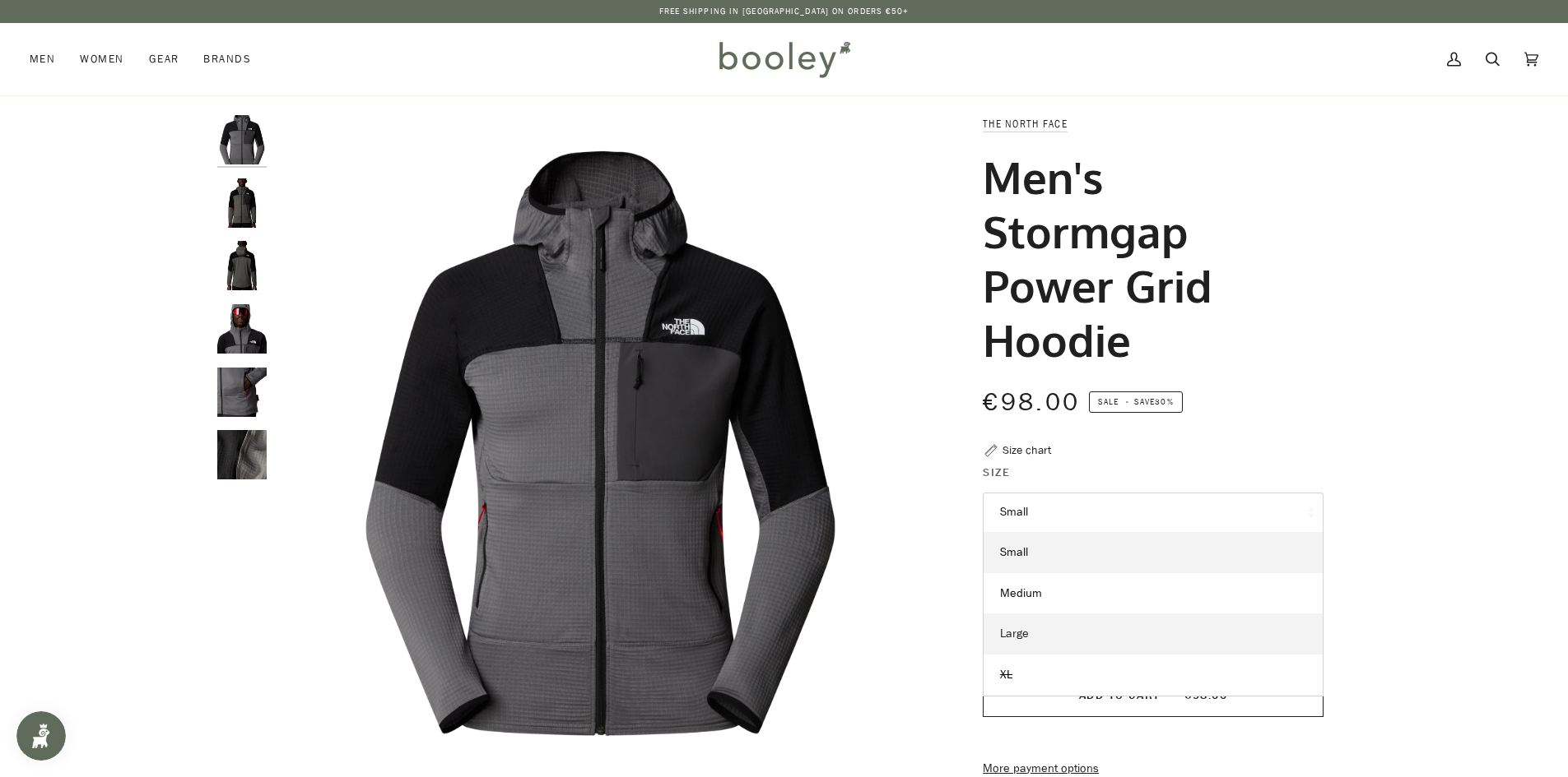
click at [1012, 637] on span "Large" at bounding box center [1014, 634] width 29 height 16
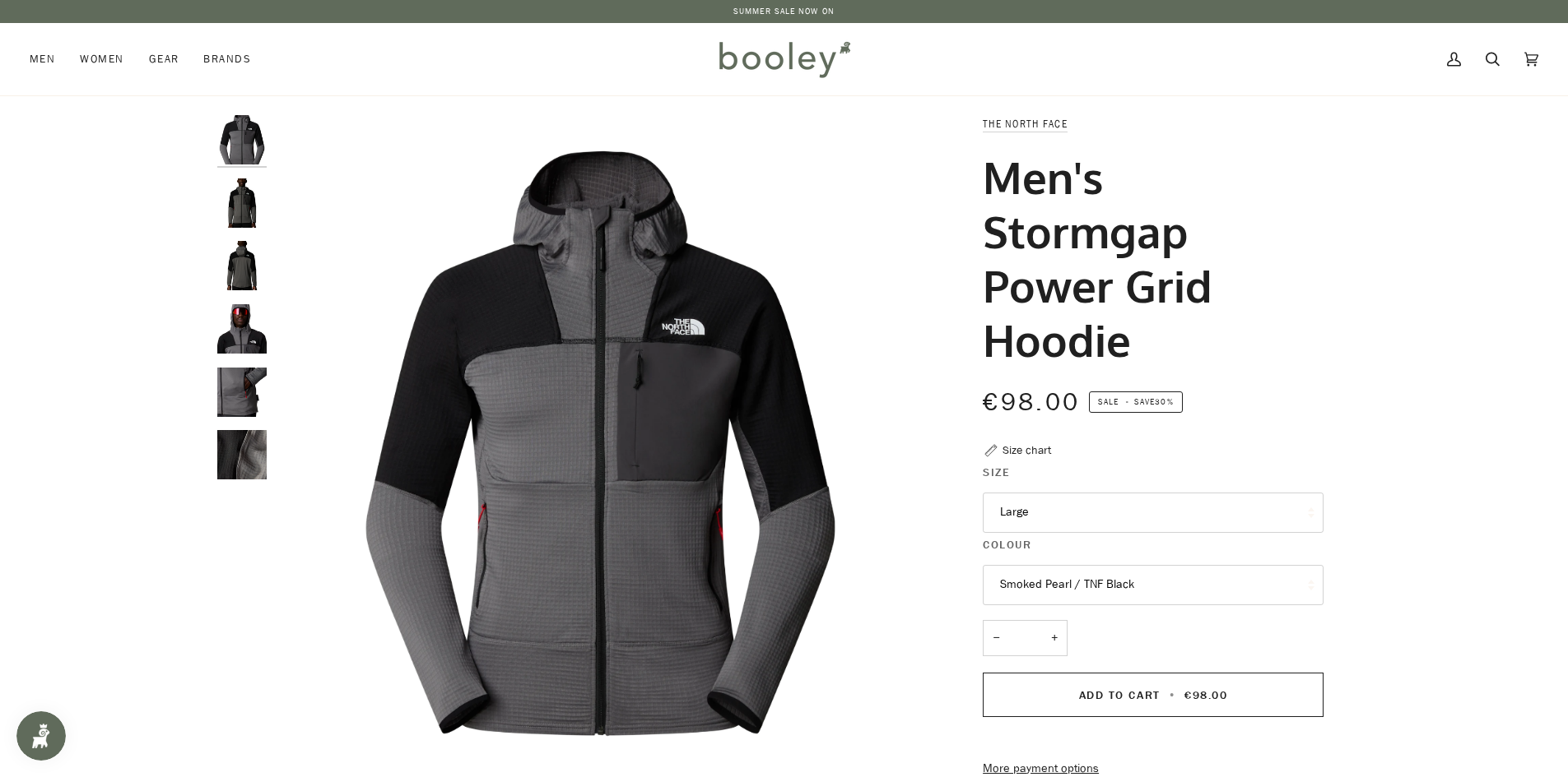
click at [232, 343] on img "The North Face Men's Stormgap Power Grid Hoodie Smoked Pearl / TNF Black - Bool…" at bounding box center [241, 329] width 50 height 49
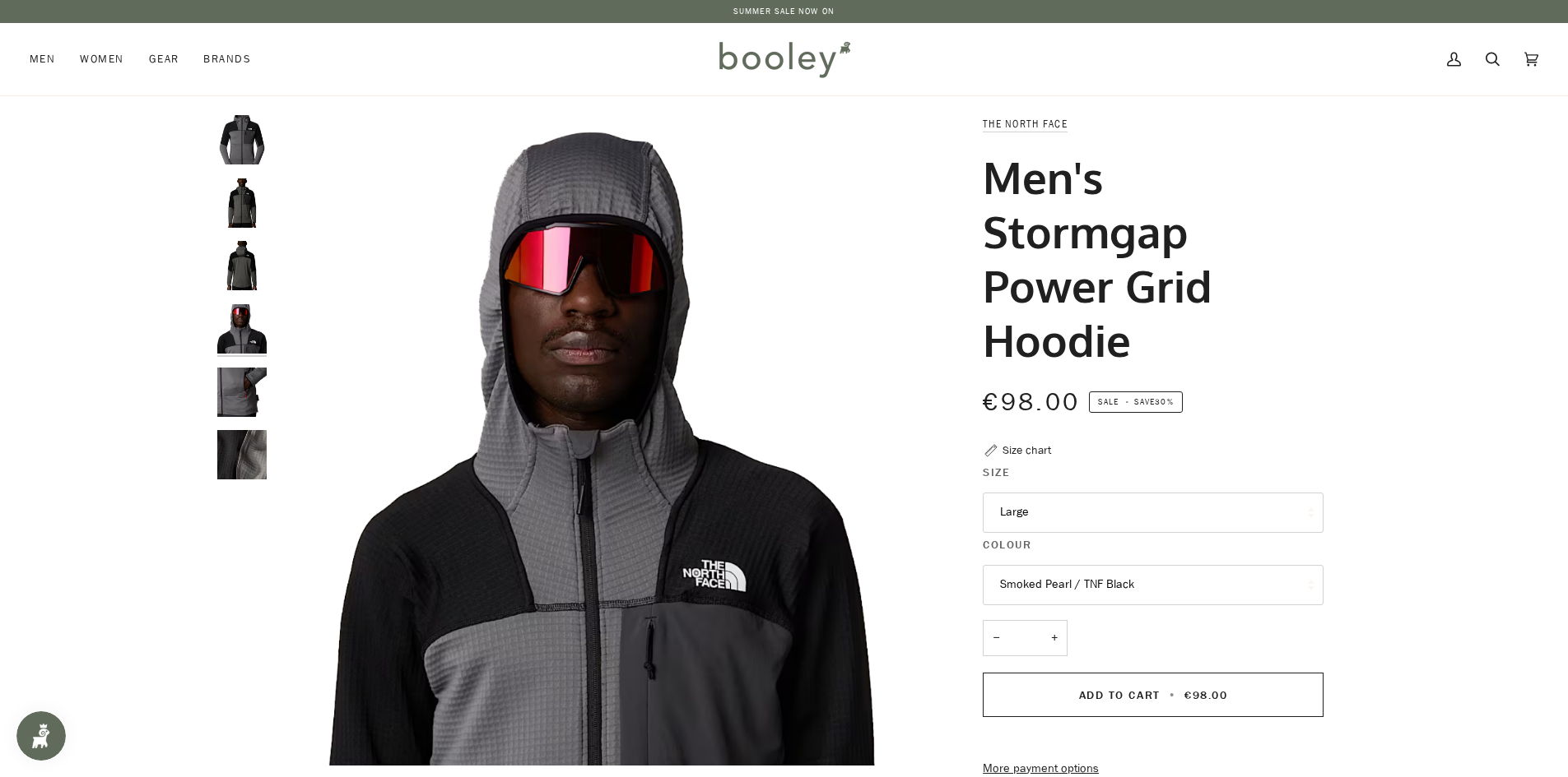
click at [236, 393] on img "The North Face Men's Stormgap Power Grid Hoodie Smoked Pearl / TNF Black - Bool…" at bounding box center [241, 392] width 50 height 49
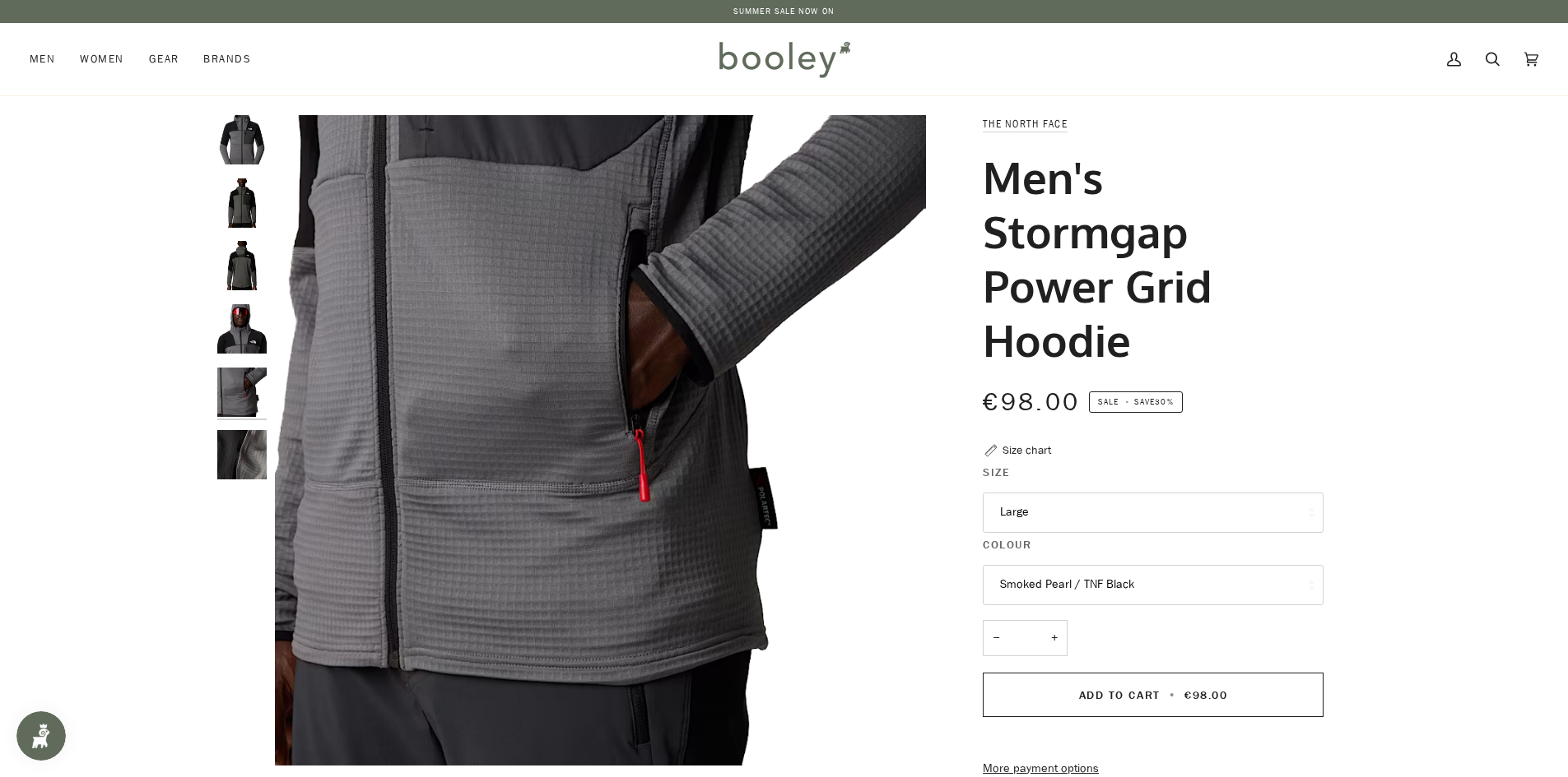
click at [228, 442] on img "The North Face Men's Stormgap Power Grid Hoodie Smoked Pearl / TNF Black - Bool…" at bounding box center [241, 455] width 50 height 49
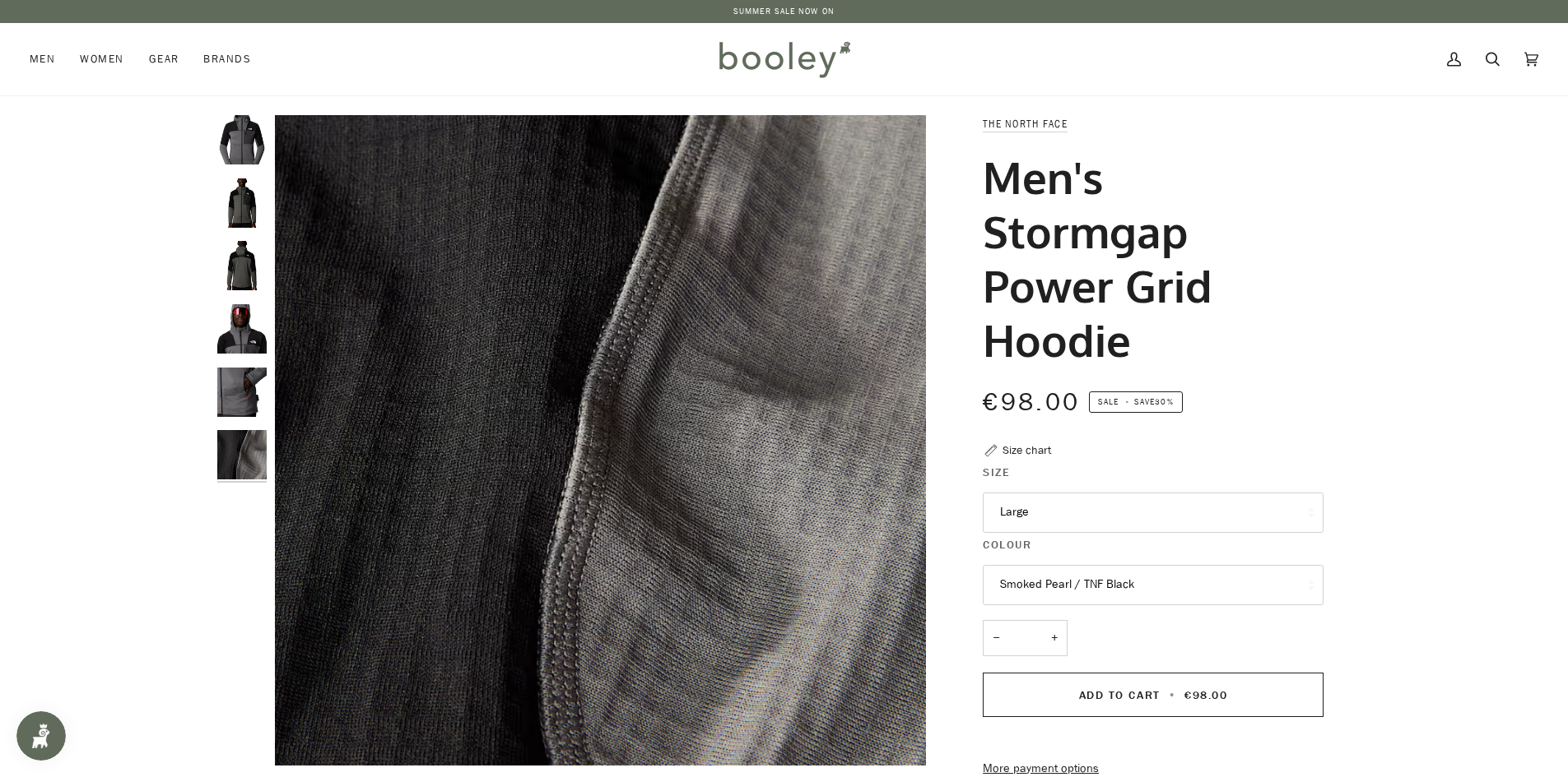
click at [243, 274] on img "The North Face Men's Stormgap Power Grid Hoodie Smoked Pearl / TNF Black - Bool…" at bounding box center [241, 266] width 50 height 49
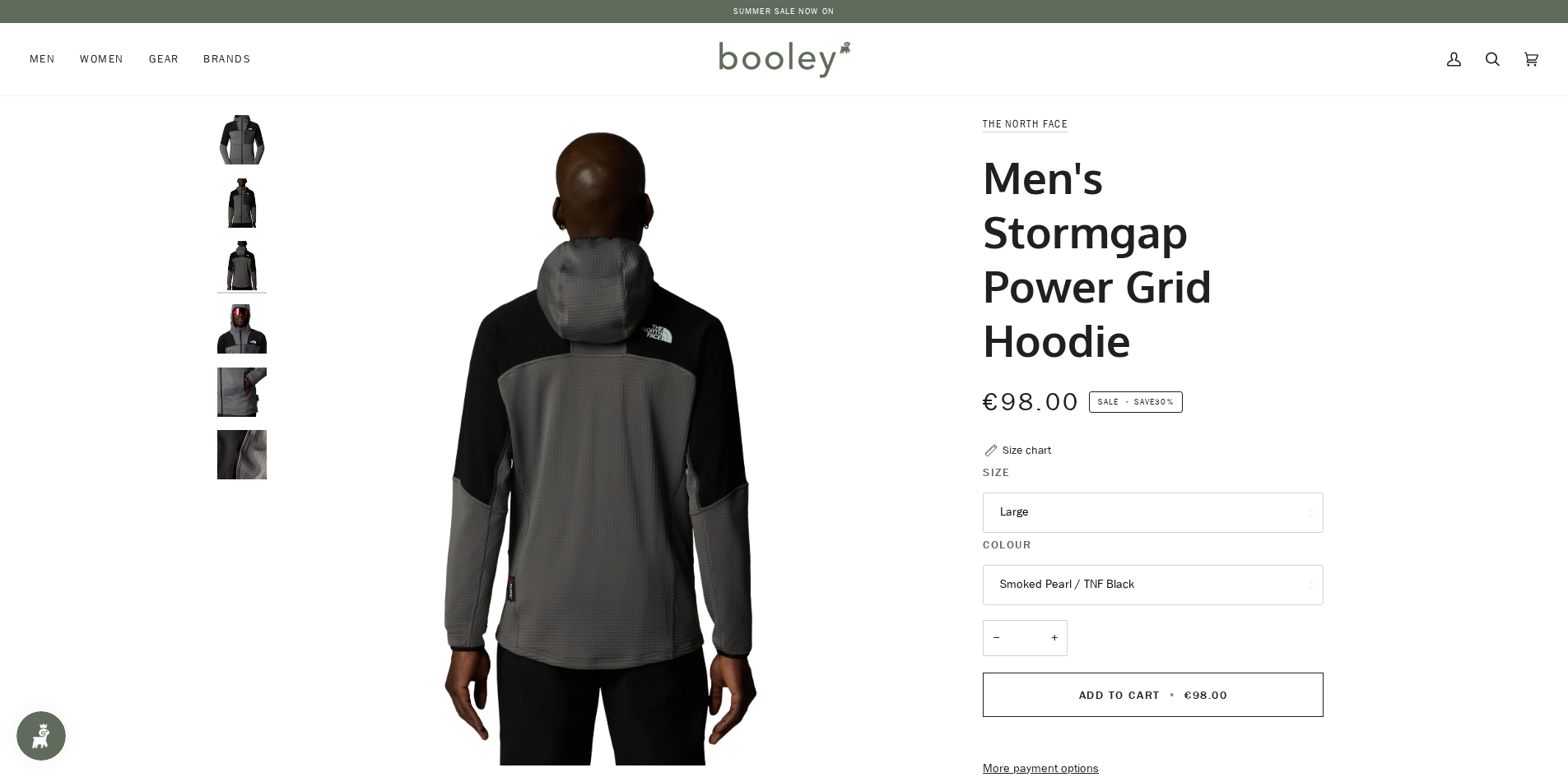
click at [245, 211] on img "The North Face Men's Stormgap Power Grid Hoodie Smoked Pearl / TNF Black - Bool…" at bounding box center [241, 203] width 50 height 49
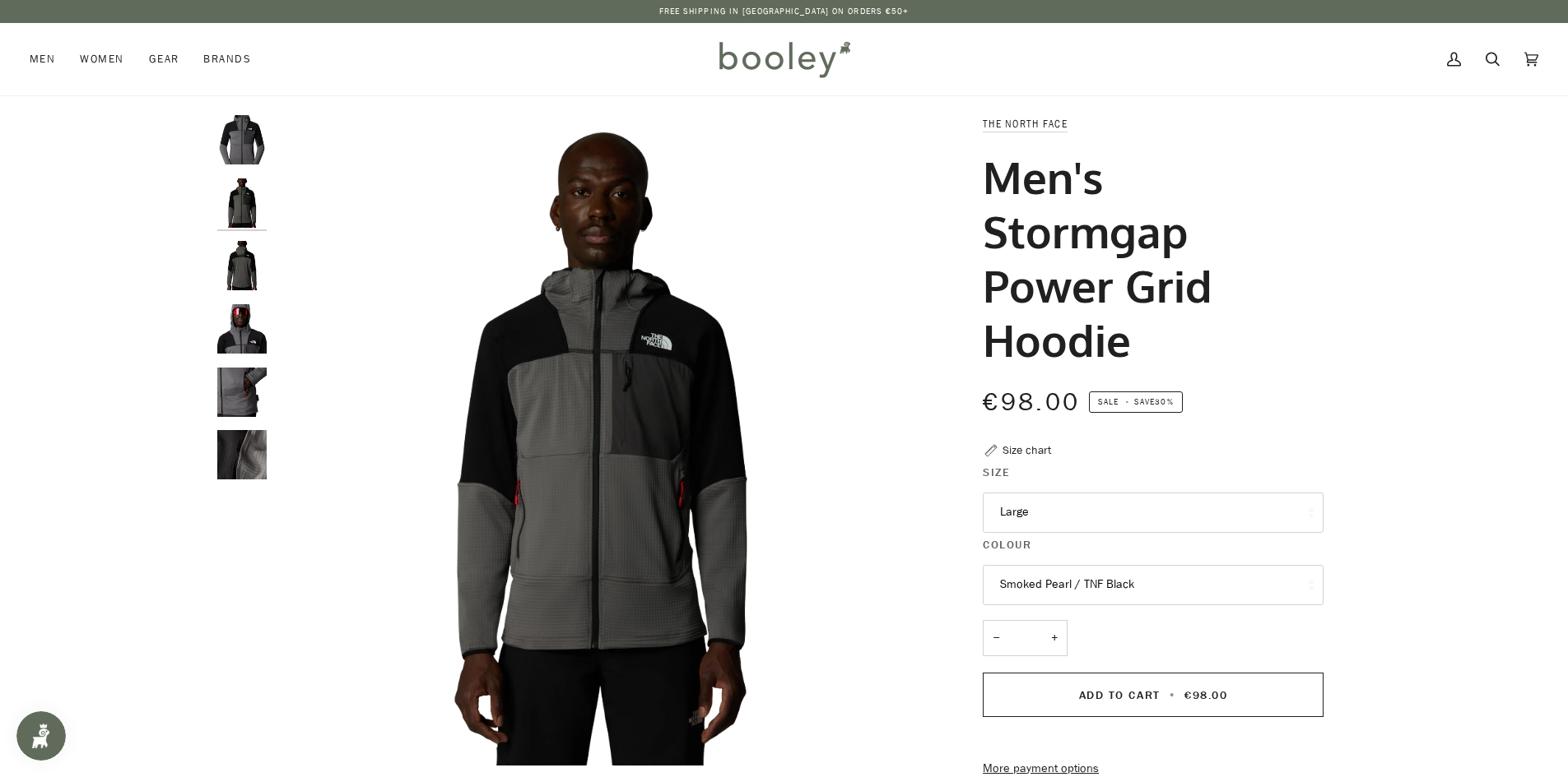
click at [244, 150] on img "The North Face Men's Stormgap Power Grid Hoodie Smoked Pearl / TNF Black - Bool…" at bounding box center [241, 140] width 50 height 49
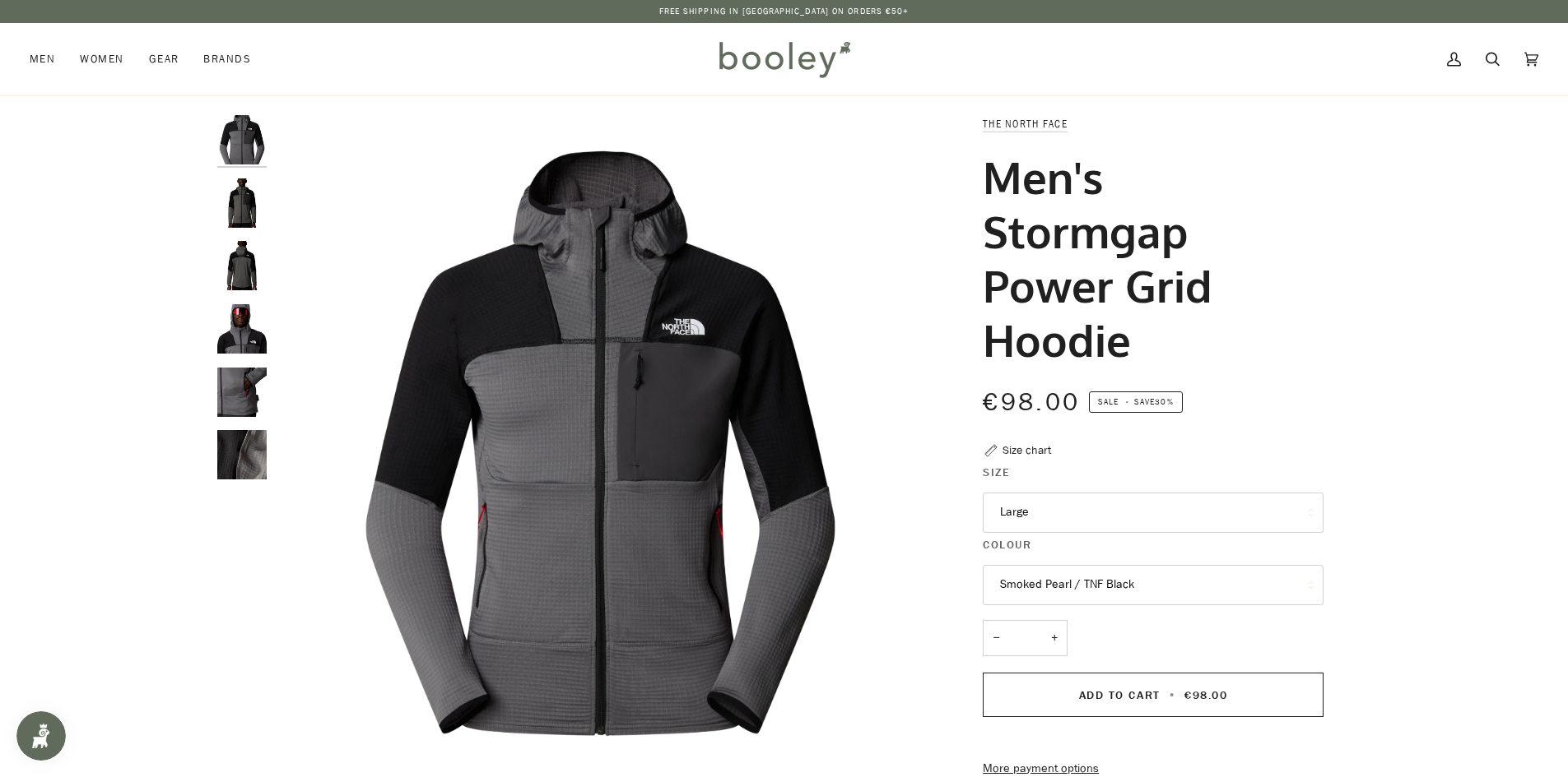
click at [236, 192] on img "The North Face Men's Stormgap Power Grid Hoodie Smoked Pearl / TNF Black - Bool…" at bounding box center [241, 203] width 50 height 49
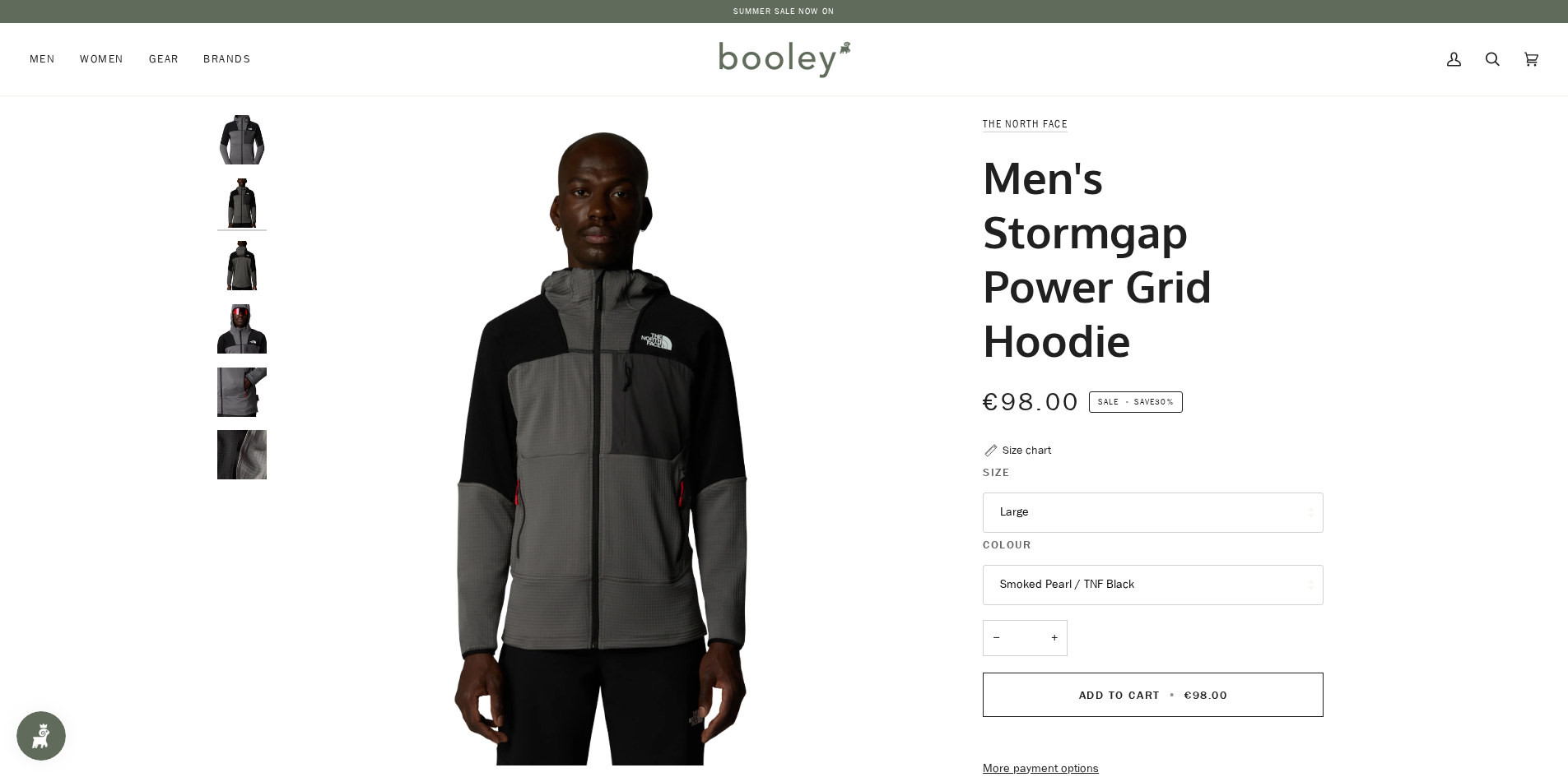
click at [241, 156] on img "The North Face Men's Stormgap Power Grid Hoodie Smoked Pearl / TNF Black - Bool…" at bounding box center [241, 140] width 50 height 49
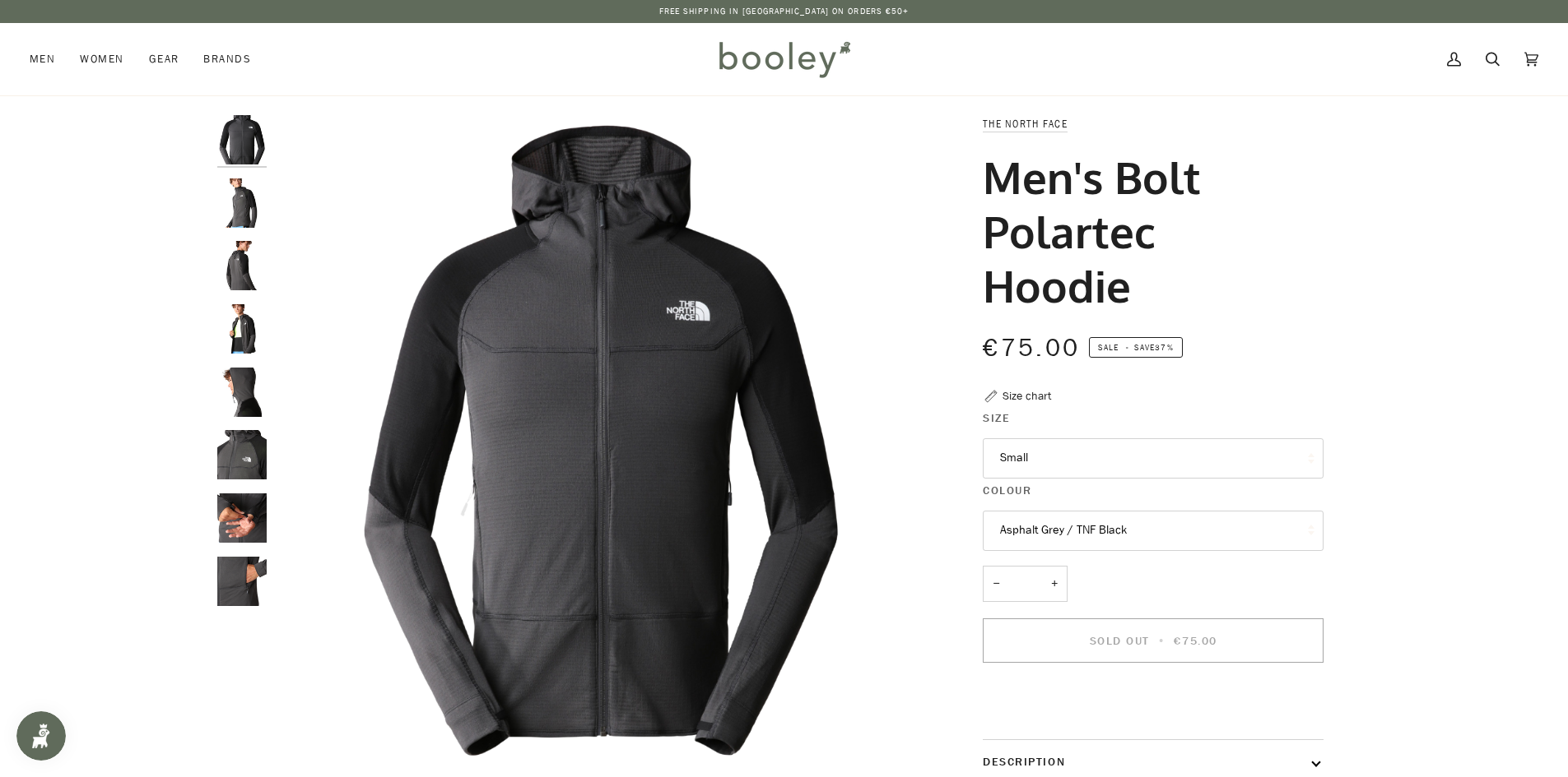
click at [231, 517] on img "The North Face Men's Bolt Polartec Hoodie - Booley Galway" at bounding box center [241, 518] width 50 height 49
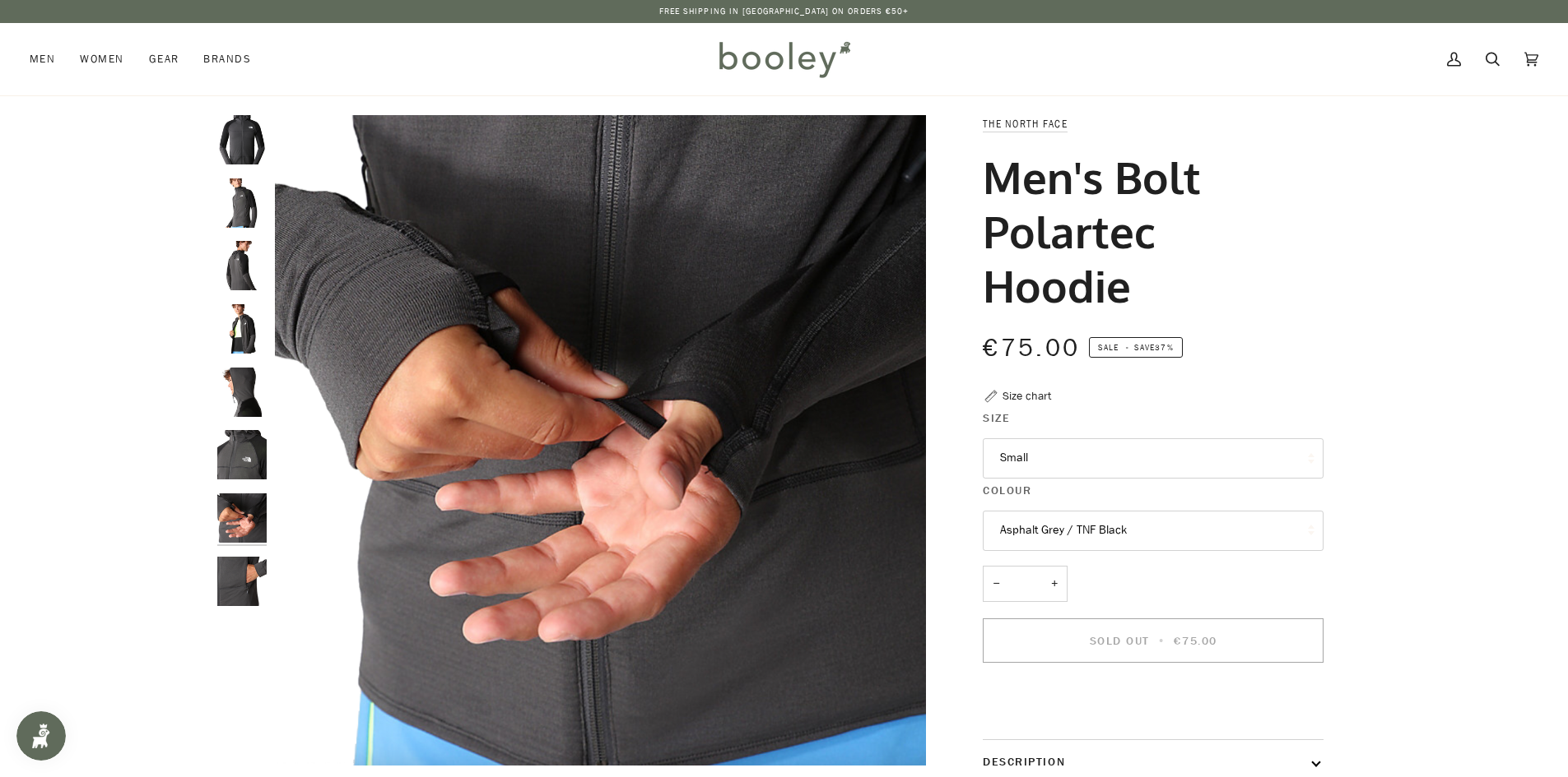
click at [239, 202] on img "The North Face Men's Bolt Polartec Hoodie - Booley Galway" at bounding box center [241, 203] width 50 height 49
